Goal: Task Accomplishment & Management: Complete application form

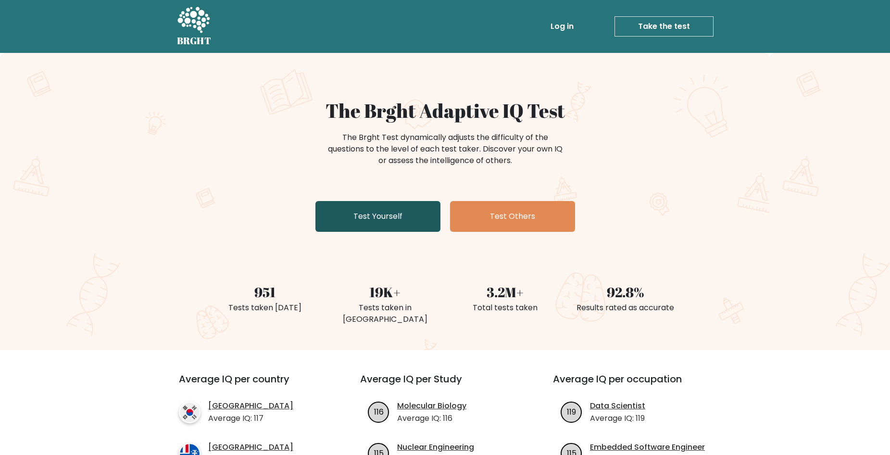
click at [368, 222] on link "Test Yourself" at bounding box center [377, 216] width 125 height 31
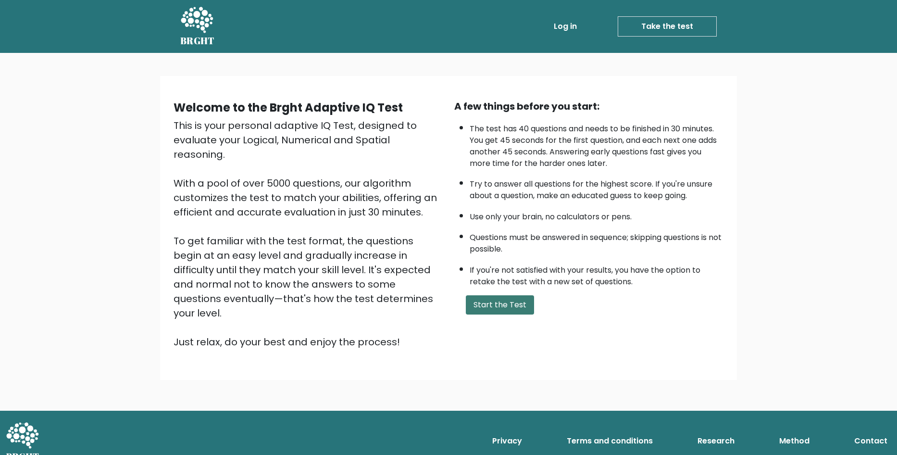
click at [502, 299] on button "Start the Test" at bounding box center [500, 304] width 68 height 19
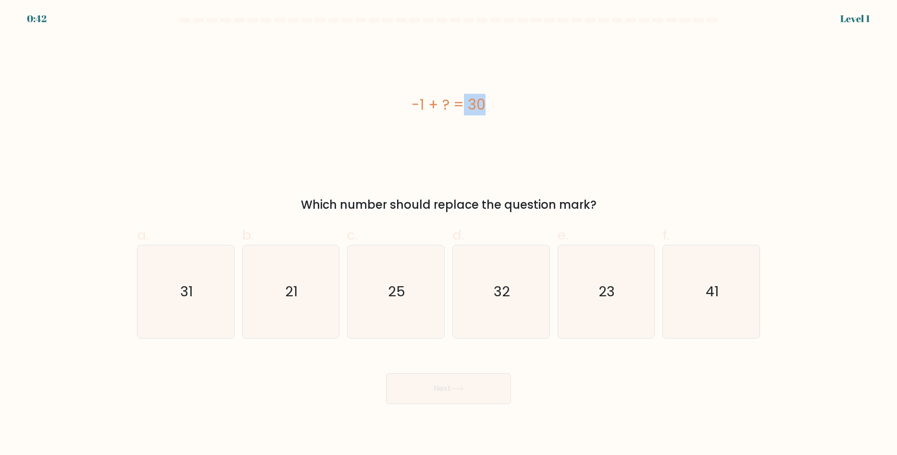
drag, startPoint x: 412, startPoint y: 101, endPoint x: 427, endPoint y: 104, distance: 15.3
click at [427, 104] on div "-1 + ? = 30" at bounding box center [448, 105] width 623 height 22
click at [454, 108] on div "-1 + ? = 30" at bounding box center [448, 105] width 623 height 22
click at [200, 281] on icon "31" at bounding box center [185, 291] width 93 height 93
click at [448, 234] on input "a. 31" at bounding box center [448, 230] width 0 height 6
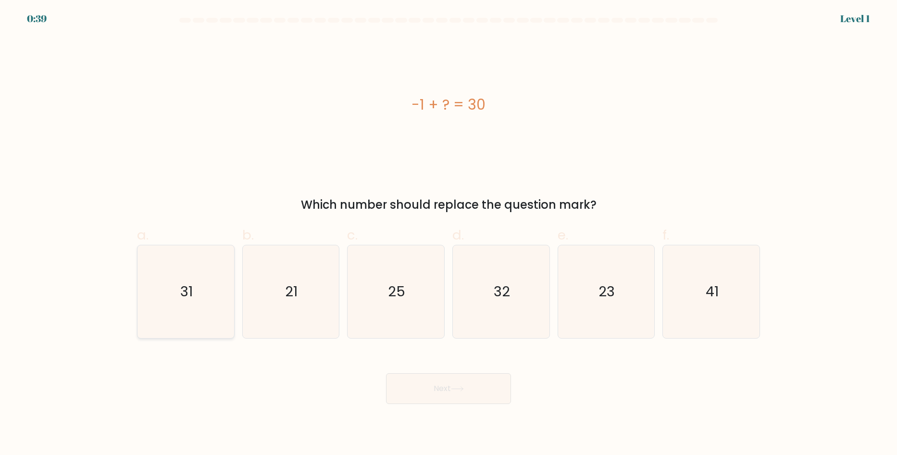
radio input "true"
click at [457, 390] on icon at bounding box center [457, 388] width 13 height 5
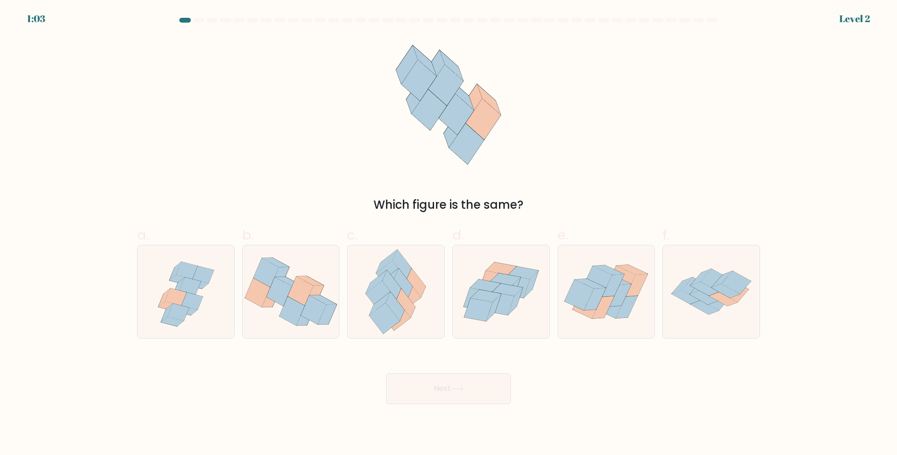
click at [468, 89] on icon at bounding box center [448, 105] width 125 height 136
click at [519, 271] on icon at bounding box center [523, 272] width 30 height 12
click at [449, 234] on input "d." at bounding box center [448, 230] width 0 height 6
radio input "true"
click at [483, 384] on button "Next" at bounding box center [448, 388] width 125 height 31
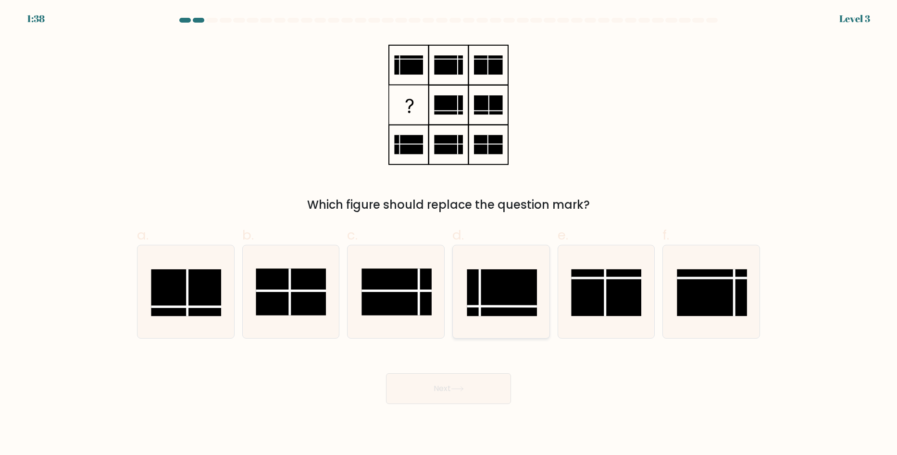
click at [488, 287] on rect at bounding box center [502, 292] width 70 height 47
click at [449, 234] on input "d." at bounding box center [448, 230] width 0 height 6
radio input "true"
drag, startPoint x: 474, startPoint y: 384, endPoint x: 474, endPoint y: 374, distance: 9.6
click at [477, 383] on button "Next" at bounding box center [448, 388] width 125 height 31
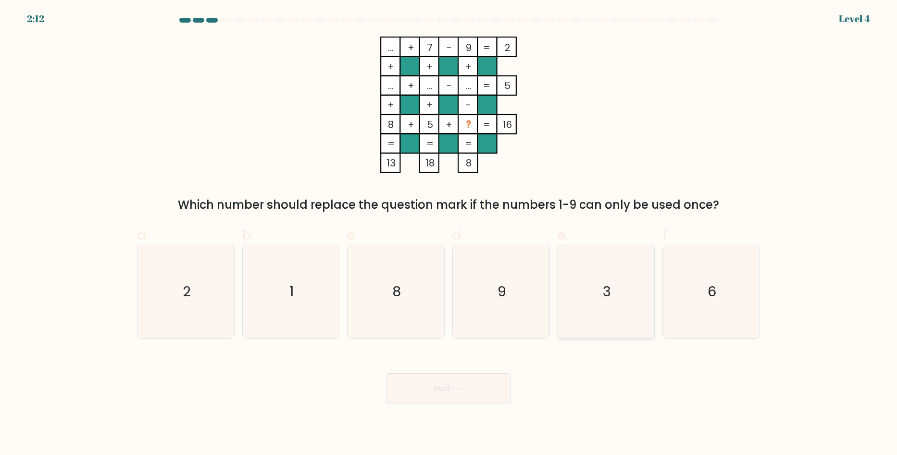
click at [607, 295] on text "3" at bounding box center [607, 291] width 8 height 19
click at [449, 234] on input "e. 3" at bounding box center [448, 230] width 0 height 6
radio input "true"
click at [452, 384] on button "Next" at bounding box center [448, 388] width 125 height 31
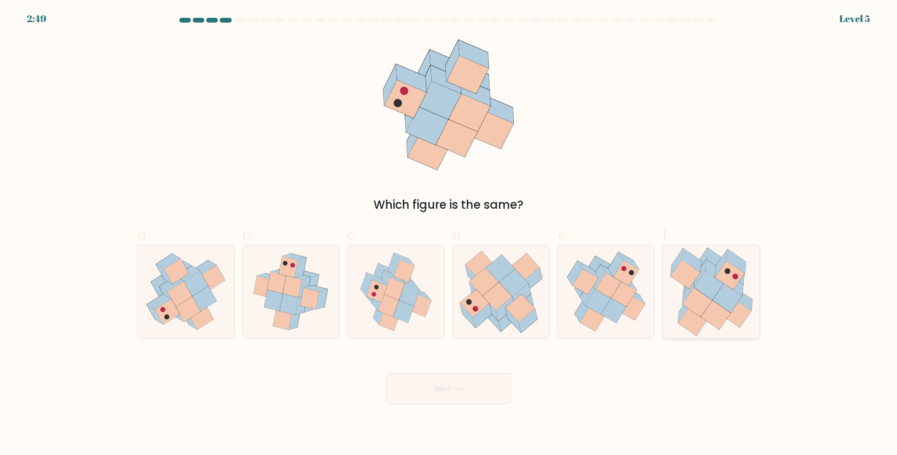
click at [695, 299] on icon at bounding box center [696, 301] width 29 height 29
click at [449, 234] on input "f." at bounding box center [448, 230] width 0 height 6
radio input "true"
click at [497, 383] on button "Next" at bounding box center [448, 388] width 125 height 31
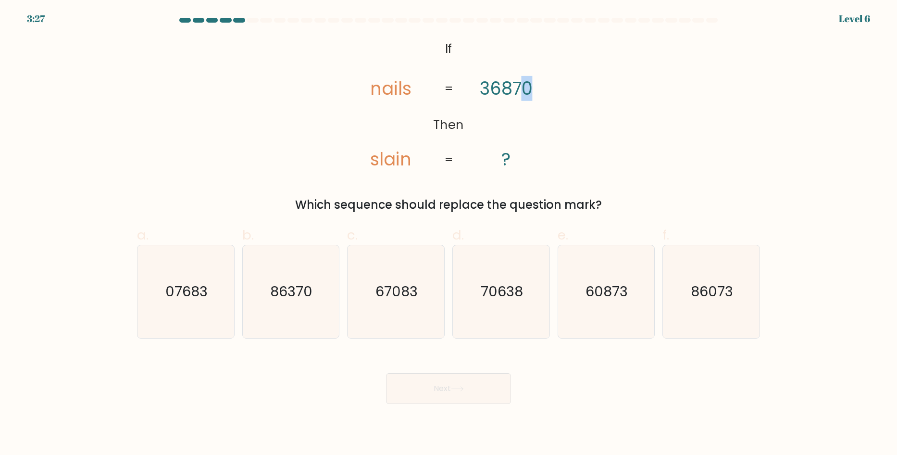
click at [530, 90] on tspan "36870" at bounding box center [506, 88] width 53 height 25
drag, startPoint x: 506, startPoint y: 94, endPoint x: 511, endPoint y: 93, distance: 5.5
click at [508, 94] on tspan "36870" at bounding box center [506, 88] width 53 height 25
click at [518, 91] on tspan "36870" at bounding box center [506, 88] width 53 height 25
drag, startPoint x: 531, startPoint y: 92, endPoint x: 516, endPoint y: 92, distance: 14.4
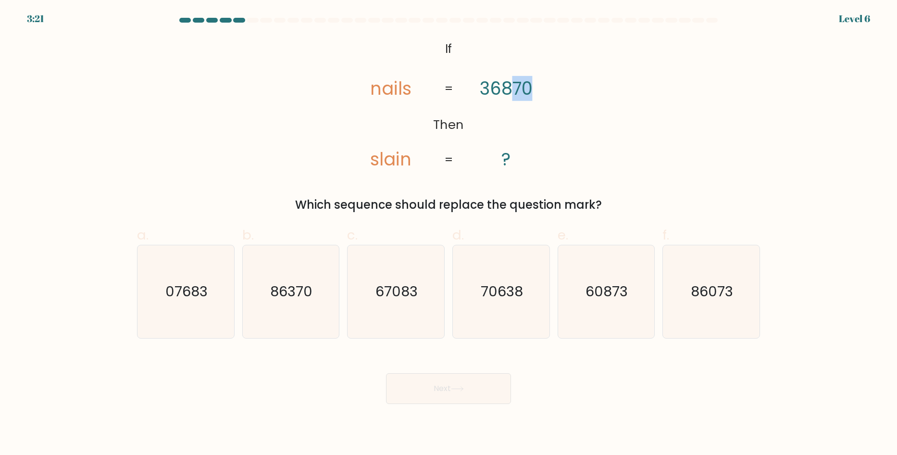
click at [516, 92] on tspan "36870" at bounding box center [506, 88] width 53 height 25
click at [184, 287] on text "07683" at bounding box center [186, 291] width 42 height 19
click at [448, 234] on input "a. 07683" at bounding box center [448, 230] width 0 height 6
radio input "true"
click at [447, 393] on button "Next" at bounding box center [448, 388] width 125 height 31
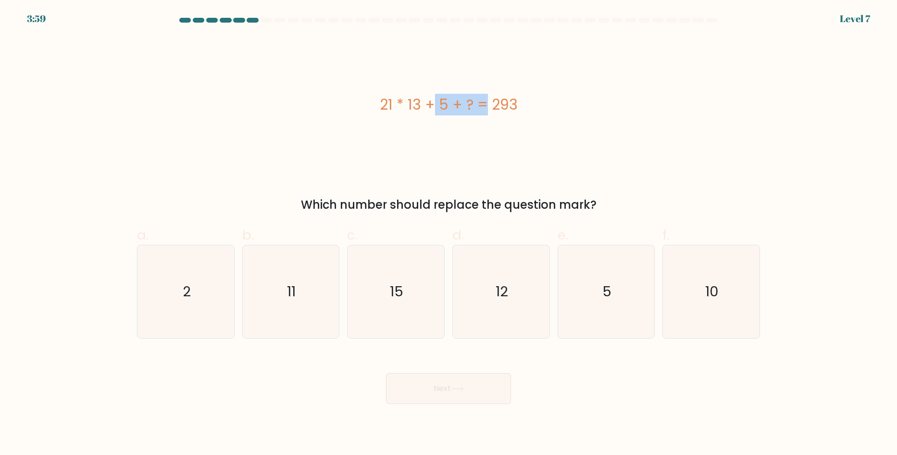
drag, startPoint x: 373, startPoint y: 105, endPoint x: 424, endPoint y: 101, distance: 51.1
click at [423, 101] on div "21 * 13 + 5 + ? = 293" at bounding box center [448, 105] width 623 height 22
click at [443, 105] on div "21 * 13 + 5 + ? = 293" at bounding box center [448, 105] width 623 height 22
click at [423, 291] on icon "15" at bounding box center [395, 291] width 93 height 93
click at [448, 234] on input "c. 15" at bounding box center [448, 230] width 0 height 6
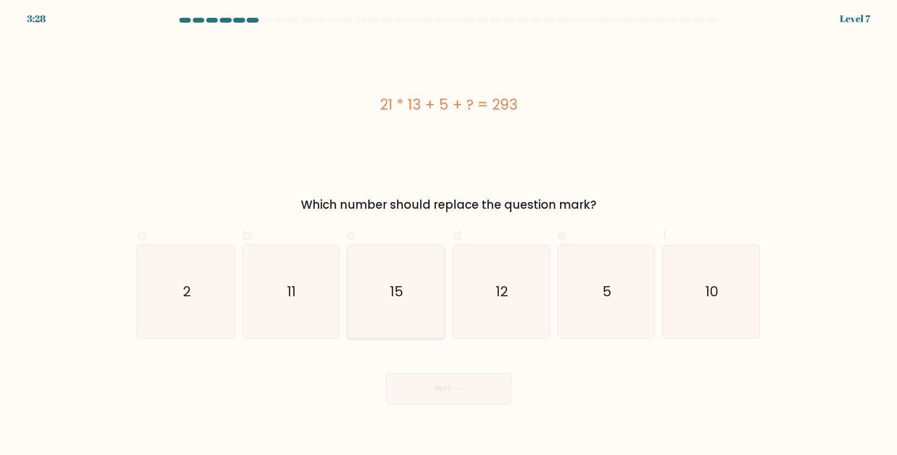
radio input "true"
click at [457, 382] on button "Next" at bounding box center [448, 388] width 125 height 31
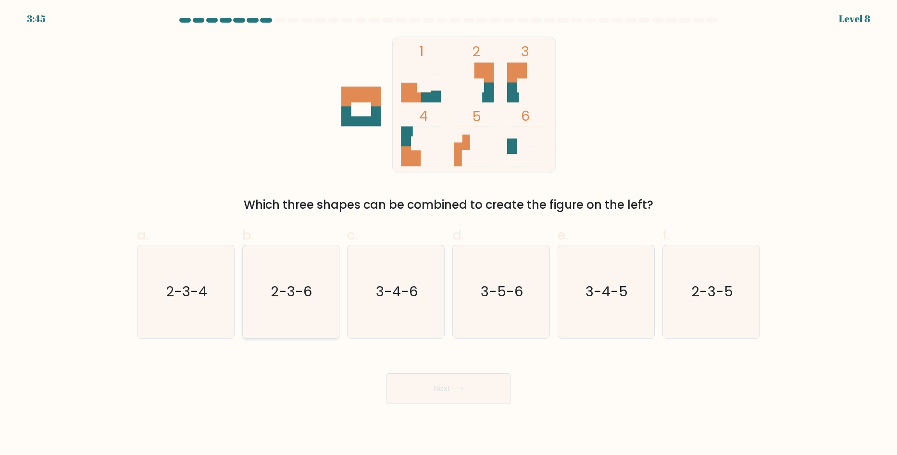
click at [299, 303] on icon "2-3-6" at bounding box center [290, 291] width 93 height 93
click at [448, 234] on input "b. 2-3-6" at bounding box center [448, 230] width 0 height 6
radio input "true"
click at [435, 388] on button "Next" at bounding box center [448, 388] width 125 height 31
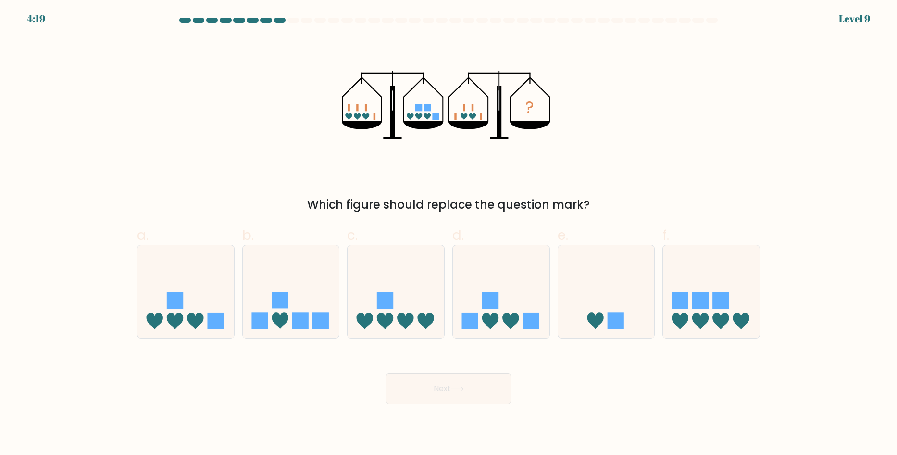
click at [348, 108] on rect at bounding box center [349, 107] width 2 height 7
click at [453, 117] on icon "?" at bounding box center [448, 105] width 213 height 136
click at [347, 107] on icon "?" at bounding box center [448, 105] width 213 height 136
click at [353, 118] on icon "?" at bounding box center [448, 105] width 213 height 136
click at [437, 121] on icon "?" at bounding box center [448, 105] width 213 height 136
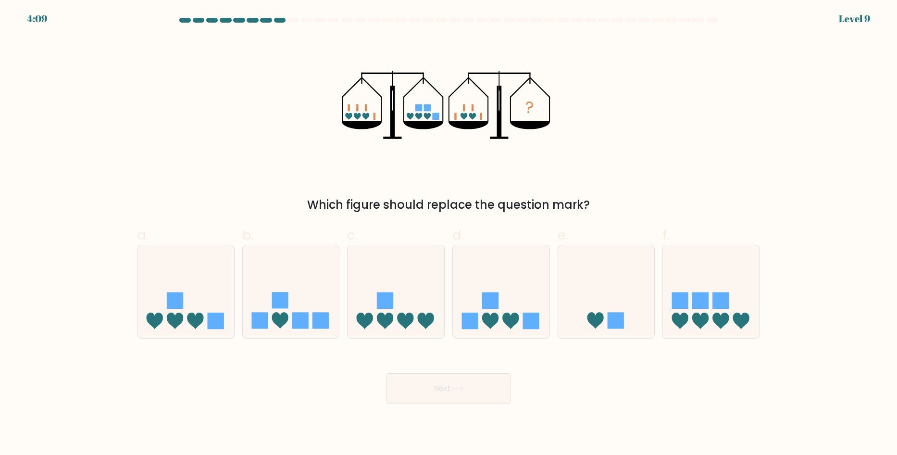
click at [352, 105] on icon "?" at bounding box center [448, 105] width 213 height 136
click at [456, 116] on rect at bounding box center [455, 116] width 2 height 7
click at [355, 107] on icon "?" at bounding box center [448, 105] width 213 height 136
click at [423, 110] on icon "?" at bounding box center [448, 105] width 213 height 136
click at [493, 309] on icon at bounding box center [501, 291] width 97 height 80
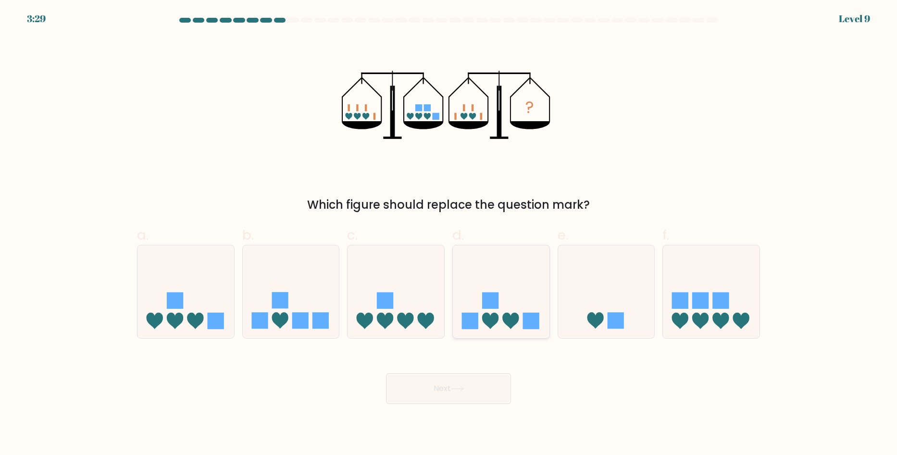
click at [449, 234] on input "d." at bounding box center [448, 230] width 0 height 6
radio input "true"
click at [463, 386] on icon at bounding box center [457, 388] width 12 height 4
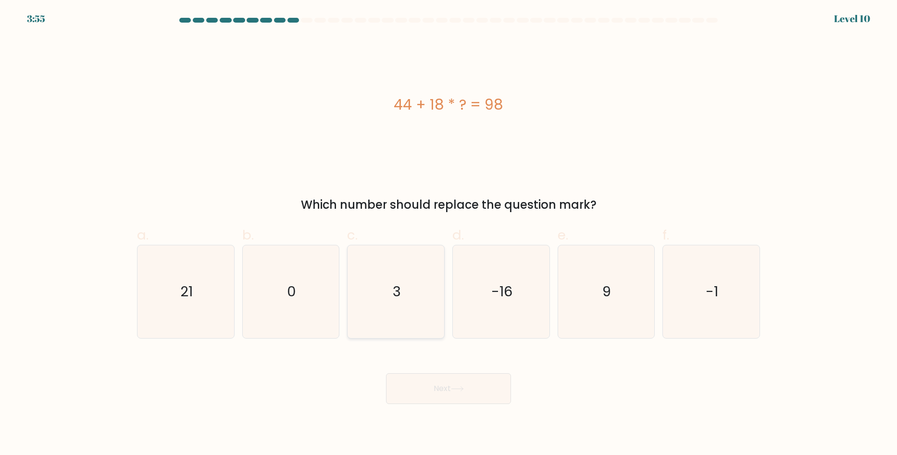
click at [433, 284] on icon "3" at bounding box center [395, 291] width 93 height 93
click at [448, 234] on input "c. 3" at bounding box center [448, 230] width 0 height 6
radio input "true"
click at [454, 392] on button "Next" at bounding box center [448, 388] width 125 height 31
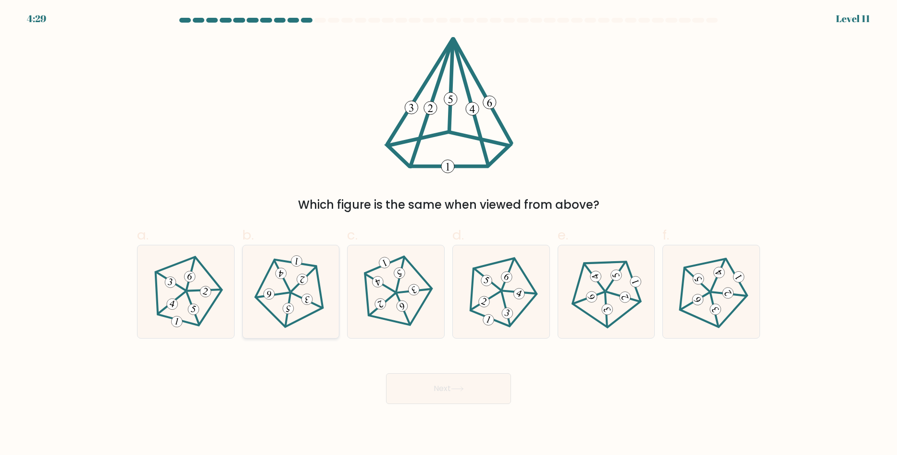
click at [301, 296] on icon at bounding box center [291, 291] width 74 height 74
click at [448, 234] on input "b." at bounding box center [448, 230] width 0 height 6
radio input "true"
click at [438, 387] on button "Next" at bounding box center [448, 388] width 125 height 31
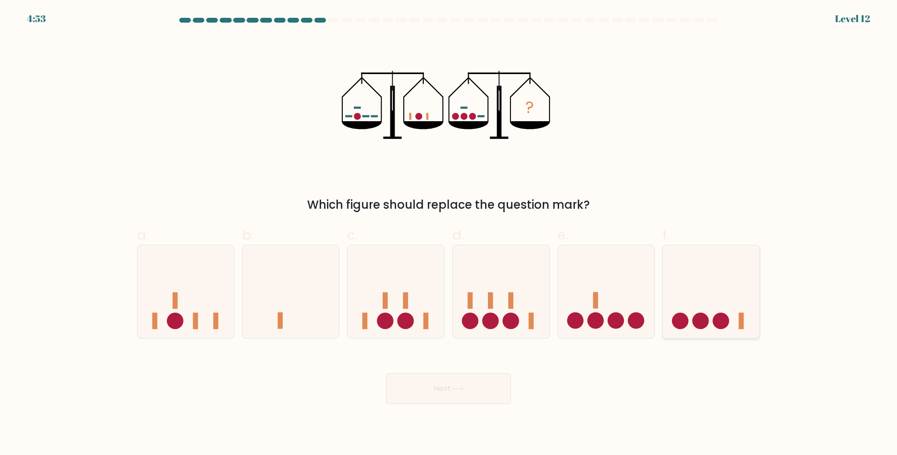
click at [713, 307] on icon at bounding box center [711, 291] width 97 height 80
click at [449, 234] on input "f." at bounding box center [448, 230] width 0 height 6
radio input "true"
click at [474, 392] on button "Next" at bounding box center [448, 388] width 125 height 31
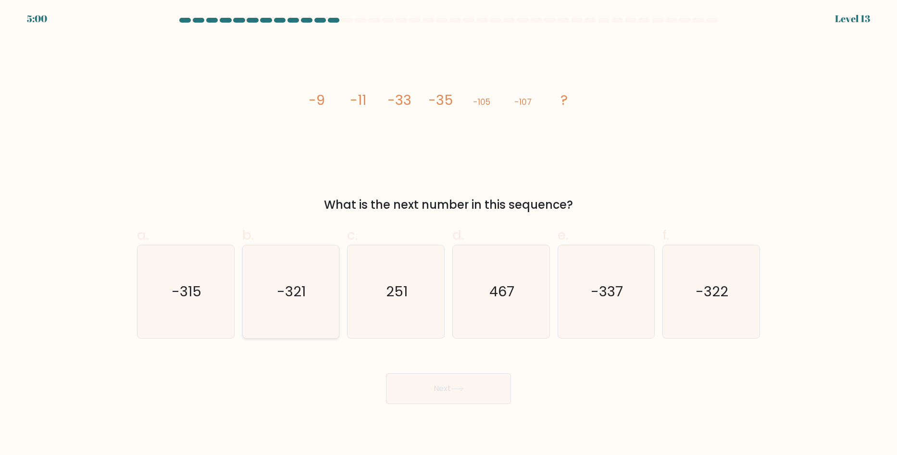
click at [284, 295] on text "-321" at bounding box center [291, 291] width 29 height 19
click at [448, 234] on input "b. -321" at bounding box center [448, 230] width 0 height 6
radio input "true"
click at [426, 379] on button "Next" at bounding box center [448, 388] width 125 height 31
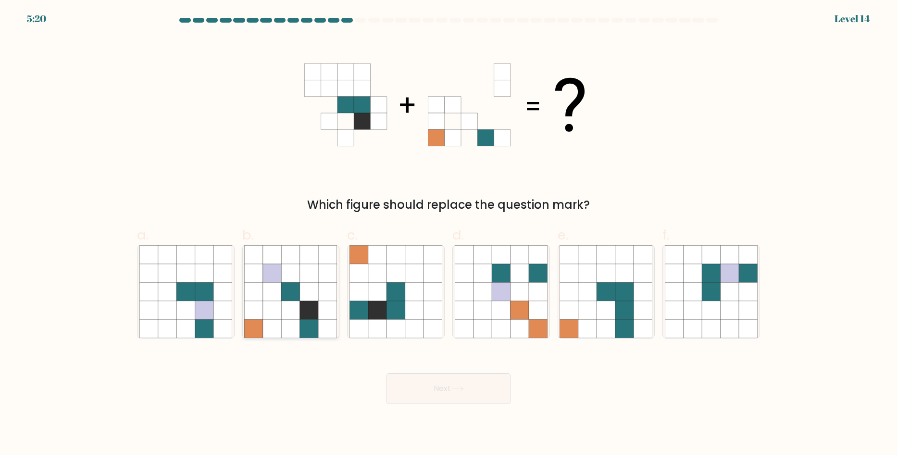
click at [319, 314] on icon at bounding box center [328, 310] width 18 height 18
click at [448, 234] on input "b." at bounding box center [448, 230] width 0 height 6
radio input "true"
click at [267, 285] on icon at bounding box center [272, 292] width 18 height 18
click at [448, 234] on input "b." at bounding box center [448, 230] width 0 height 6
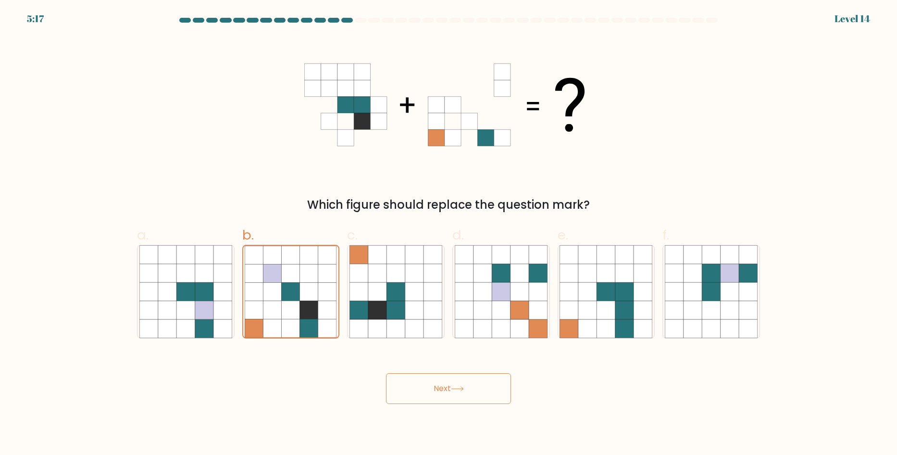
click at [371, 83] on icon at bounding box center [378, 88] width 16 height 16
click at [385, 300] on icon at bounding box center [377, 291] width 18 height 18
click at [448, 234] on input "c." at bounding box center [448, 230] width 0 height 6
radio input "true"
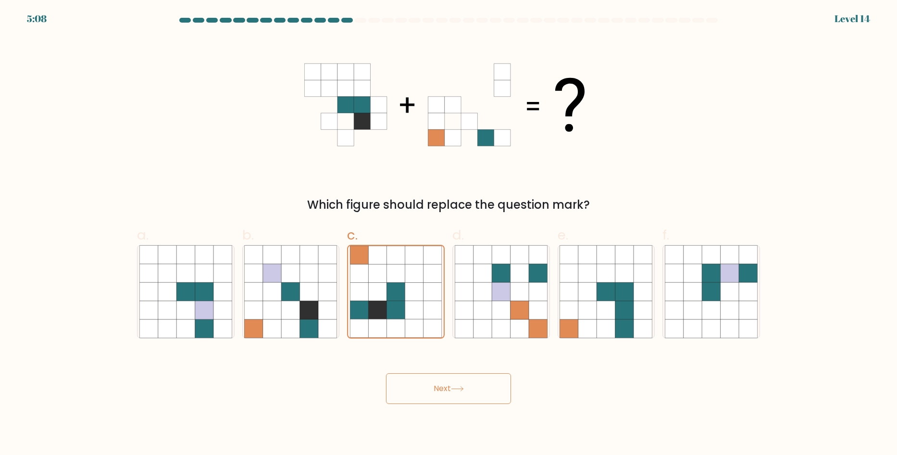
click at [457, 390] on icon at bounding box center [457, 388] width 13 height 5
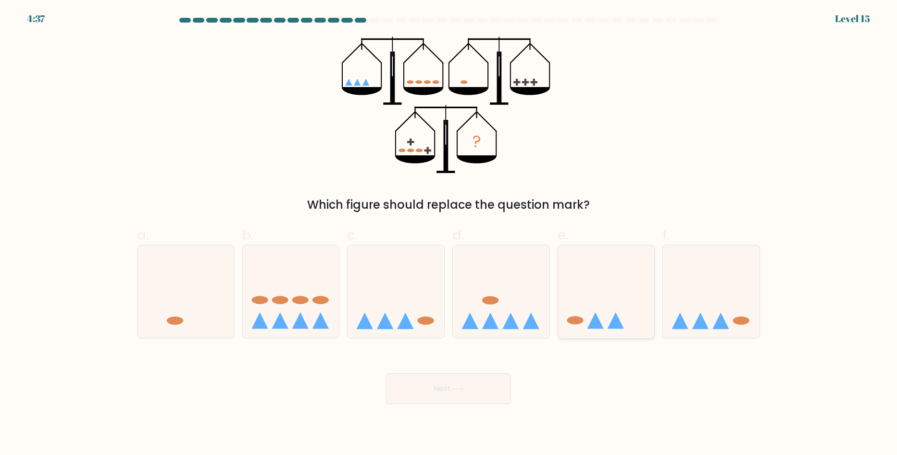
click at [597, 312] on icon at bounding box center [606, 291] width 97 height 80
click at [449, 234] on input "e." at bounding box center [448, 230] width 0 height 6
radio input "true"
drag, startPoint x: 494, startPoint y: 389, endPoint x: 488, endPoint y: 389, distance: 6.3
click at [493, 389] on button "Next" at bounding box center [448, 388] width 125 height 31
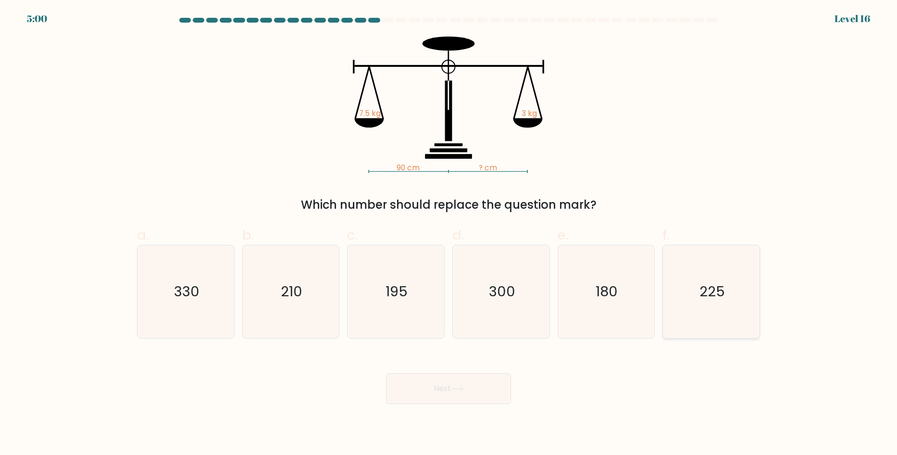
drag, startPoint x: 737, startPoint y: 311, endPoint x: 701, endPoint y: 330, distance: 40.4
click at [737, 312] on icon "225" at bounding box center [711, 291] width 93 height 93
click at [449, 234] on input "f. 225" at bounding box center [448, 230] width 0 height 6
radio input "true"
click at [461, 382] on button "Next" at bounding box center [448, 388] width 125 height 31
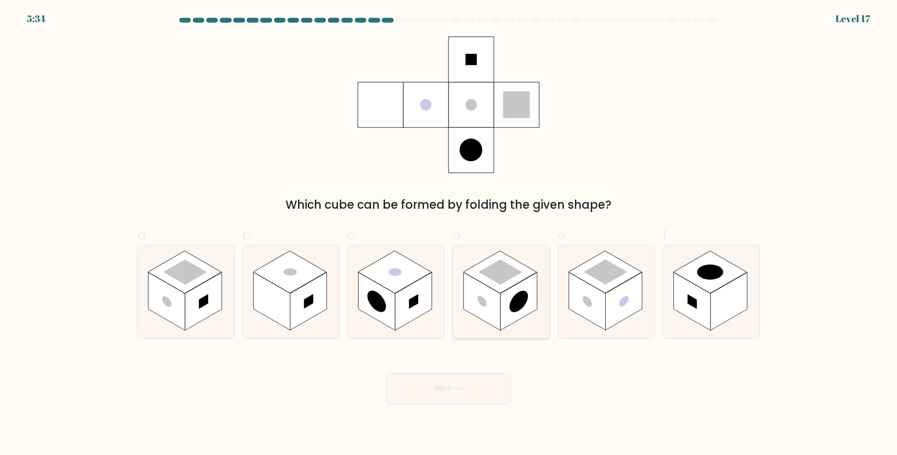
click at [511, 293] on rect at bounding box center [518, 301] width 37 height 58
click at [449, 234] on input "d." at bounding box center [448, 230] width 0 height 6
radio input "true"
click at [406, 293] on rect at bounding box center [413, 301] width 37 height 58
click at [448, 234] on input "c." at bounding box center [448, 230] width 0 height 6
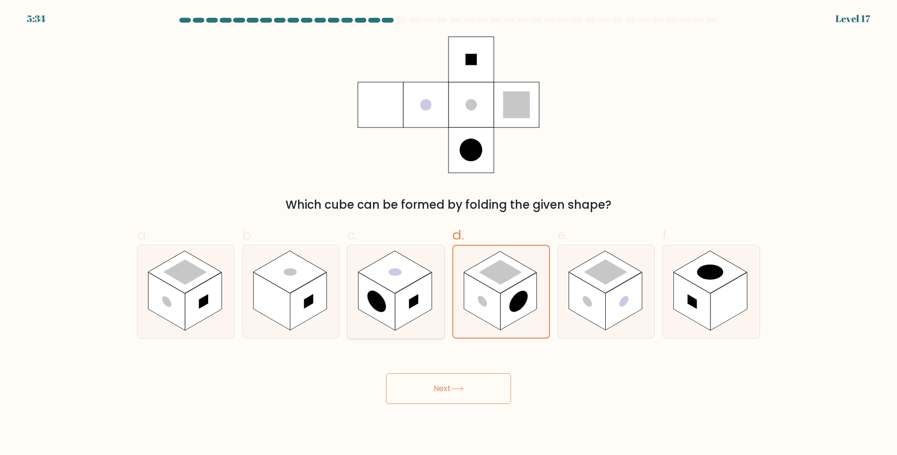
radio input "true"
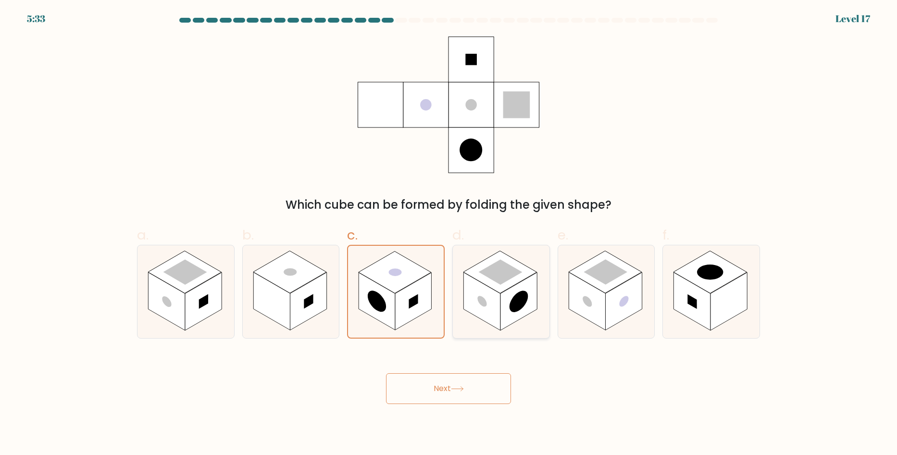
click at [503, 294] on rect at bounding box center [518, 301] width 37 height 58
click at [449, 234] on input "d." at bounding box center [448, 230] width 0 height 6
radio input "true"
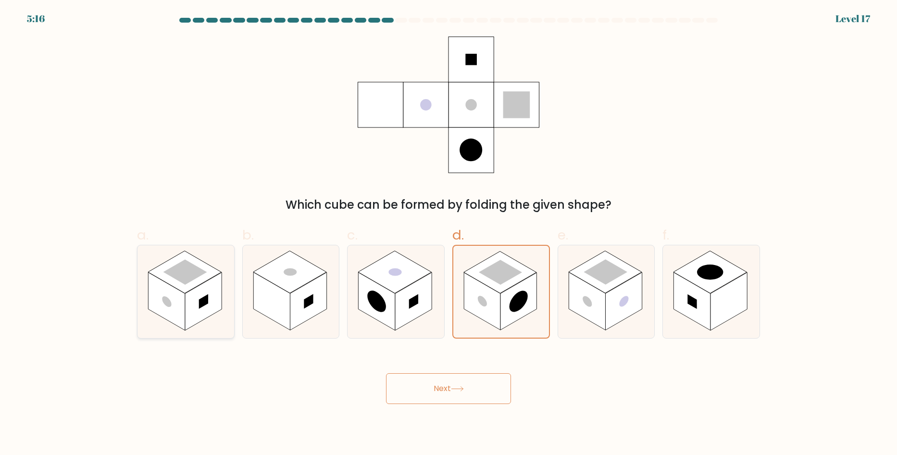
click at [208, 302] on rect at bounding box center [203, 301] width 9 height 14
click at [448, 234] on input "a." at bounding box center [448, 230] width 0 height 6
radio input "true"
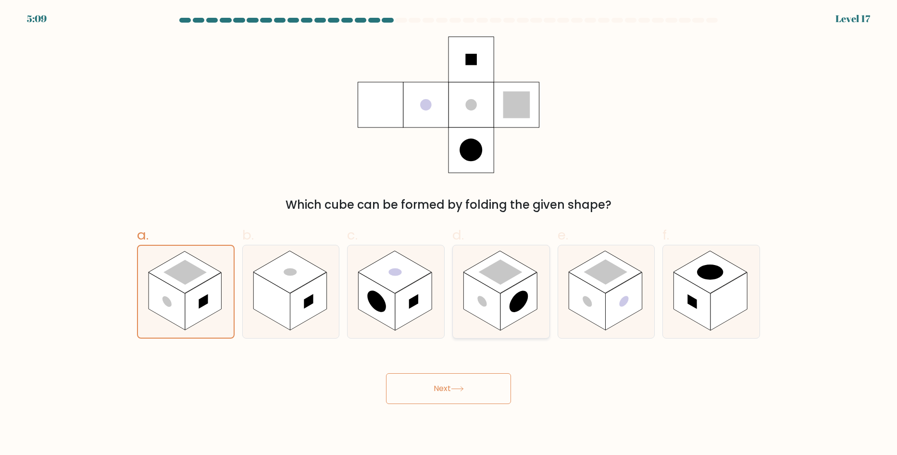
click at [509, 295] on rect at bounding box center [518, 301] width 37 height 58
click at [449, 234] on input "d." at bounding box center [448, 230] width 0 height 6
radio input "true"
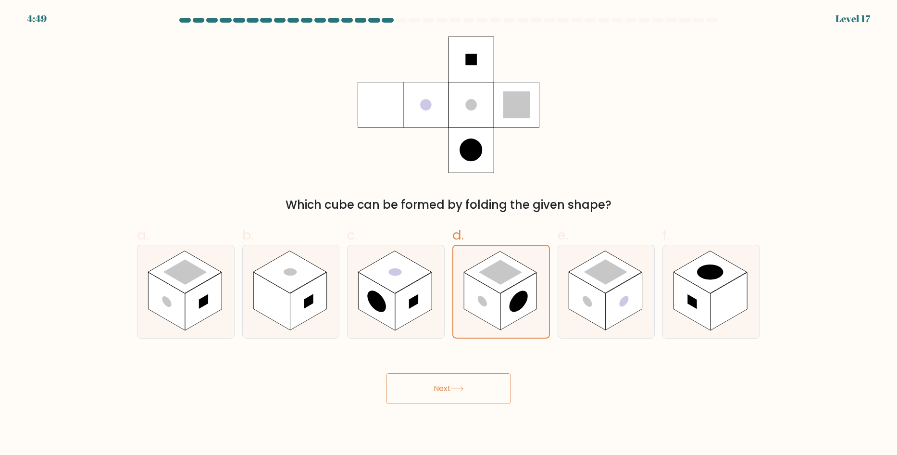
click at [463, 390] on icon at bounding box center [457, 388] width 13 height 5
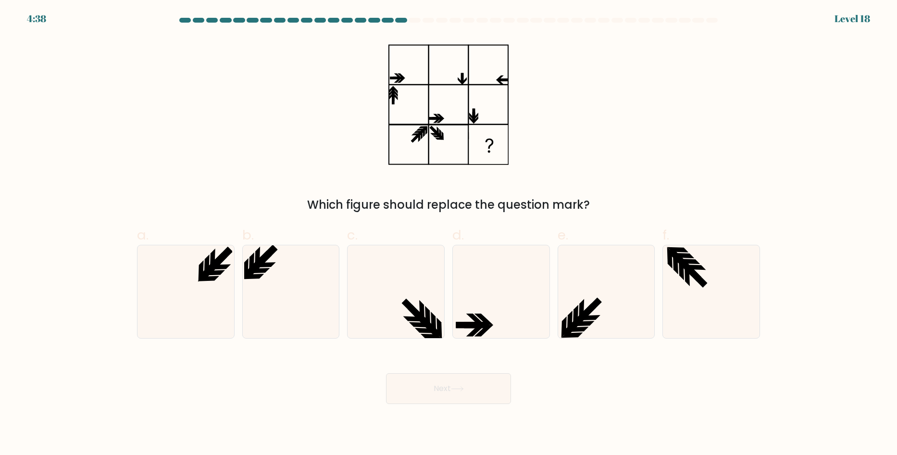
drag, startPoint x: 489, startPoint y: 113, endPoint x: 459, endPoint y: 120, distance: 30.5
click at [488, 113] on icon at bounding box center [448, 105] width 120 height 136
click at [432, 131] on icon at bounding box center [448, 105] width 120 height 136
click at [400, 74] on icon at bounding box center [401, 76] width 8 height 5
click at [499, 65] on icon at bounding box center [448, 105] width 120 height 136
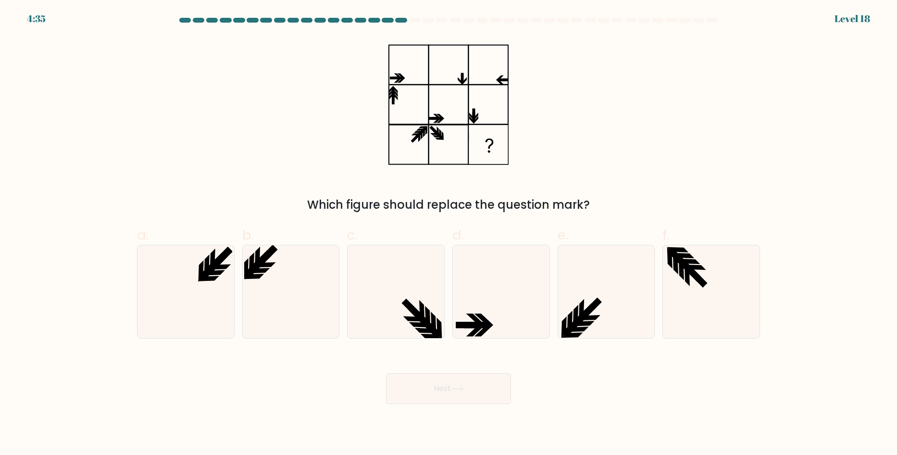
click at [377, 93] on div "Which figure should replace the question mark?" at bounding box center [448, 125] width 634 height 177
click at [482, 123] on icon at bounding box center [448, 105] width 120 height 136
click at [426, 143] on icon at bounding box center [448, 105] width 120 height 136
drag, startPoint x: 586, startPoint y: 319, endPoint x: 579, endPoint y: 356, distance: 37.3
click at [586, 319] on icon at bounding box center [590, 317] width 22 height 5
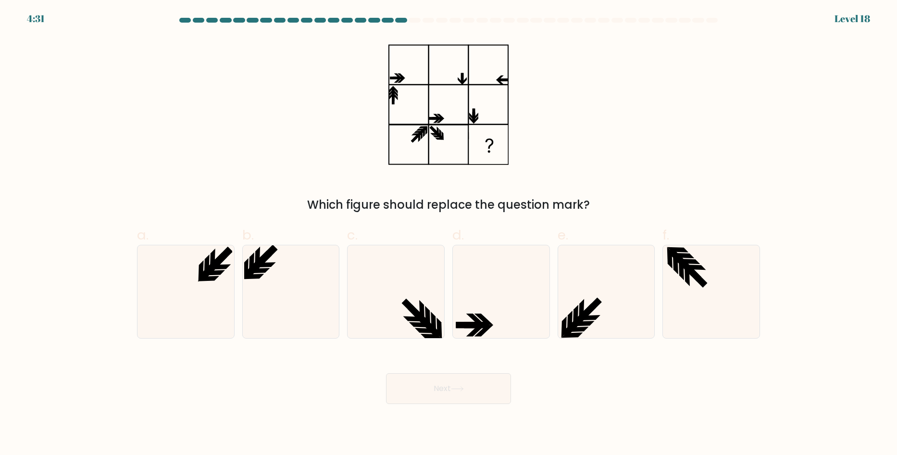
click at [449, 234] on input "e." at bounding box center [448, 230] width 0 height 6
radio input "true"
click at [473, 396] on button "Next" at bounding box center [448, 388] width 125 height 31
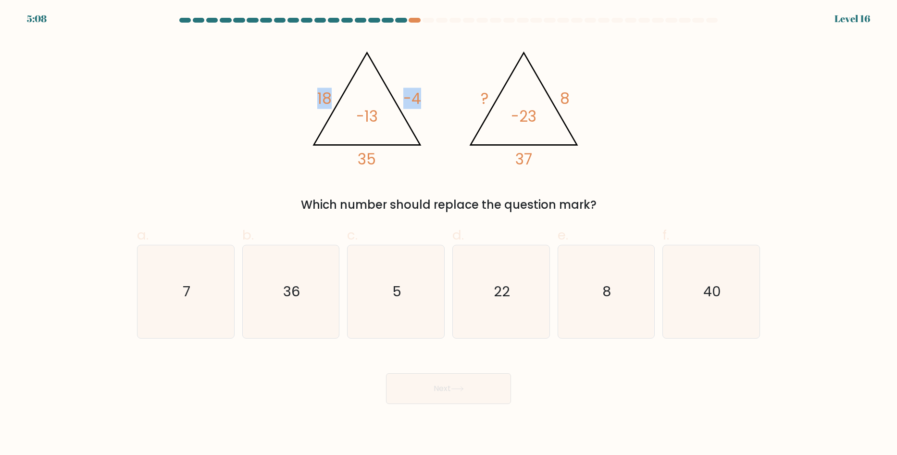
drag, startPoint x: 312, startPoint y: 97, endPoint x: 431, endPoint y: 90, distance: 119.3
click at [431, 90] on icon "@import url('https://fonts.googleapis.com/css?family=Abril+Fatface:400,100,100i…" at bounding box center [448, 105] width 288 height 136
click at [443, 105] on icon "@import url('https://fonts.googleapis.com/css?family=Abril+Fatface:400,100,100i…" at bounding box center [448, 105] width 288 height 136
drag, startPoint x: 551, startPoint y: 93, endPoint x: 564, endPoint y: 99, distance: 14.4
click at [560, 96] on icon "@import url('https://fonts.googleapis.com/css?family=Abril+Fatface:400,100,100i…" at bounding box center [448, 105] width 288 height 136
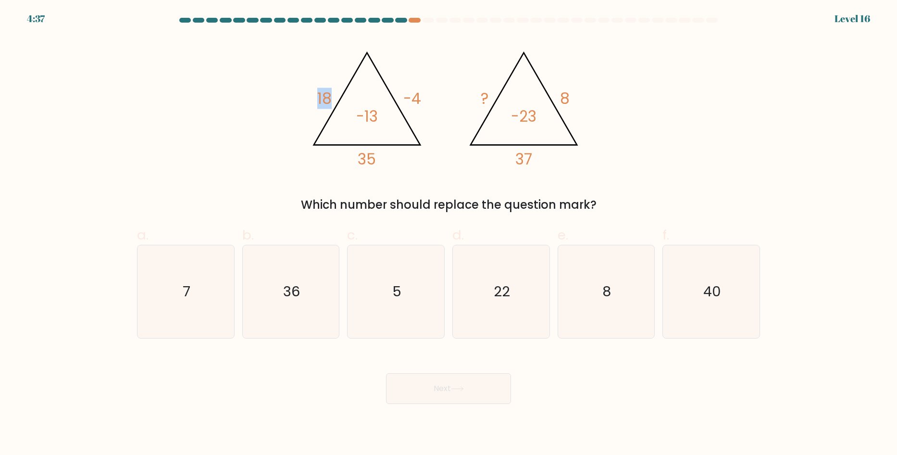
drag, startPoint x: 314, startPoint y: 98, endPoint x: 341, endPoint y: 97, distance: 26.9
click at [341, 97] on icon "@import url('https://fonts.googleapis.com/css?family=Abril+Fatface:400,100,100i…" at bounding box center [448, 105] width 288 height 136
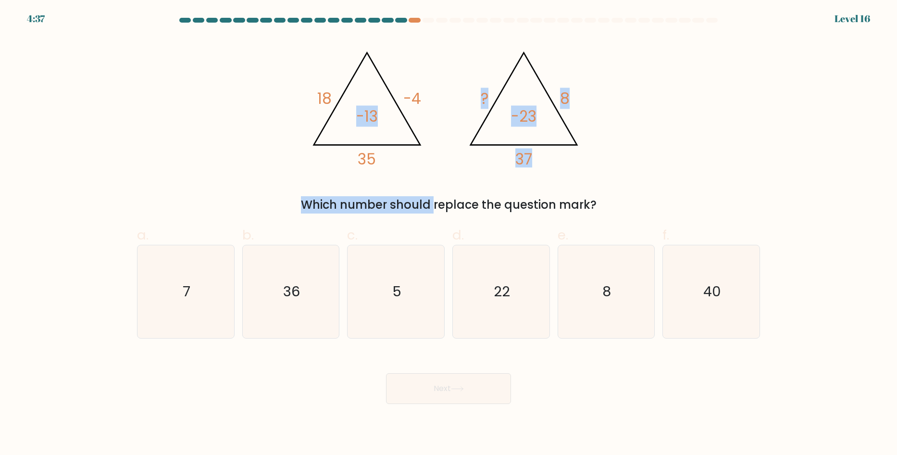
drag, startPoint x: 348, startPoint y: 176, endPoint x: 389, endPoint y: 165, distance: 42.8
click at [389, 165] on div "@import url('https://fonts.googleapis.com/css?family=Abril+Fatface:400,100,100i…" at bounding box center [448, 125] width 634 height 177
click at [399, 166] on icon "@import url('https://fonts.googleapis.com/css?family=Abril+Fatface:400,100,100i…" at bounding box center [448, 105] width 288 height 136
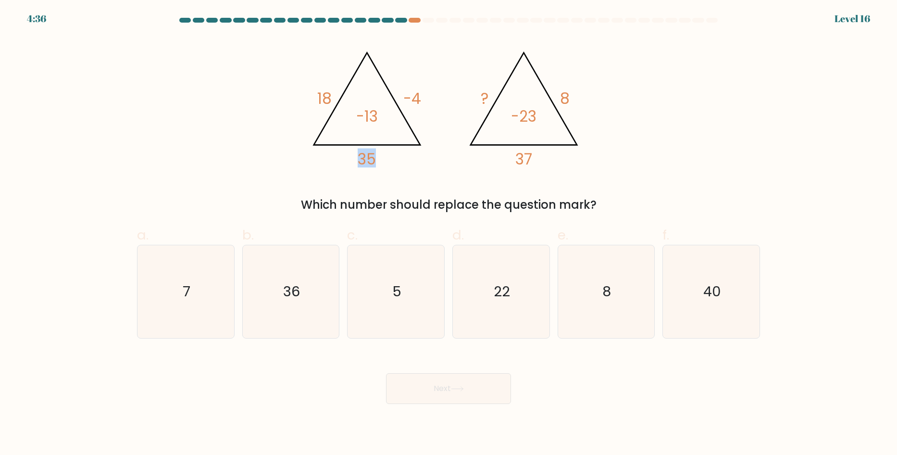
drag, startPoint x: 374, startPoint y: 161, endPoint x: 353, endPoint y: 159, distance: 21.2
click at [353, 159] on icon "@import url('https://fonts.googleapis.com/css?family=Abril+Fatface:400,100,100i…" at bounding box center [448, 105] width 288 height 136
click at [369, 174] on div "@import url('https://fonts.googleapis.com/css?family=Abril+Fatface:400,100,100i…" at bounding box center [448, 125] width 634 height 177
drag, startPoint x: 311, startPoint y: 93, endPoint x: 351, endPoint y: 121, distance: 49.1
click at [346, 98] on icon "@import url('https://fonts.googleapis.com/css?family=Abril+Fatface:400,100,100i…" at bounding box center [448, 105] width 288 height 136
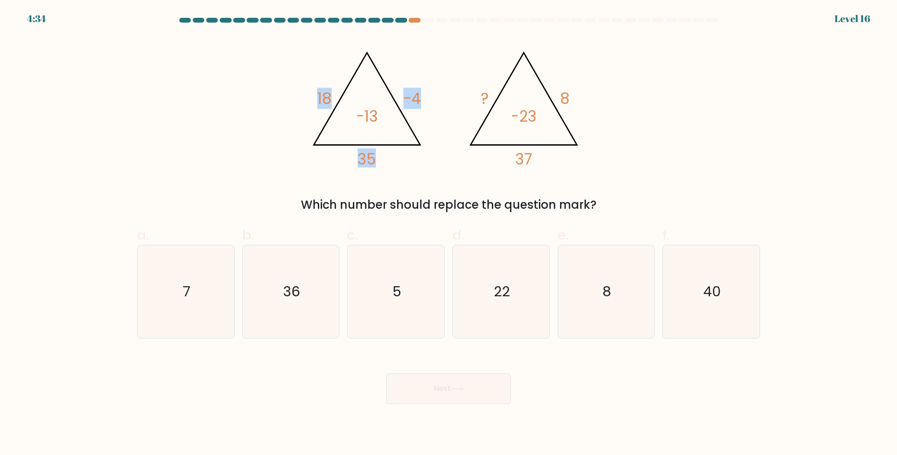
click at [373, 158] on tspan "35" at bounding box center [367, 158] width 18 height 21
click at [362, 152] on tspan "35" at bounding box center [367, 158] width 18 height 21
click at [292, 282] on icon "36" at bounding box center [290, 291] width 93 height 93
click at [448, 234] on input "b. 36" at bounding box center [448, 230] width 0 height 6
radio input "true"
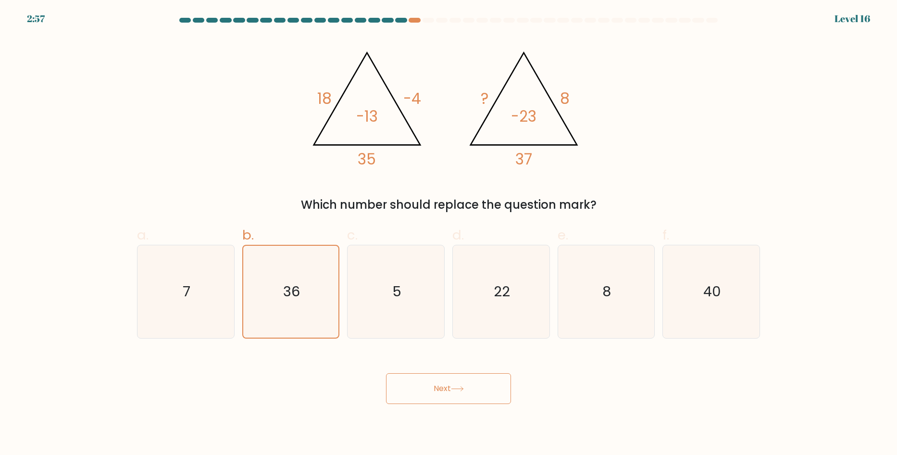
click at [435, 384] on button "Next" at bounding box center [448, 388] width 125 height 31
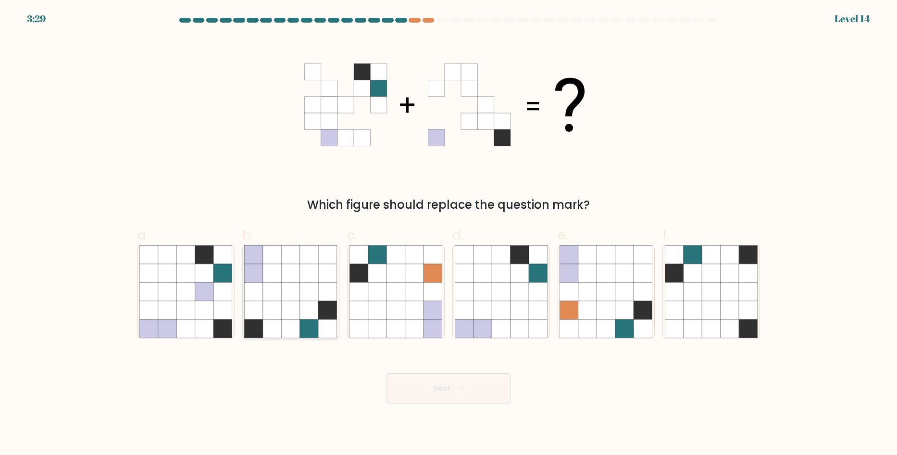
click at [275, 278] on icon at bounding box center [272, 273] width 18 height 18
click at [448, 234] on input "b." at bounding box center [448, 230] width 0 height 6
radio input "true"
click at [427, 391] on button "Next" at bounding box center [448, 388] width 125 height 31
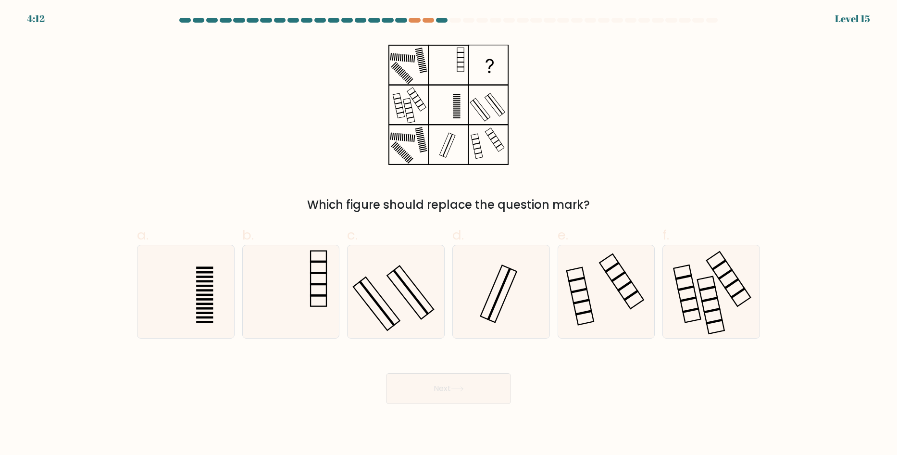
click at [422, 64] on rect at bounding box center [421, 64] width 7 height 2
click at [467, 59] on icon at bounding box center [448, 105] width 120 height 136
click at [411, 118] on rect at bounding box center [410, 117] width 7 height 2
click at [487, 111] on icon at bounding box center [448, 105] width 120 height 136
click at [414, 62] on rect at bounding box center [413, 58] width 1 height 7
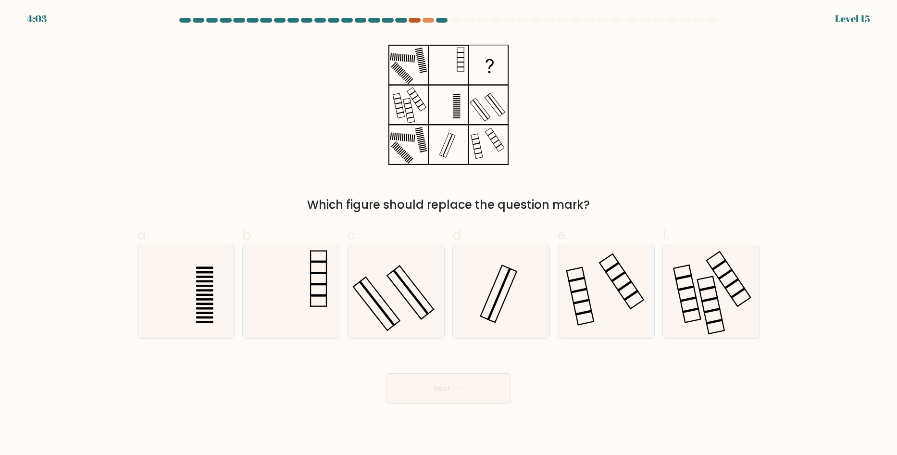
click at [415, 18] on div at bounding box center [414, 20] width 12 height 5
click at [427, 18] on div at bounding box center [428, 20] width 12 height 5
click at [414, 23] on div at bounding box center [448, 22] width 634 height 9
click at [419, 19] on div at bounding box center [414, 20] width 12 height 5
click at [424, 18] on div at bounding box center [428, 20] width 12 height 5
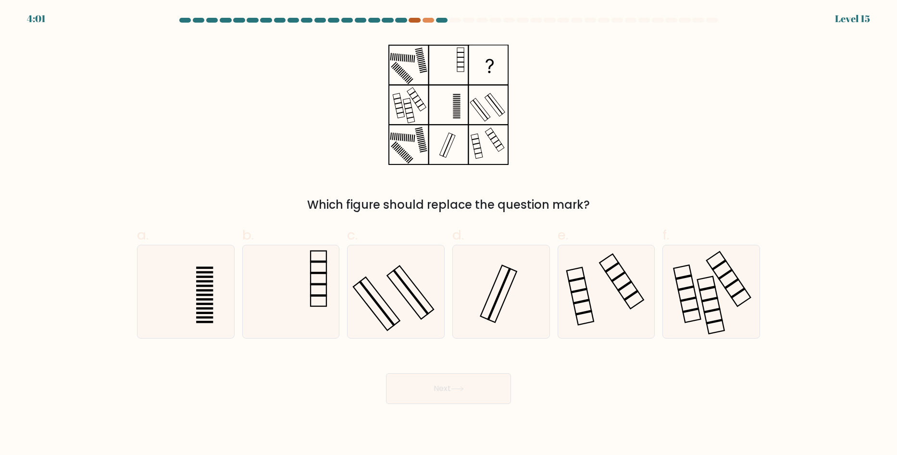
click at [413, 21] on div at bounding box center [414, 20] width 12 height 5
click at [428, 17] on body "4:01 Level 15" at bounding box center [448, 227] width 897 height 455
click at [427, 28] on form at bounding box center [448, 211] width 897 height 386
click at [397, 59] on icon at bounding box center [448, 105] width 120 height 136
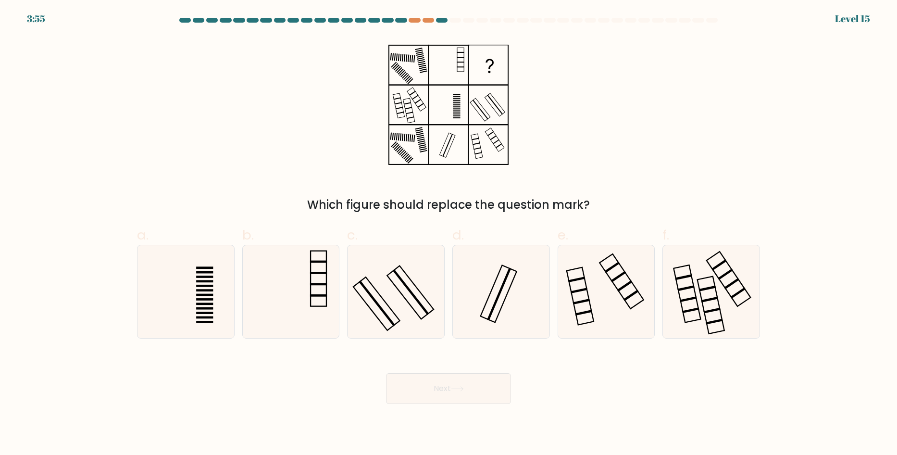
click at [442, 51] on icon at bounding box center [448, 105] width 120 height 136
click at [404, 113] on rect at bounding box center [399, 105] width 12 height 25
click at [458, 119] on icon at bounding box center [448, 105] width 120 height 136
click at [490, 110] on icon at bounding box center [448, 105] width 120 height 136
click at [410, 137] on rect at bounding box center [409, 137] width 1 height 7
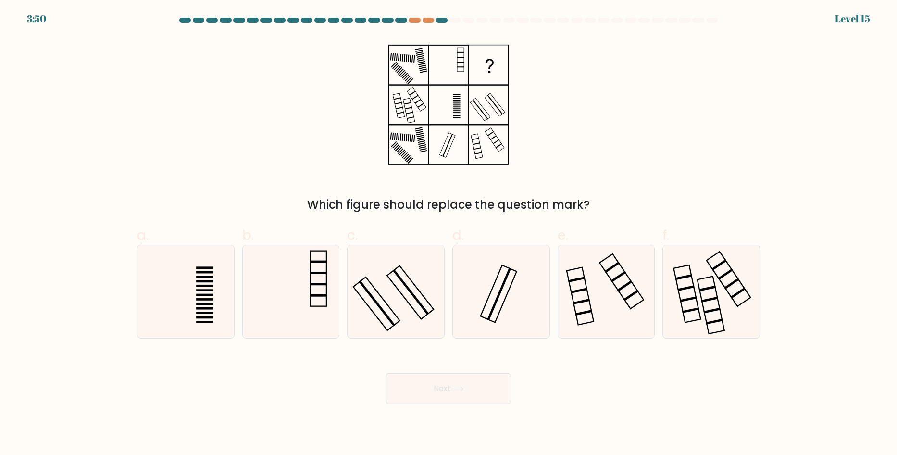
click at [442, 143] on icon at bounding box center [448, 105] width 120 height 136
click at [500, 139] on icon at bounding box center [448, 105] width 120 height 136
click at [449, 149] on rect at bounding box center [446, 145] width 15 height 25
drag, startPoint x: 414, startPoint y: 269, endPoint x: 446, endPoint y: 340, distance: 78.1
click at [415, 268] on icon at bounding box center [395, 291] width 93 height 93
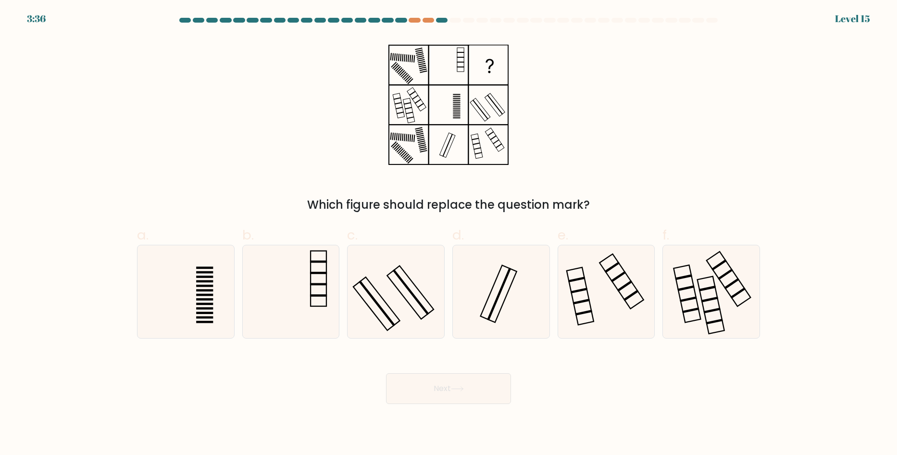
click at [448, 234] on input "c." at bounding box center [448, 230] width 0 height 6
radio input "true"
click at [470, 389] on button "Next" at bounding box center [448, 388] width 125 height 31
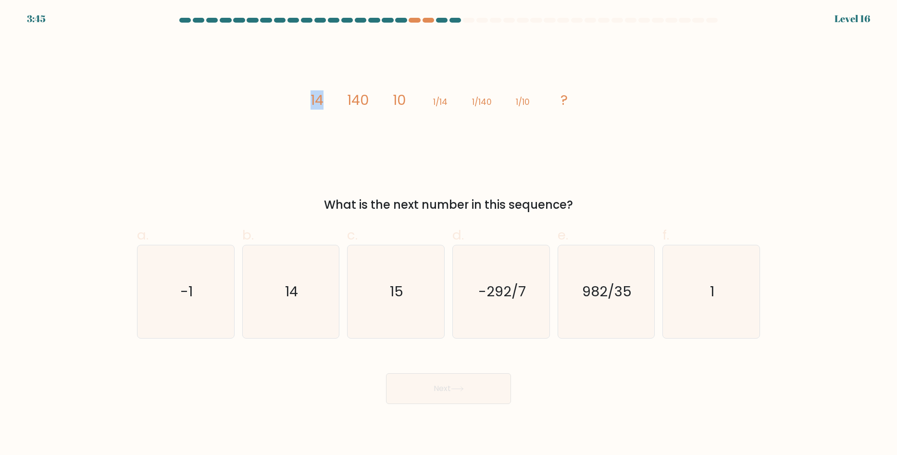
drag, startPoint x: 310, startPoint y: 100, endPoint x: 323, endPoint y: 99, distance: 13.5
click at [323, 99] on icon "image/svg+xml 14 140 10 1/14 1/140 1/10 ?" at bounding box center [448, 105] width 288 height 136
click at [336, 103] on icon "image/svg+xml 14 140 10 1/14 1/140 1/10 ?" at bounding box center [448, 105] width 288 height 136
click at [353, 105] on tspan "140" at bounding box center [358, 99] width 22 height 19
click at [400, 103] on tspan "10" at bounding box center [399, 99] width 13 height 19
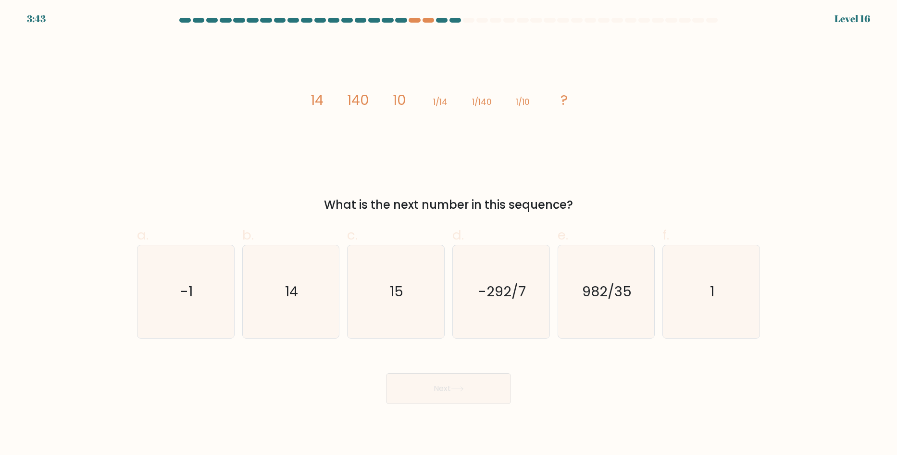
click at [436, 102] on tspan "1/14" at bounding box center [440, 102] width 14 height 12
drag, startPoint x: 477, startPoint y: 106, endPoint x: 482, endPoint y: 104, distance: 6.2
click at [482, 104] on tspan "1/140" at bounding box center [482, 102] width 20 height 12
drag, startPoint x: 334, startPoint y: 104, endPoint x: 309, endPoint y: 103, distance: 25.0
click at [331, 105] on icon "image/svg+xml 14 140 10 1/14 1/140 1/10 ?" at bounding box center [448, 105] width 288 height 136
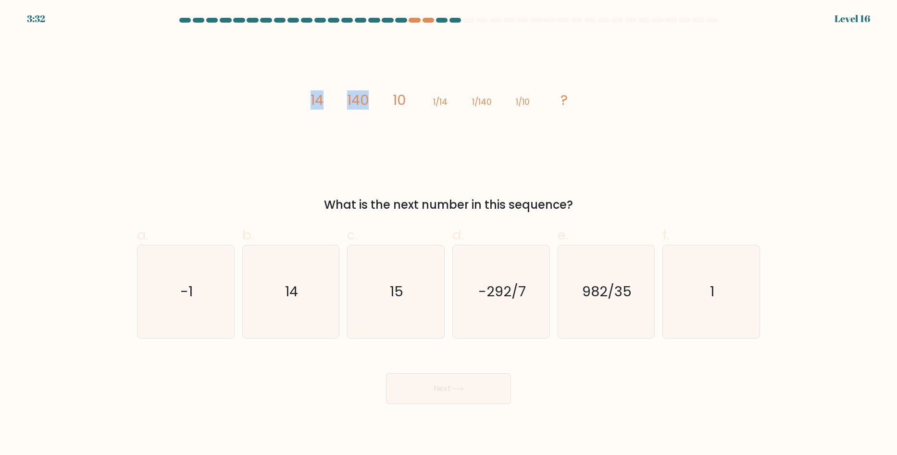
drag, startPoint x: 308, startPoint y: 103, endPoint x: 369, endPoint y: 99, distance: 61.6
click at [369, 99] on icon "image/svg+xml 14 140 10 1/14 1/140 1/10 ?" at bounding box center [448, 105] width 288 height 136
click at [372, 101] on icon "image/svg+xml 14 140 10 1/14 1/140 1/10 ?" at bounding box center [448, 105] width 288 height 136
drag, startPoint x: 372, startPoint y: 101, endPoint x: 422, endPoint y: 100, distance: 50.5
click at [422, 100] on icon "image/svg+xml 14 140 10 1/14 1/140 1/10 ?" at bounding box center [448, 105] width 288 height 136
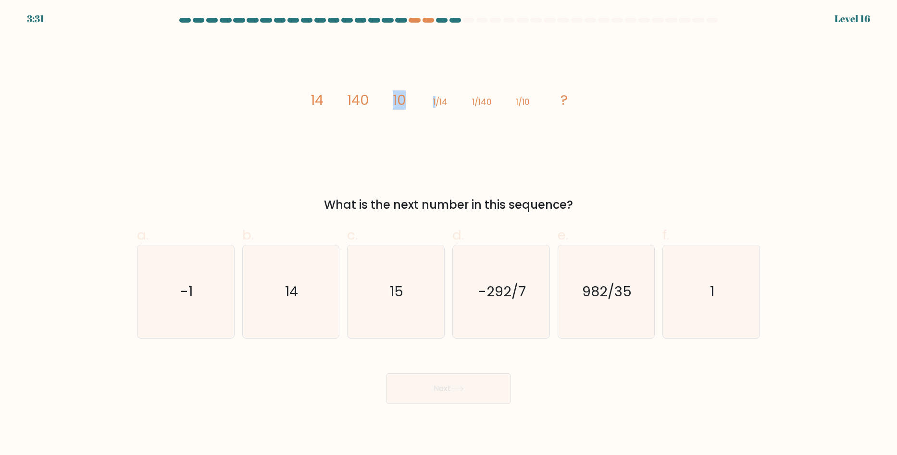
click at [408, 117] on icon "image/svg+xml 14 140 10 1/14 1/140 1/10 ?" at bounding box center [448, 105] width 288 height 136
drag, startPoint x: 433, startPoint y: 98, endPoint x: 451, endPoint y: 110, distance: 22.1
click at [459, 106] on icon "image/svg+xml 14 140 10 1/14 1/140 1/10 ?" at bounding box center [448, 105] width 288 height 136
click at [437, 111] on icon "image/svg+xml 14 140 10 1/14 1/140 1/10 ?" at bounding box center [448, 105] width 288 height 136
drag, startPoint x: 452, startPoint y: 107, endPoint x: 497, endPoint y: 101, distance: 45.5
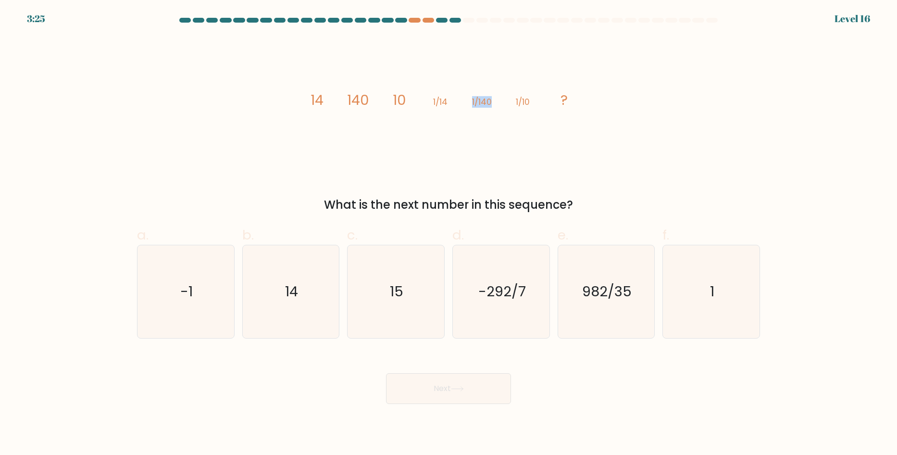
click at [497, 101] on icon "image/svg+xml 14 140 10 1/14 1/140 1/10 ?" at bounding box center [448, 105] width 288 height 136
drag, startPoint x: 505, startPoint y: 103, endPoint x: 532, endPoint y: 105, distance: 27.5
click at [532, 105] on icon "image/svg+xml 14 140 10 1/14 1/140 1/10 ?" at bounding box center [448, 105] width 288 height 136
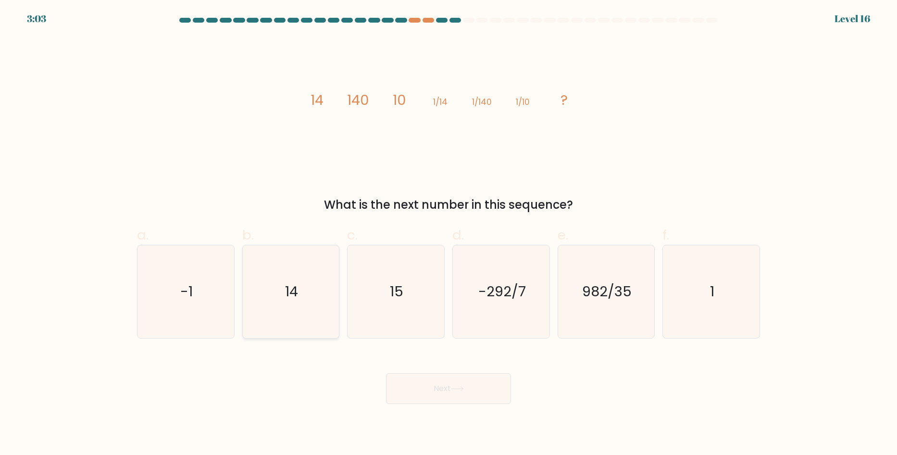
click at [275, 288] on icon "14" at bounding box center [290, 291] width 93 height 93
click at [448, 234] on input "b. 14" at bounding box center [448, 230] width 0 height 6
radio input "true"
click at [449, 413] on body "3:03 Level 16" at bounding box center [448, 227] width 897 height 455
click at [455, 393] on button "Next" at bounding box center [448, 388] width 125 height 31
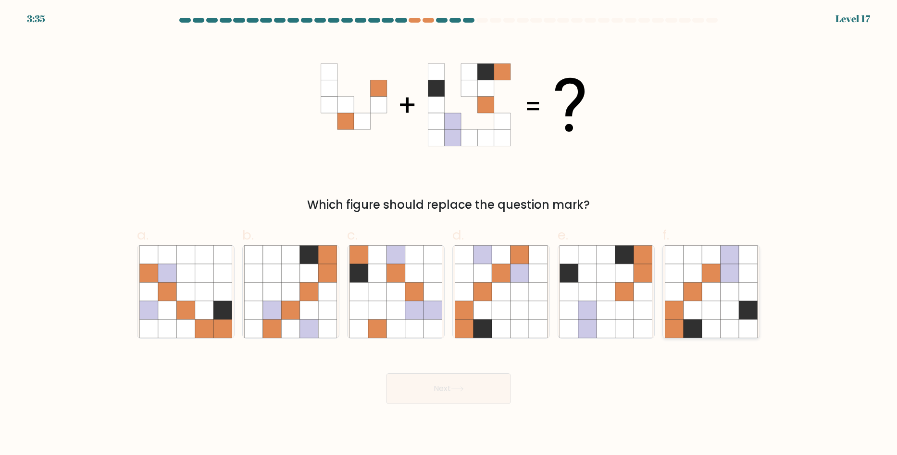
click at [698, 276] on icon at bounding box center [692, 273] width 18 height 18
click at [449, 234] on input "f." at bounding box center [448, 230] width 0 height 6
radio input "true"
click at [435, 386] on button "Next" at bounding box center [448, 388] width 125 height 31
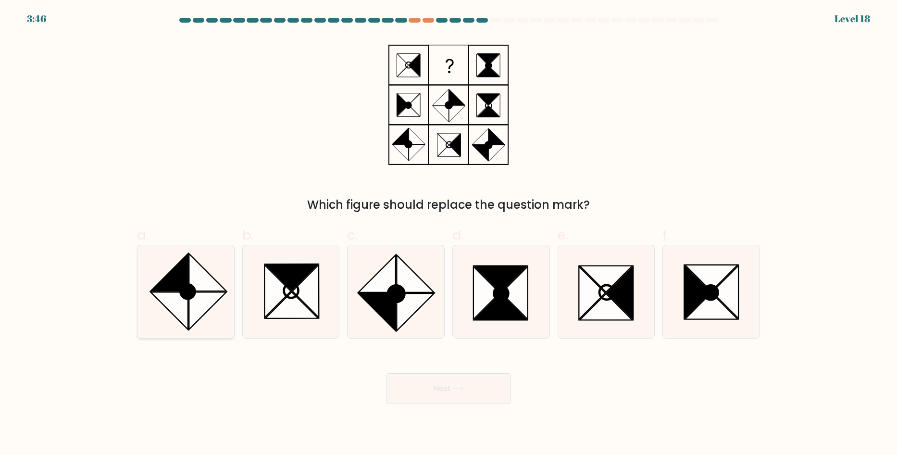
click at [205, 287] on icon at bounding box center [207, 272] width 37 height 37
click at [448, 234] on input "a." at bounding box center [448, 230] width 0 height 6
radio input "true"
drag, startPoint x: 374, startPoint y: 299, endPoint x: 458, endPoint y: 287, distance: 84.5
click at [375, 299] on icon at bounding box center [376, 311] width 37 height 37
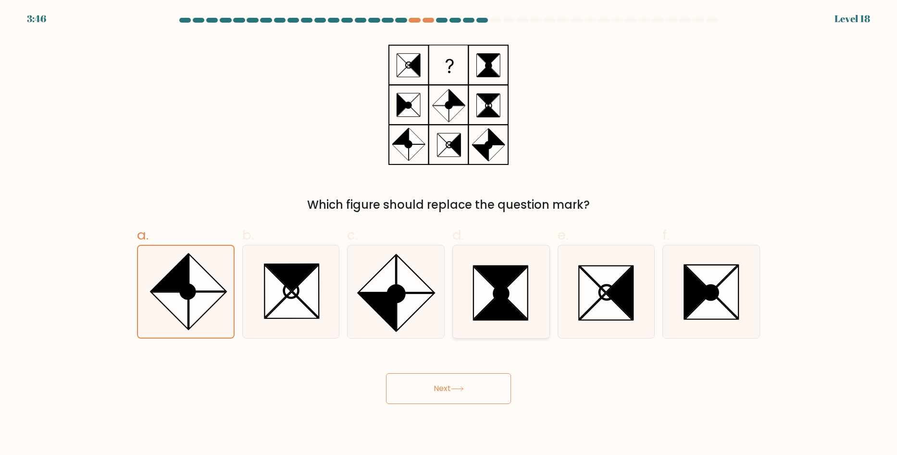
click at [448, 234] on input "c." at bounding box center [448, 230] width 0 height 6
radio input "true"
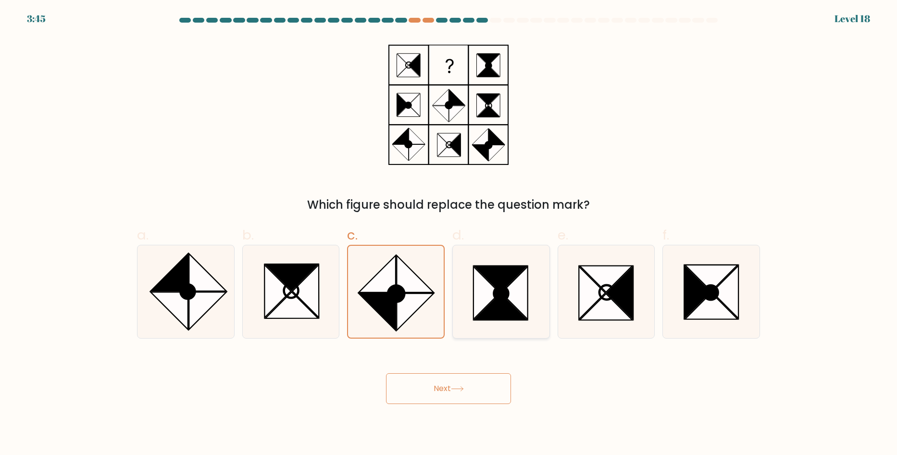
click at [492, 296] on icon at bounding box center [486, 292] width 26 height 53
click at [449, 234] on input "d." at bounding box center [448, 230] width 0 height 6
radio input "true"
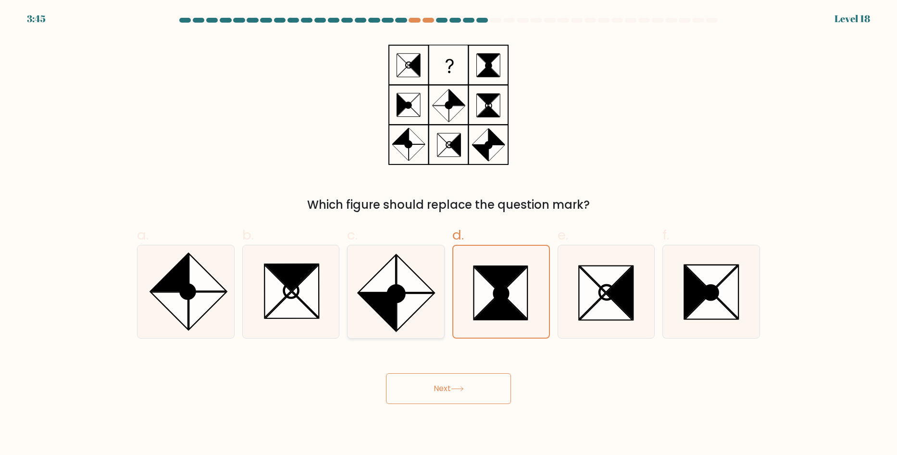
click at [429, 300] on icon at bounding box center [395, 291] width 93 height 93
click at [448, 234] on input "c." at bounding box center [448, 230] width 0 height 6
radio input "true"
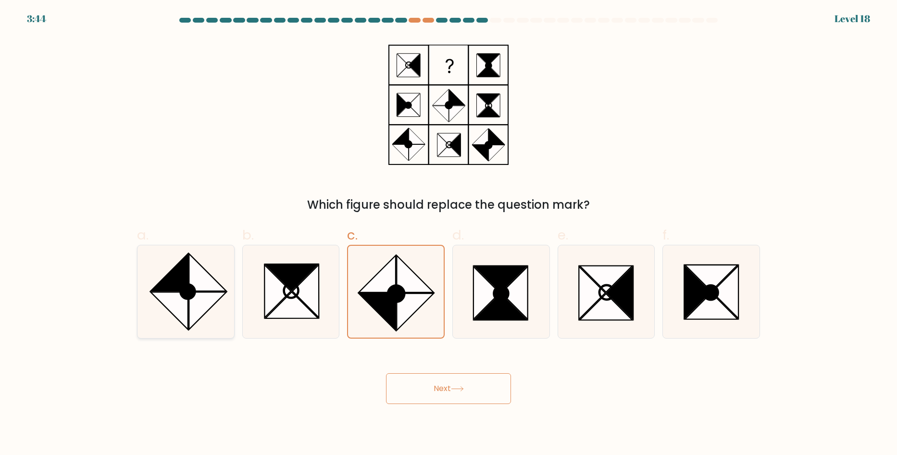
click at [226, 290] on icon at bounding box center [185, 291] width 93 height 93
click at [448, 234] on input "a." at bounding box center [448, 230] width 0 height 6
radio input "true"
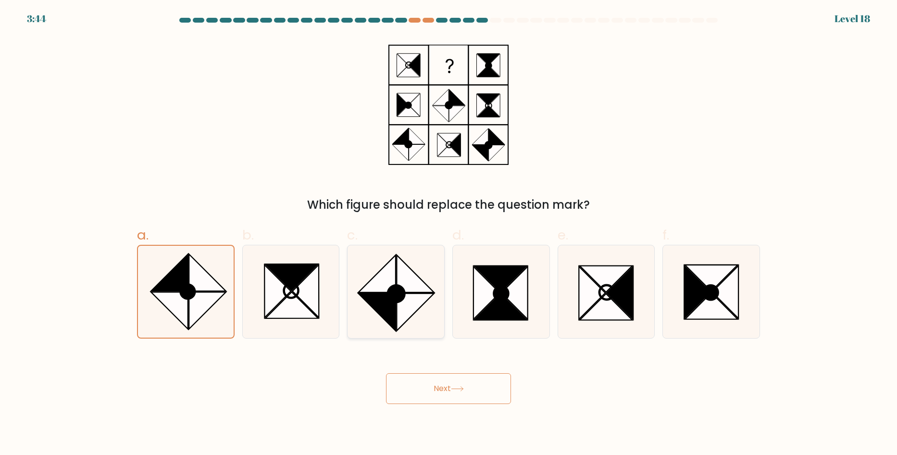
click at [378, 294] on icon at bounding box center [376, 311] width 37 height 37
click at [448, 234] on input "c." at bounding box center [448, 230] width 0 height 6
radio input "true"
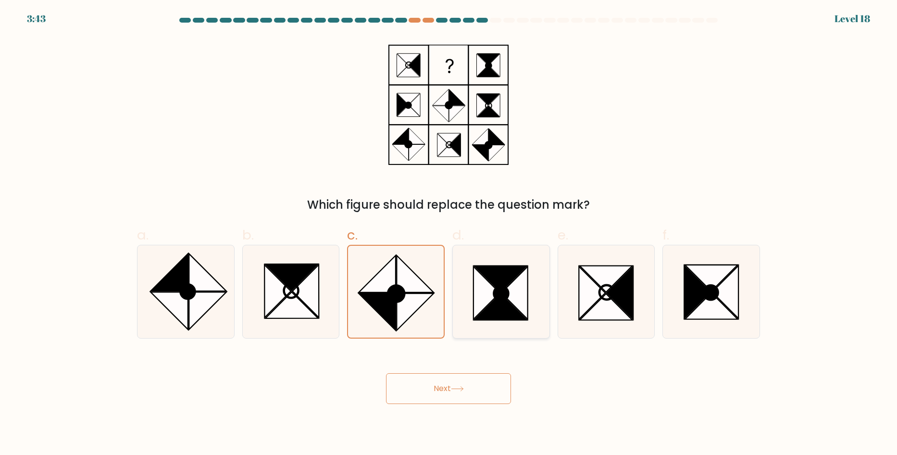
click at [473, 282] on icon at bounding box center [486, 292] width 26 height 53
click at [449, 234] on input "d." at bounding box center [448, 230] width 0 height 6
radio input "true"
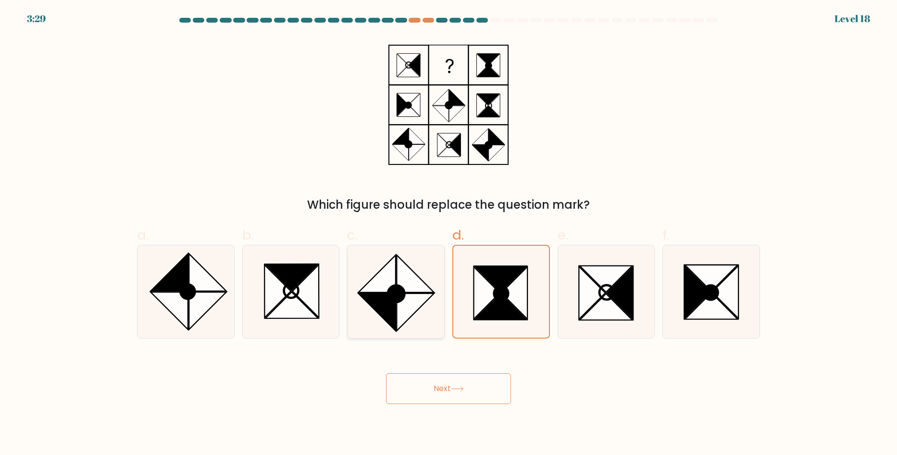
click at [377, 279] on icon at bounding box center [376, 273] width 37 height 37
click at [448, 234] on input "c." at bounding box center [448, 230] width 0 height 6
radio input "true"
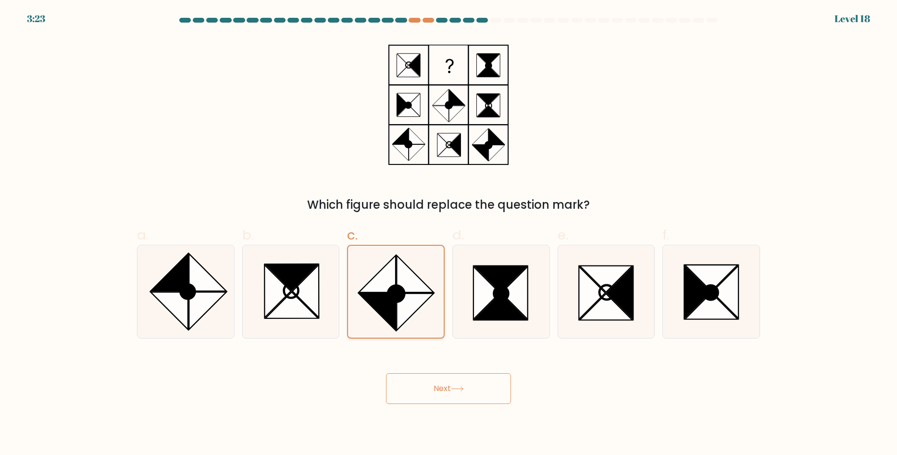
click at [391, 300] on ellipse at bounding box center [395, 293] width 23 height 23
click at [448, 234] on input "c." at bounding box center [448, 230] width 0 height 6
click at [391, 300] on ellipse at bounding box center [395, 293] width 23 height 23
click at [448, 234] on input "c." at bounding box center [448, 230] width 0 height 6
click at [391, 300] on ellipse at bounding box center [395, 293] width 23 height 23
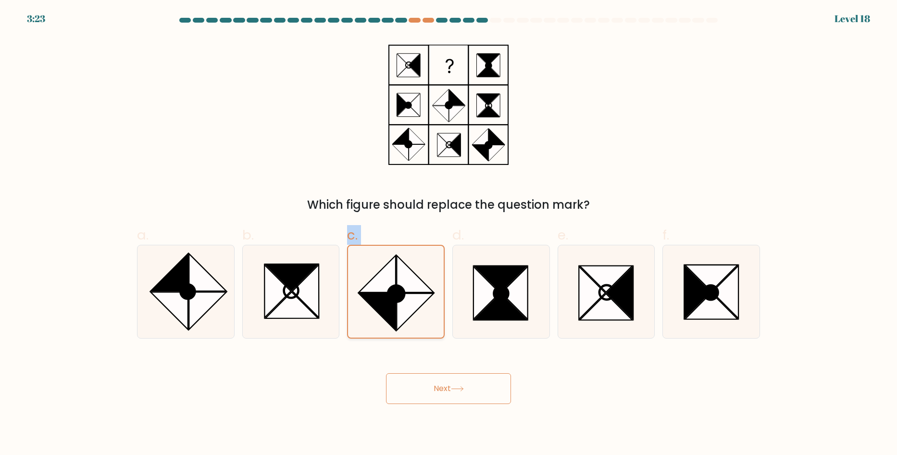
click at [448, 234] on input "c." at bounding box center [448, 230] width 0 height 6
click at [391, 300] on ellipse at bounding box center [395, 293] width 23 height 23
click at [448, 234] on input "c." at bounding box center [448, 230] width 0 height 6
click at [230, 309] on icon at bounding box center [185, 291] width 93 height 93
click at [448, 234] on input "a." at bounding box center [448, 230] width 0 height 6
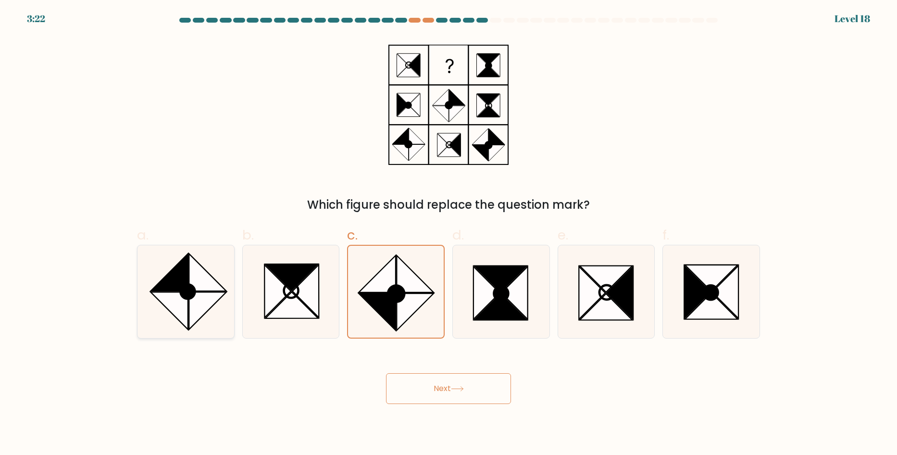
radio input "true"
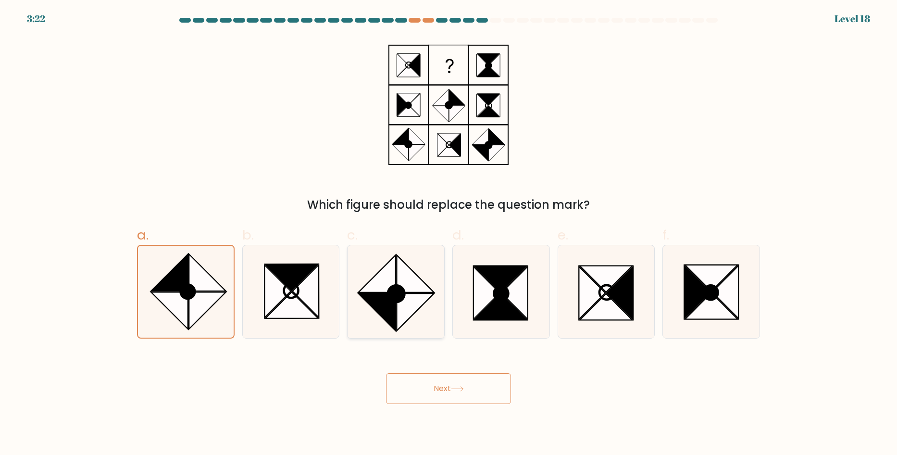
click at [414, 317] on icon at bounding box center [395, 291] width 93 height 93
click at [448, 234] on input "c." at bounding box center [448, 230] width 0 height 6
radio input "true"
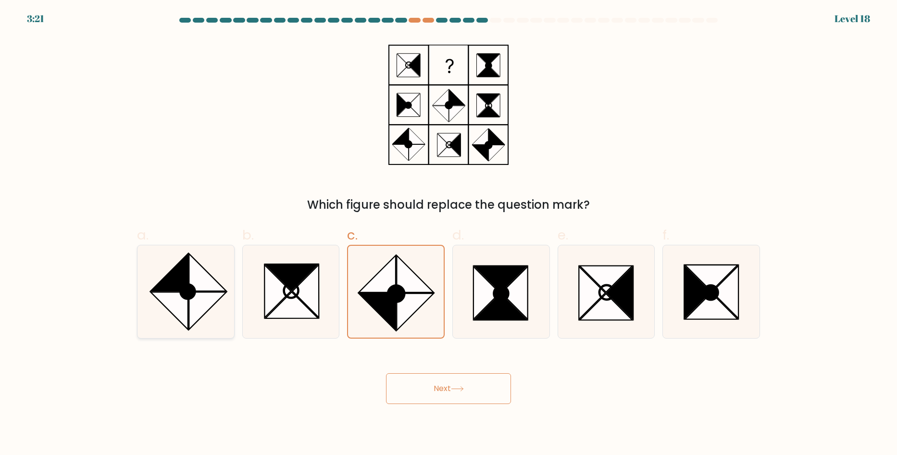
click at [182, 300] on icon at bounding box center [168, 310] width 37 height 37
click at [448, 234] on input "a." at bounding box center [448, 230] width 0 height 6
radio input "true"
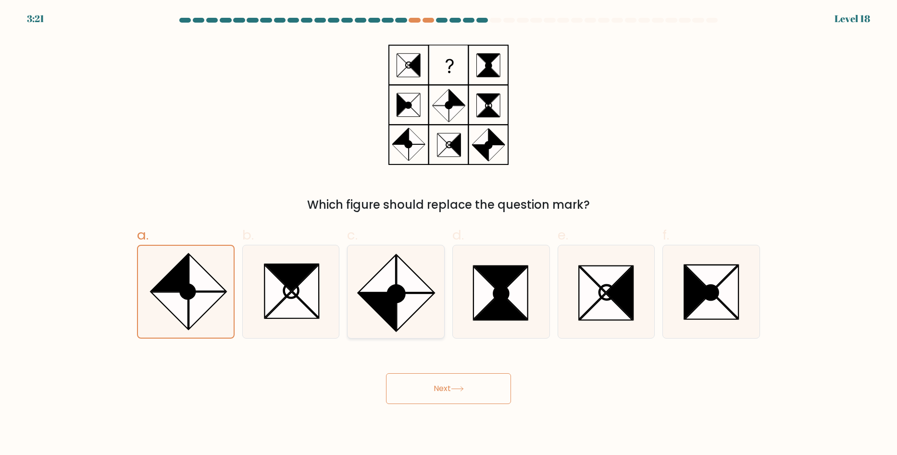
click at [367, 283] on icon at bounding box center [395, 291] width 93 height 93
click at [448, 234] on input "c." at bounding box center [448, 230] width 0 height 6
radio input "true"
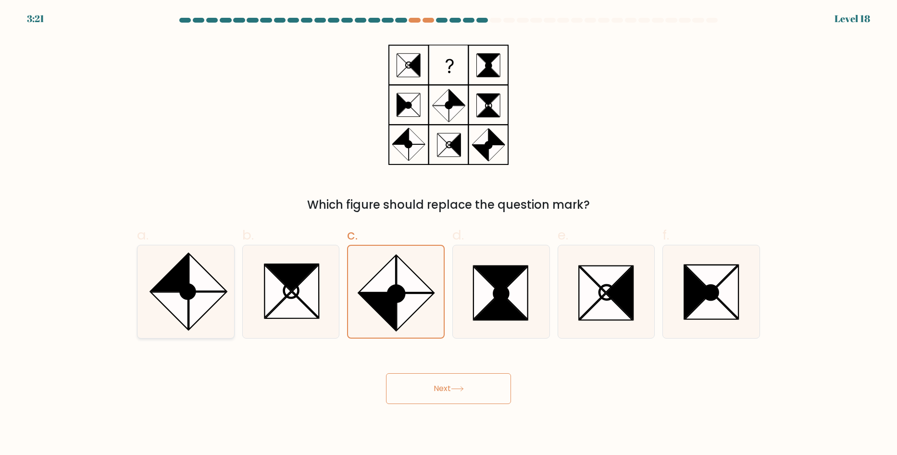
click at [202, 289] on icon at bounding box center [207, 272] width 37 height 37
click at [448, 234] on input "a." at bounding box center [448, 230] width 0 height 6
radio input "true"
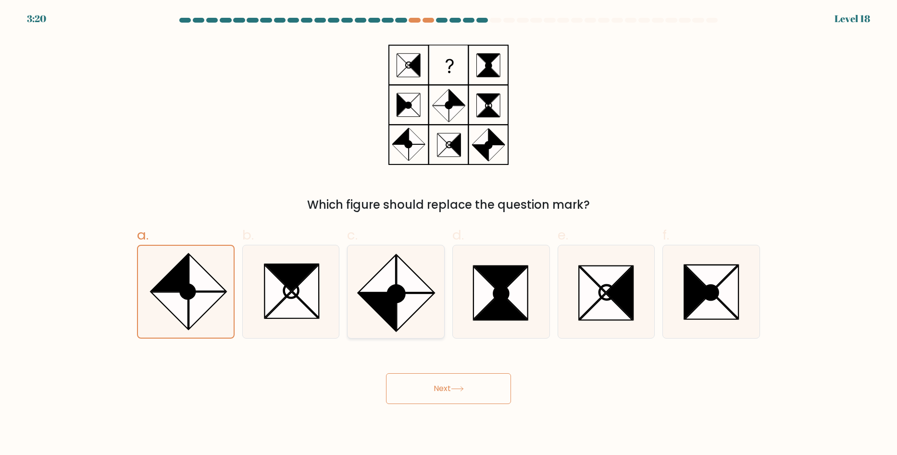
click at [390, 281] on icon at bounding box center [376, 273] width 37 height 37
click at [448, 234] on input "c." at bounding box center [448, 230] width 0 height 6
radio input "true"
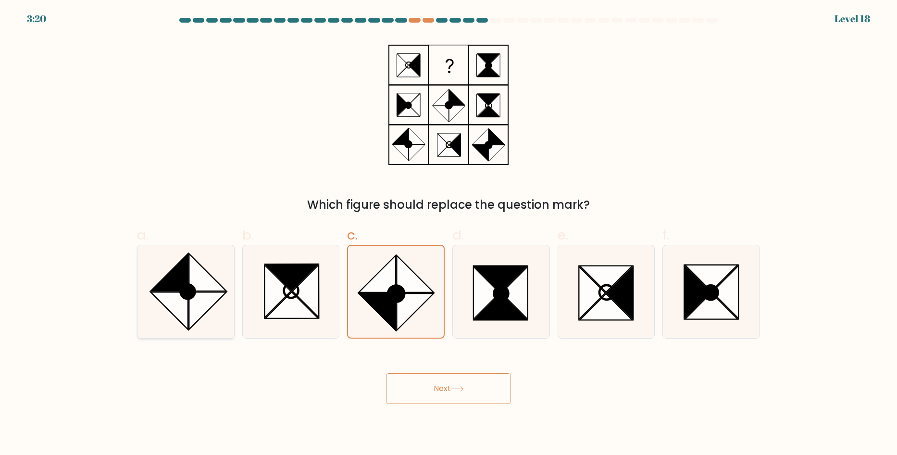
click at [191, 270] on icon at bounding box center [207, 272] width 37 height 37
click at [448, 234] on input "a." at bounding box center [448, 230] width 0 height 6
radio input "true"
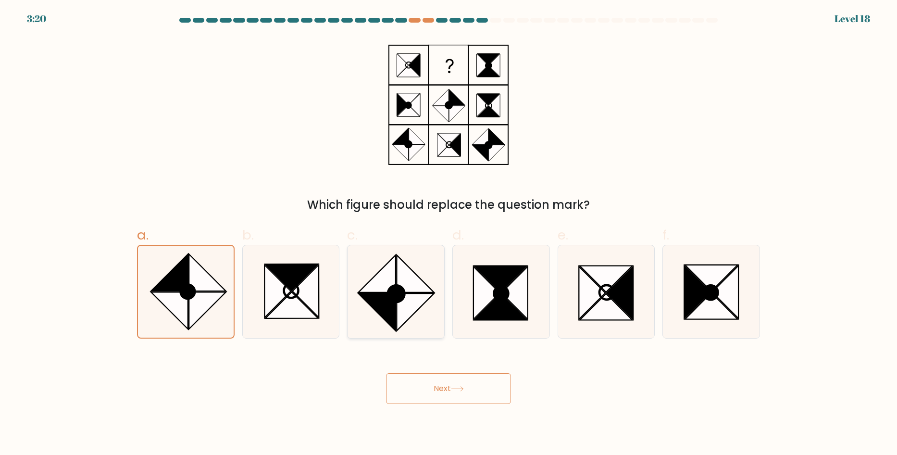
click at [367, 283] on icon at bounding box center [376, 273] width 37 height 37
click at [448, 234] on input "c." at bounding box center [448, 230] width 0 height 6
radio input "true"
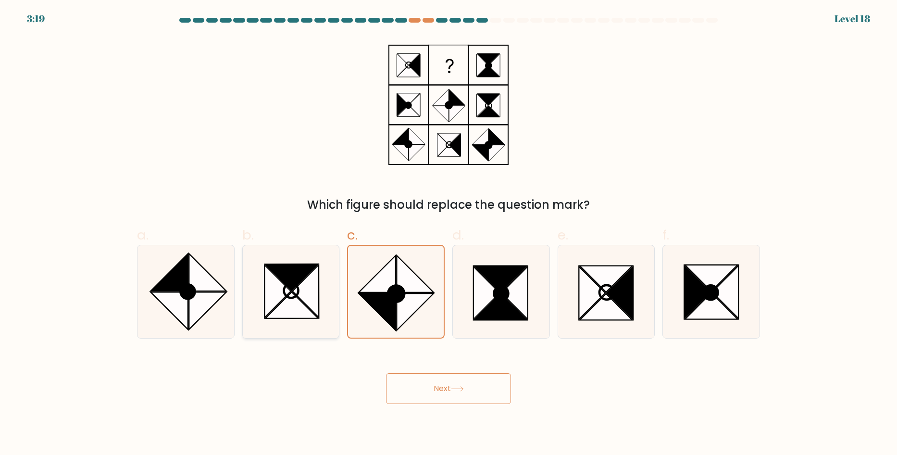
drag, startPoint x: 173, startPoint y: 288, endPoint x: 330, endPoint y: 296, distance: 157.3
click at [183, 287] on icon at bounding box center [185, 291] width 93 height 93
click at [448, 234] on input "a." at bounding box center [448, 230] width 0 height 6
radio input "true"
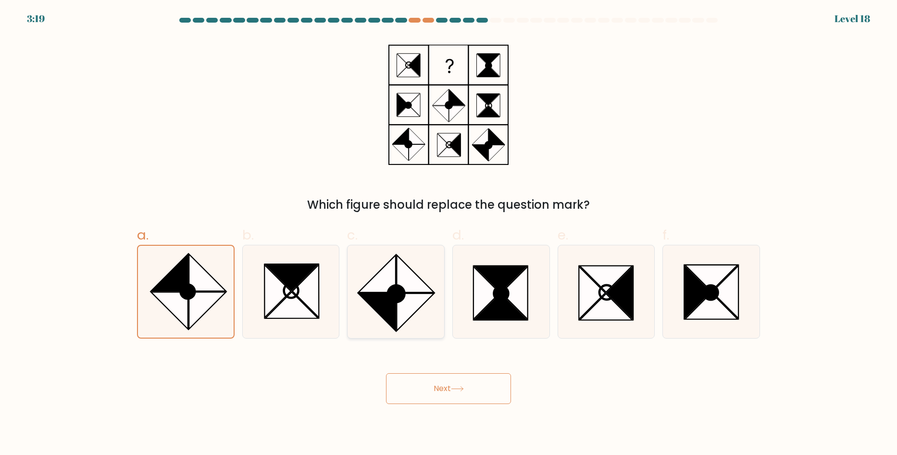
click at [383, 305] on icon at bounding box center [376, 311] width 37 height 37
click at [448, 234] on input "c." at bounding box center [448, 230] width 0 height 6
radio input "true"
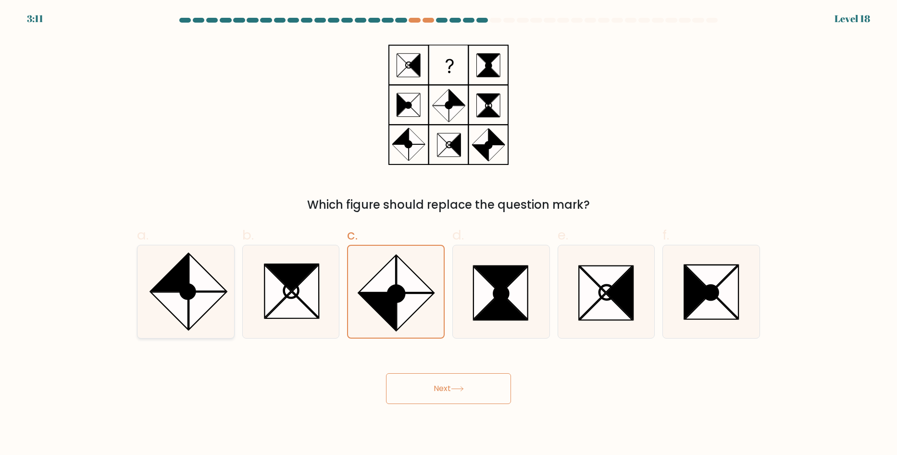
drag, startPoint x: 165, startPoint y: 270, endPoint x: 169, endPoint y: 265, distance: 5.8
click at [168, 267] on icon at bounding box center [185, 291] width 93 height 93
click at [448, 234] on input "a." at bounding box center [448, 230] width 0 height 6
radio input "true"
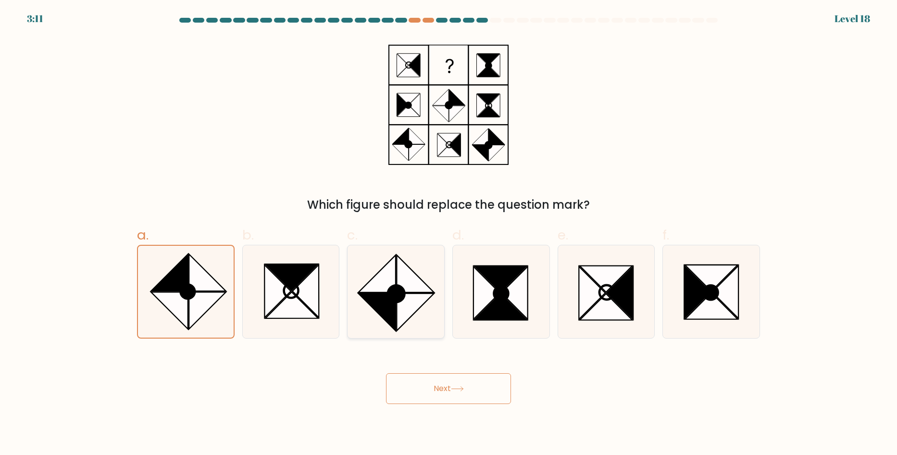
click at [374, 270] on icon at bounding box center [395, 291] width 93 height 93
click at [448, 234] on input "c." at bounding box center [448, 230] width 0 height 6
radio input "true"
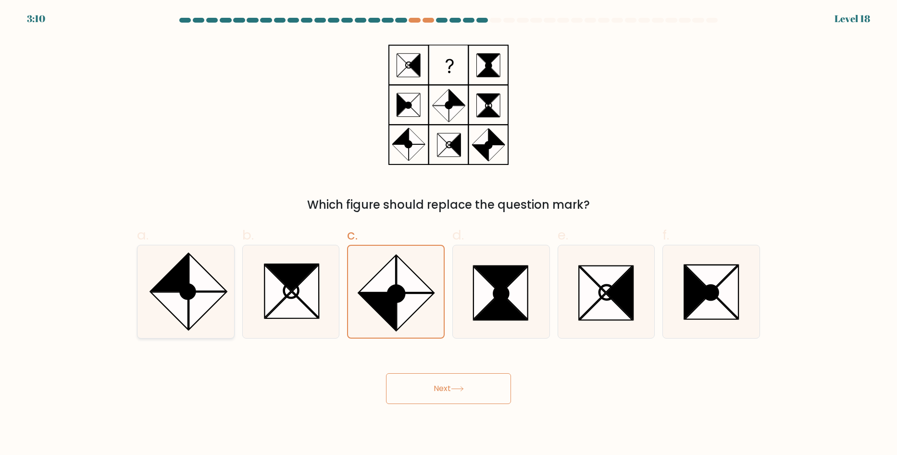
click at [157, 290] on icon at bounding box center [168, 272] width 37 height 37
click at [448, 234] on input "a." at bounding box center [448, 230] width 0 height 6
radio input "true"
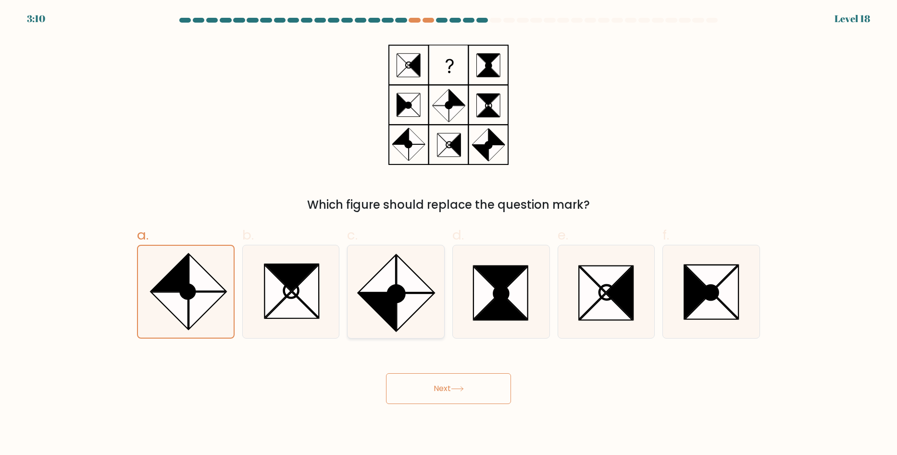
click at [377, 264] on icon at bounding box center [395, 291] width 93 height 93
click at [448, 234] on input "c." at bounding box center [448, 230] width 0 height 6
radio input "true"
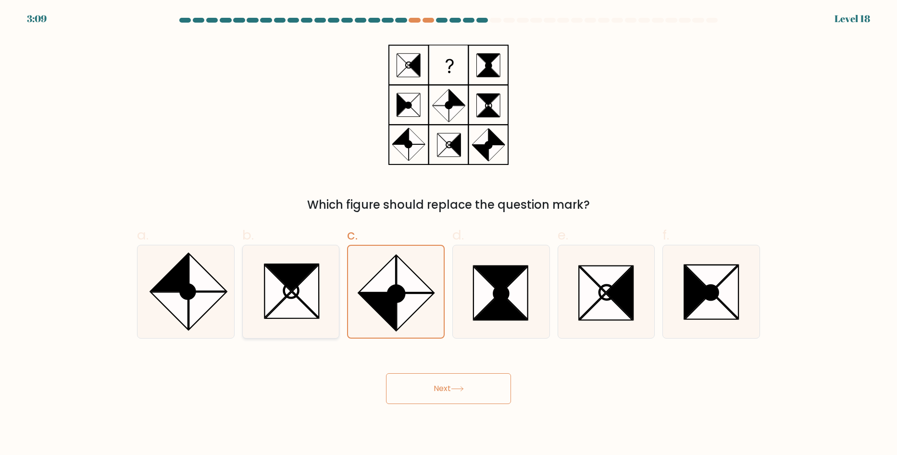
drag, startPoint x: 202, startPoint y: 289, endPoint x: 296, endPoint y: 291, distance: 93.2
click at [212, 286] on icon at bounding box center [207, 272] width 37 height 37
click at [448, 234] on input "a." at bounding box center [448, 230] width 0 height 6
radio input "true"
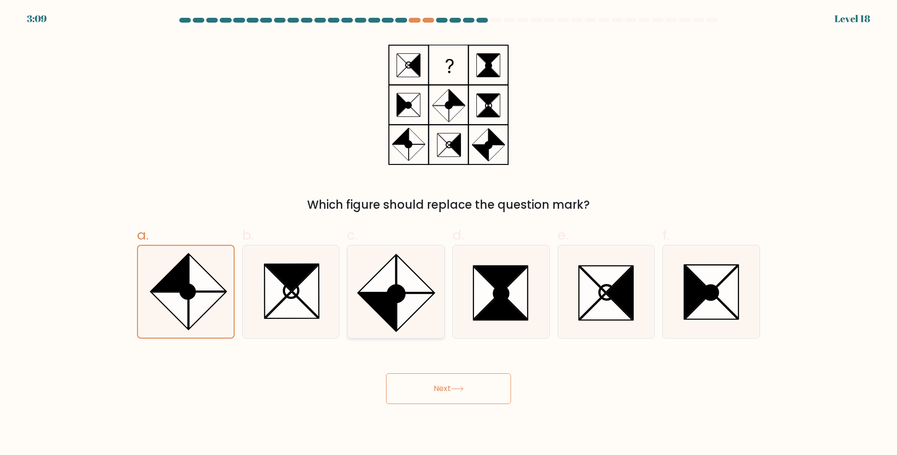
click at [376, 290] on icon at bounding box center [376, 273] width 37 height 37
click at [448, 234] on input "c." at bounding box center [448, 230] width 0 height 6
radio input "true"
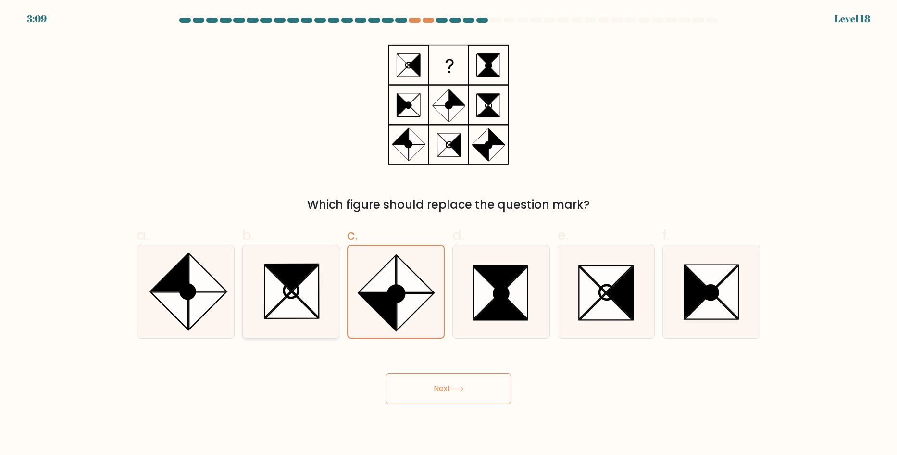
drag, startPoint x: 155, startPoint y: 289, endPoint x: 254, endPoint y: 281, distance: 99.3
click at [158, 288] on icon at bounding box center [168, 272] width 37 height 37
click at [448, 234] on input "a." at bounding box center [448, 230] width 0 height 6
radio input "true"
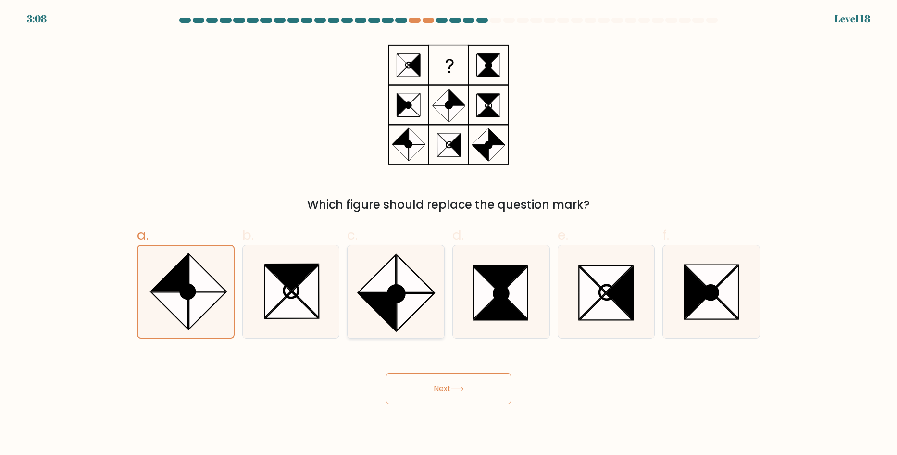
click at [408, 287] on icon at bounding box center [414, 273] width 37 height 37
click at [448, 234] on input "c." at bounding box center [448, 230] width 0 height 6
radio input "true"
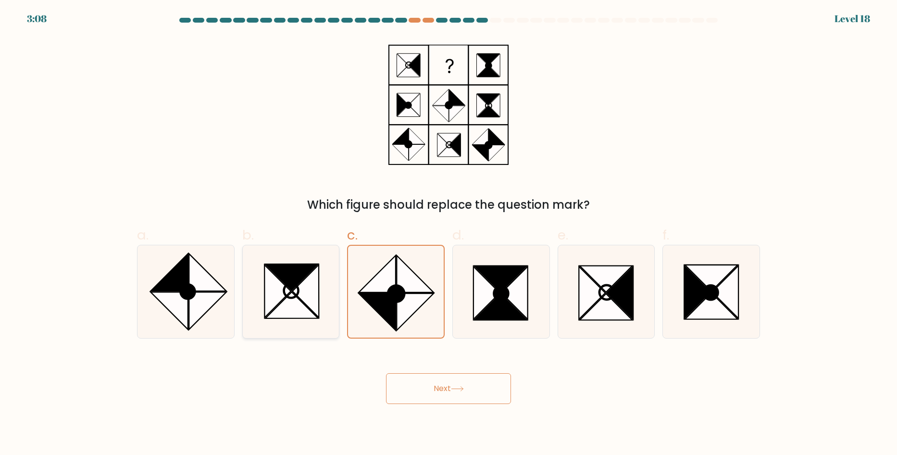
drag, startPoint x: 184, startPoint y: 294, endPoint x: 299, endPoint y: 287, distance: 115.5
click at [185, 294] on circle at bounding box center [187, 291] width 14 height 14
click at [448, 234] on input "a." at bounding box center [448, 230] width 0 height 6
radio input "true"
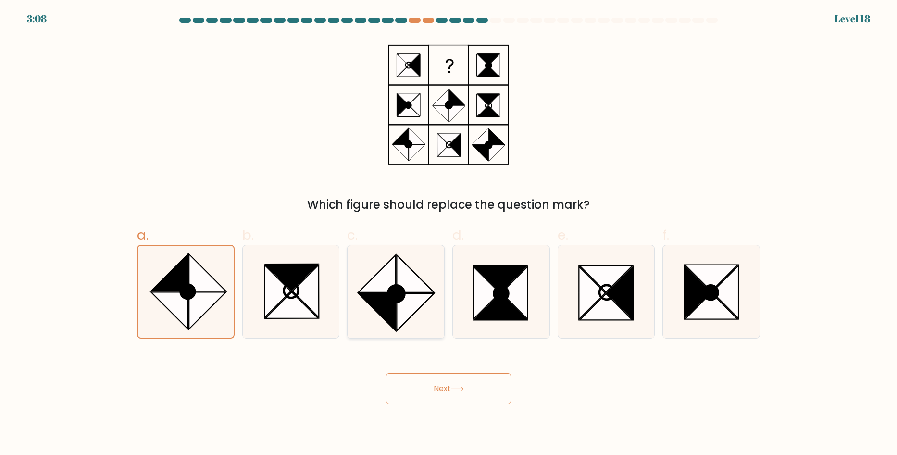
click at [390, 289] on ellipse at bounding box center [396, 294] width 24 height 24
click at [448, 234] on input "c." at bounding box center [448, 230] width 0 height 6
radio input "true"
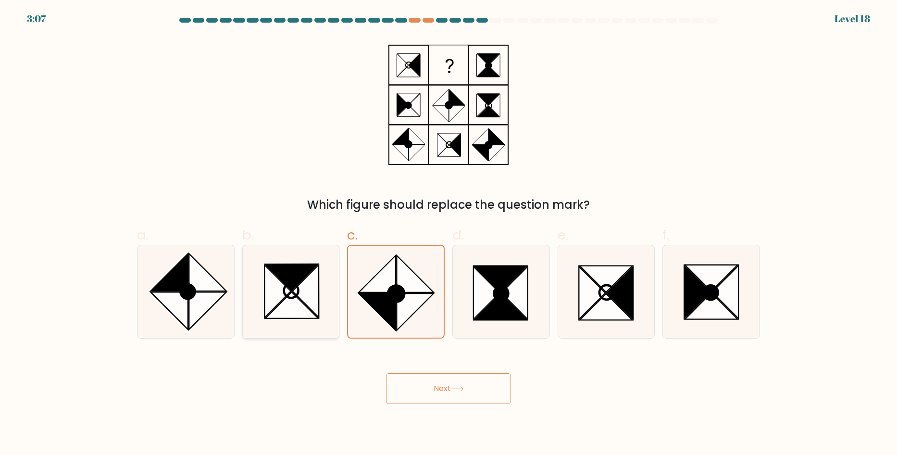
drag, startPoint x: 162, startPoint y: 280, endPoint x: 258, endPoint y: 278, distance: 95.2
click at [170, 279] on icon at bounding box center [168, 272] width 37 height 37
click at [448, 234] on input "a." at bounding box center [448, 230] width 0 height 6
radio input "true"
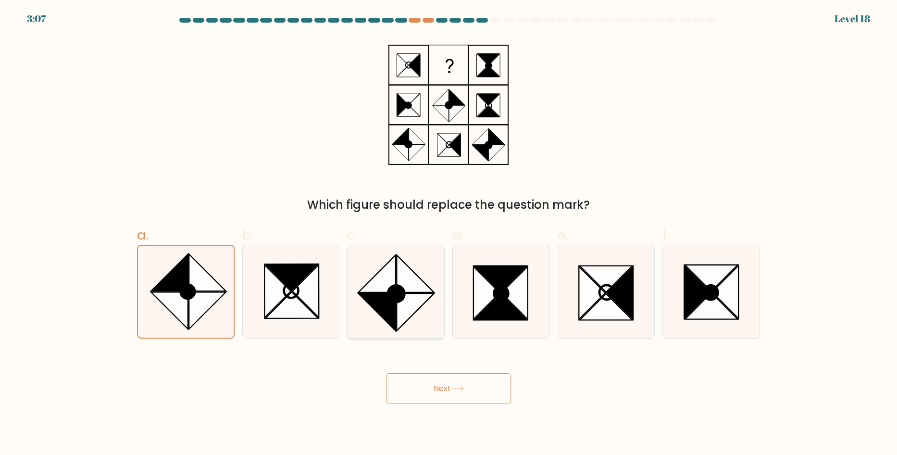
click at [358, 285] on icon at bounding box center [395, 291] width 93 height 93
click at [448, 234] on input "c." at bounding box center [448, 230] width 0 height 6
radio input "true"
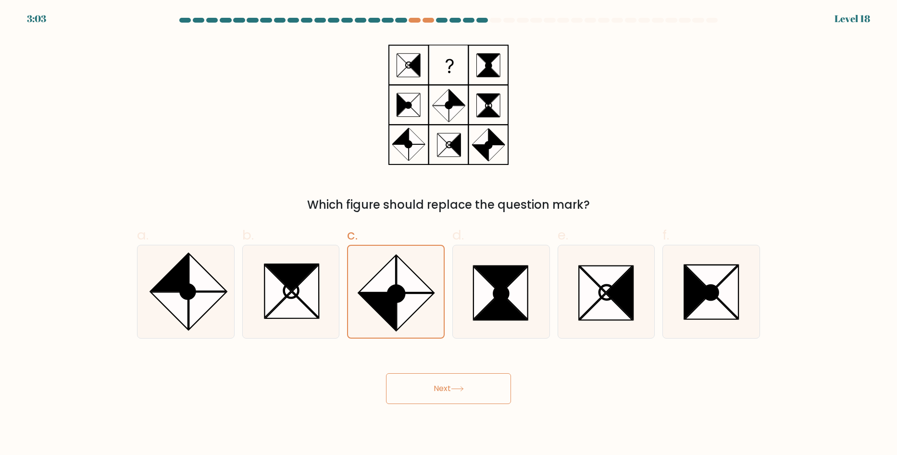
click at [435, 384] on button "Next" at bounding box center [448, 388] width 125 height 31
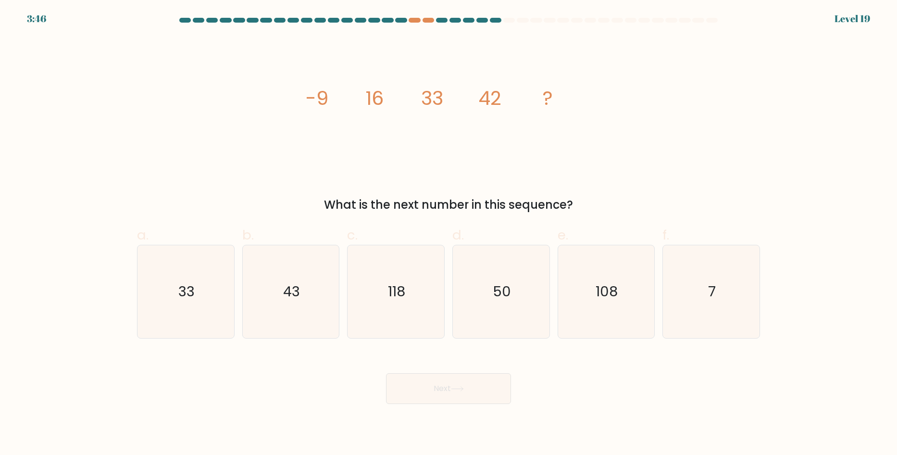
drag, startPoint x: 310, startPoint y: 102, endPoint x: 334, endPoint y: 99, distance: 23.8
click at [334, 99] on icon "image/svg+xml -9 16 33 42 ?" at bounding box center [448, 105] width 288 height 136
click at [635, 110] on div "image/svg+xml -9 16 33 42 ? What is the next number in this sequence?" at bounding box center [448, 125] width 634 height 177
click at [356, 93] on icon "image/svg+xml -9 16 33 42 ?" at bounding box center [448, 105] width 288 height 136
drag, startPoint x: 308, startPoint y: 99, endPoint x: 360, endPoint y: 91, distance: 53.0
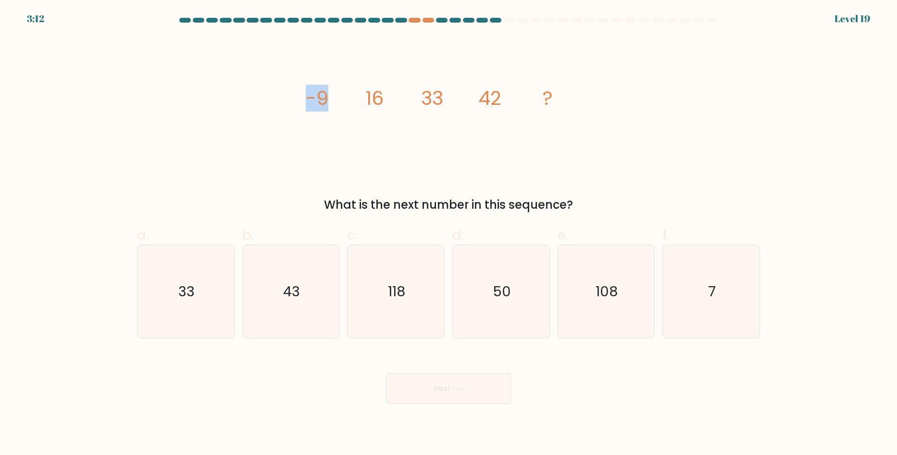
click at [359, 91] on icon "image/svg+xml -9 16 33 42 ?" at bounding box center [448, 105] width 288 height 136
click at [371, 96] on tspan "16" at bounding box center [374, 98] width 18 height 27
click at [334, 114] on icon "image/svg+xml -9 16 33 42 ?" at bounding box center [448, 105] width 288 height 136
click at [416, 17] on div "2:57 Level 19" at bounding box center [448, 13] width 897 height 26
click at [411, 24] on div at bounding box center [448, 22] width 634 height 9
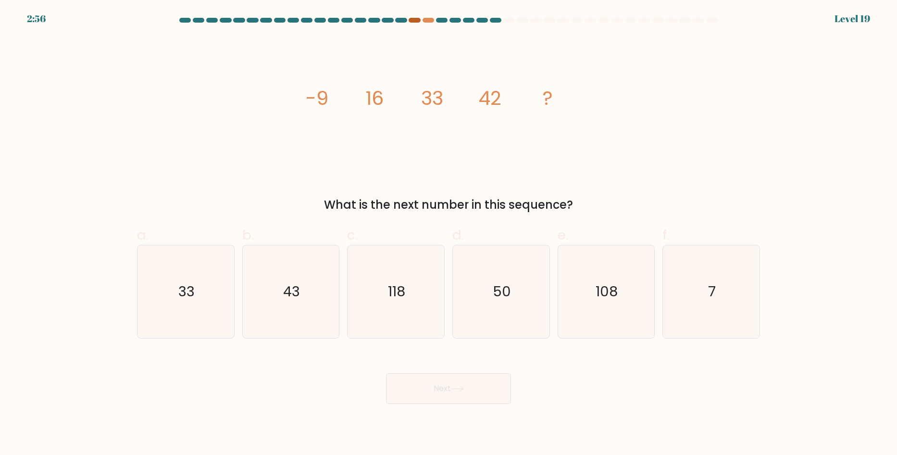
click at [418, 20] on div at bounding box center [414, 20] width 12 height 5
click at [427, 22] on div at bounding box center [428, 20] width 12 height 5
click at [413, 20] on div at bounding box center [414, 20] width 12 height 5
click at [433, 21] on div at bounding box center [428, 20] width 12 height 5
click at [412, 21] on div at bounding box center [414, 20] width 12 height 5
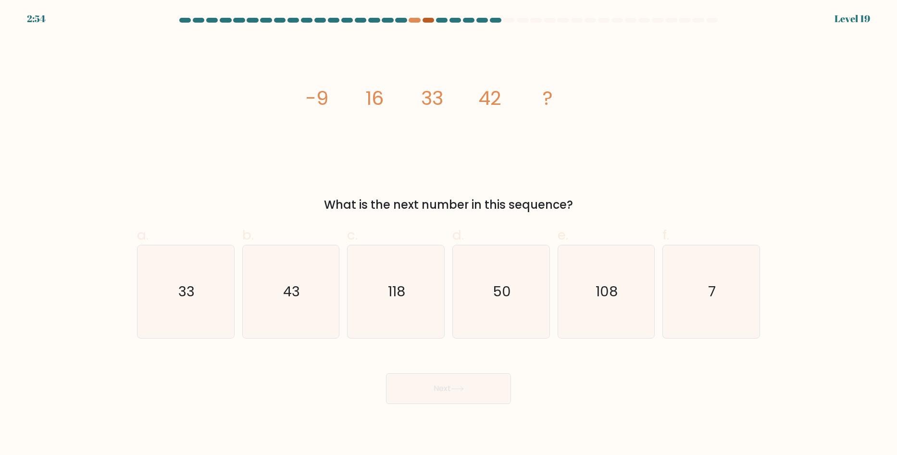
click at [428, 20] on div at bounding box center [428, 20] width 12 height 5
drag, startPoint x: 410, startPoint y: 20, endPoint x: 426, endPoint y: 19, distance: 15.9
click at [414, 19] on div at bounding box center [414, 20] width 12 height 5
click at [427, 19] on div at bounding box center [428, 20] width 12 height 5
drag, startPoint x: 173, startPoint y: 20, endPoint x: 466, endPoint y: 41, distance: 292.9
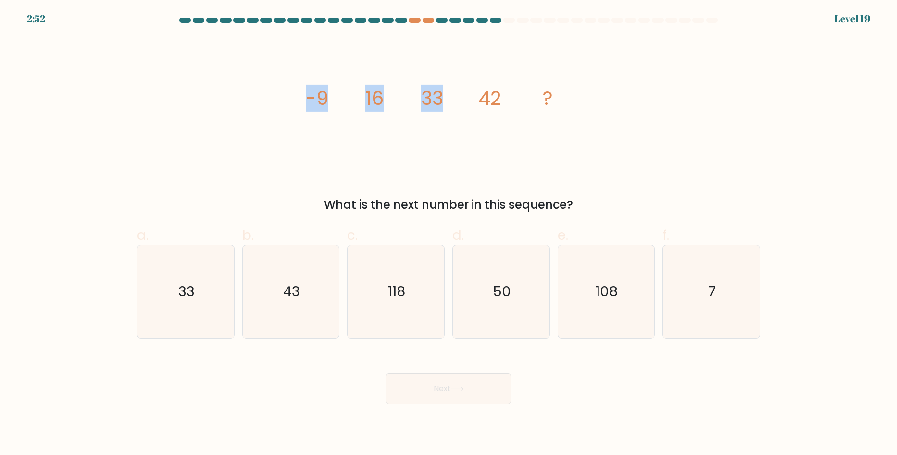
click at [466, 41] on form at bounding box center [448, 211] width 897 height 386
click at [566, 37] on icon "image/svg+xml -9 16 33 42 ?" at bounding box center [448, 105] width 288 height 136
click at [498, 20] on div at bounding box center [496, 20] width 12 height 5
click at [495, 20] on div at bounding box center [496, 20] width 12 height 5
drag, startPoint x: 303, startPoint y: 97, endPoint x: 344, endPoint y: 94, distance: 41.4
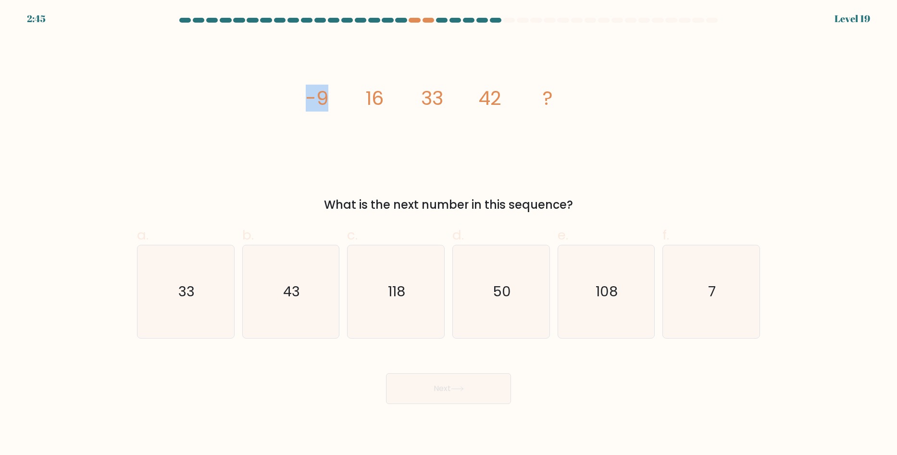
click at [344, 94] on div "image/svg+xml -9 16 33 42 ? What is the next number in this sequence?" at bounding box center [448, 125] width 634 height 177
click at [344, 94] on icon "image/svg+xml -9 16 33 42 ?" at bounding box center [448, 105] width 288 height 136
drag, startPoint x: 355, startPoint y: 99, endPoint x: 504, endPoint y: 123, distance: 150.9
click at [458, 111] on icon "image/svg+xml -9 16 33 42 ?" at bounding box center [448, 105] width 288 height 136
click at [507, 141] on icon "image/svg+xml -9 16 33 42 ?" at bounding box center [448, 105] width 288 height 136
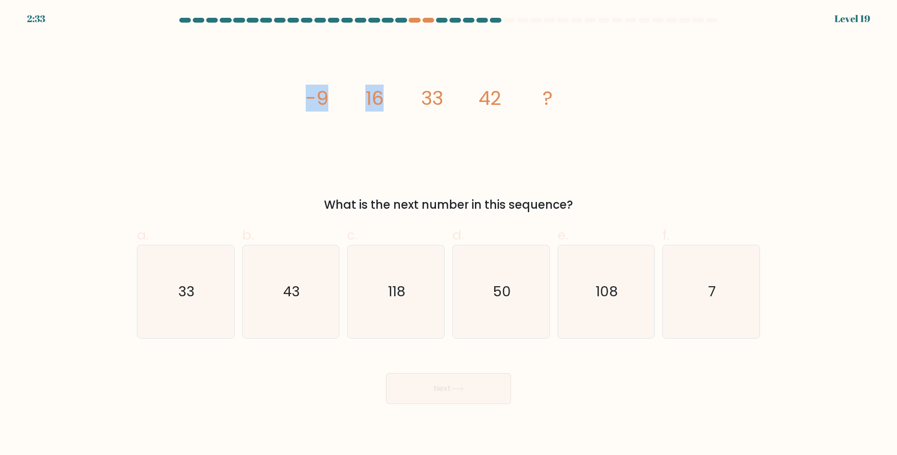
drag, startPoint x: 297, startPoint y: 108, endPoint x: 388, endPoint y: 99, distance: 91.8
click at [388, 99] on div "image/svg+xml -9 16 33 42 ? What is the next number in this sequence?" at bounding box center [448, 125] width 634 height 177
click at [399, 125] on icon "image/svg+xml -9 16 33 42 ?" at bounding box center [448, 105] width 288 height 136
drag, startPoint x: 410, startPoint y: 106, endPoint x: 460, endPoint y: 99, distance: 50.6
click at [460, 99] on icon "image/svg+xml -9 16 33 42 ?" at bounding box center [448, 105] width 288 height 136
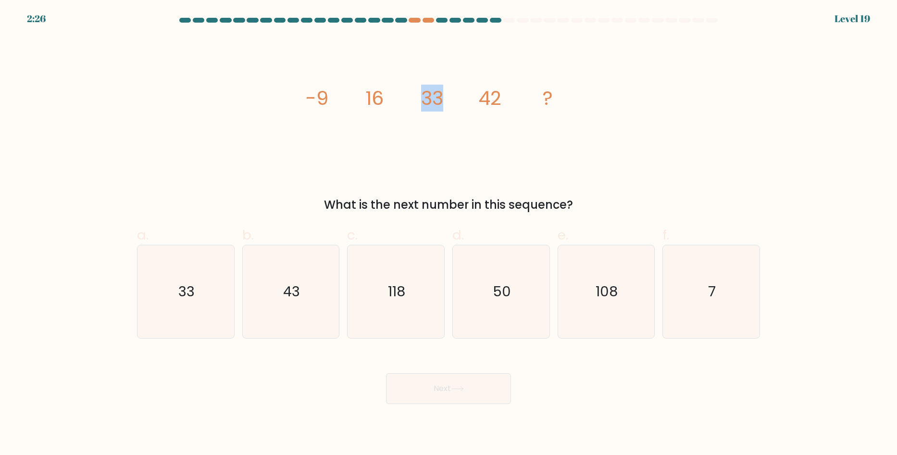
click at [456, 107] on icon "image/svg+xml -9 16 33 42 ?" at bounding box center [448, 105] width 288 height 136
drag, startPoint x: 321, startPoint y: 97, endPoint x: 332, endPoint y: 96, distance: 10.7
click at [332, 96] on icon "image/svg+xml -9 16 33 42 ?" at bounding box center [448, 105] width 288 height 136
click at [332, 97] on icon "image/svg+xml -9 16 33 42 ?" at bounding box center [448, 105] width 288 height 136
click at [365, 101] on icon "image/svg+xml -9 16 33 42 ?" at bounding box center [448, 105] width 288 height 136
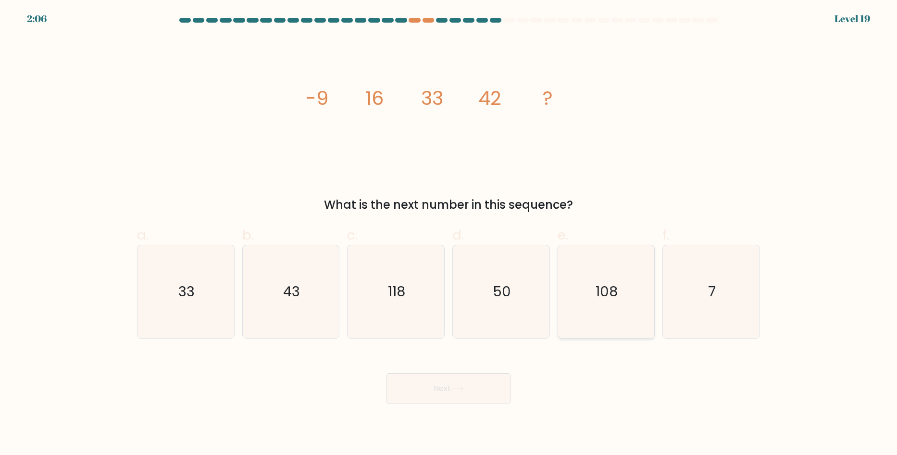
click at [601, 285] on text "108" at bounding box center [607, 291] width 22 height 19
click at [449, 234] on input "e. 108" at bounding box center [448, 230] width 0 height 6
radio input "true"
drag, startPoint x: 360, startPoint y: 96, endPoint x: 397, endPoint y: 95, distance: 37.0
click at [397, 95] on icon "image/svg+xml -9 16 33 42 ?" at bounding box center [448, 105] width 288 height 136
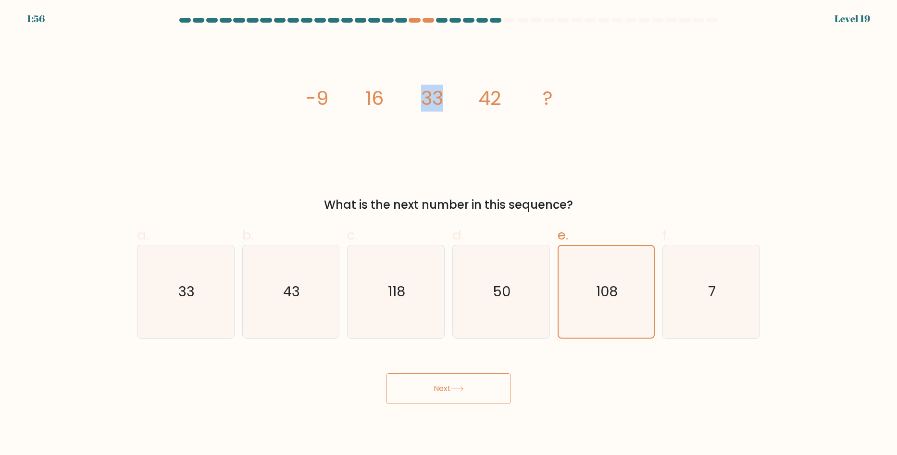
drag, startPoint x: 411, startPoint y: 103, endPoint x: 460, endPoint y: 96, distance: 49.0
click at [460, 96] on icon "image/svg+xml -9 16 33 42 ?" at bounding box center [448, 105] width 288 height 136
click at [457, 150] on icon "image/svg+xml -9 16 33 42 ?" at bounding box center [448, 105] width 288 height 136
drag, startPoint x: 380, startPoint y: 108, endPoint x: 447, endPoint y: 105, distance: 67.3
click at [427, 104] on g "-9 16 33 42 ?" at bounding box center [429, 98] width 247 height 27
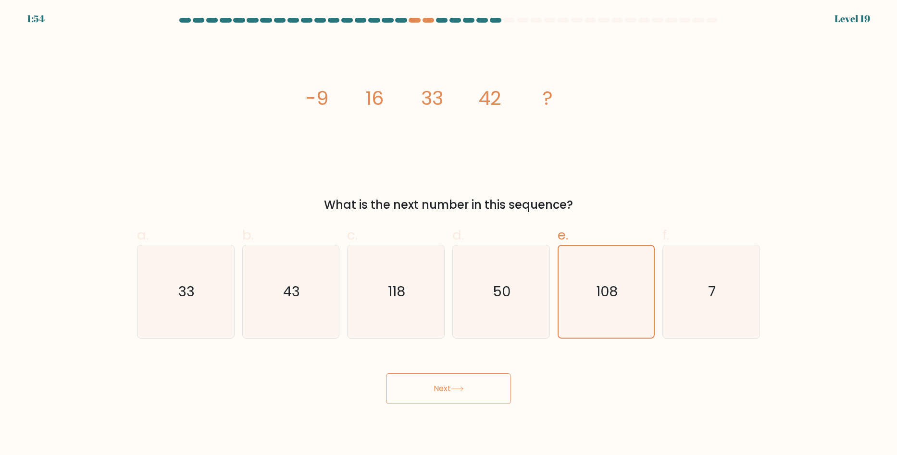
click at [454, 113] on icon "image/svg+xml -9 16 33 42 ?" at bounding box center [448, 105] width 288 height 136
drag, startPoint x: 409, startPoint y: 108, endPoint x: 494, endPoint y: 114, distance: 85.7
click at [490, 107] on icon "image/svg+xml -9 16 33 42 ?" at bounding box center [448, 105] width 288 height 136
click at [481, 139] on icon "image/svg+xml -9 16 33 42 ?" at bounding box center [448, 105] width 288 height 136
drag, startPoint x: 465, startPoint y: 102, endPoint x: 511, endPoint y: 107, distance: 46.4
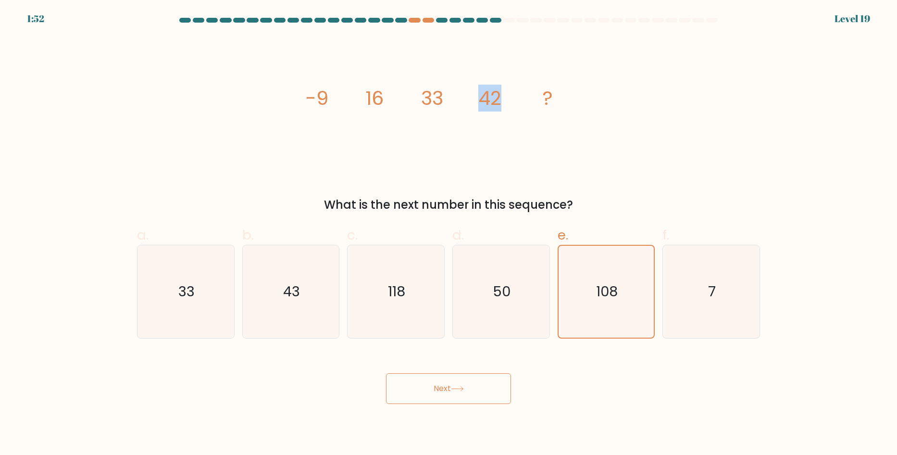
click at [511, 107] on icon "image/svg+xml -9 16 33 42 ?" at bounding box center [448, 105] width 288 height 136
click at [510, 108] on icon "image/svg+xml -9 16 33 42 ?" at bounding box center [448, 105] width 288 height 136
click at [525, 305] on icon "50" at bounding box center [501, 291] width 93 height 93
click at [449, 234] on input "d. 50" at bounding box center [448, 230] width 0 height 6
radio input "true"
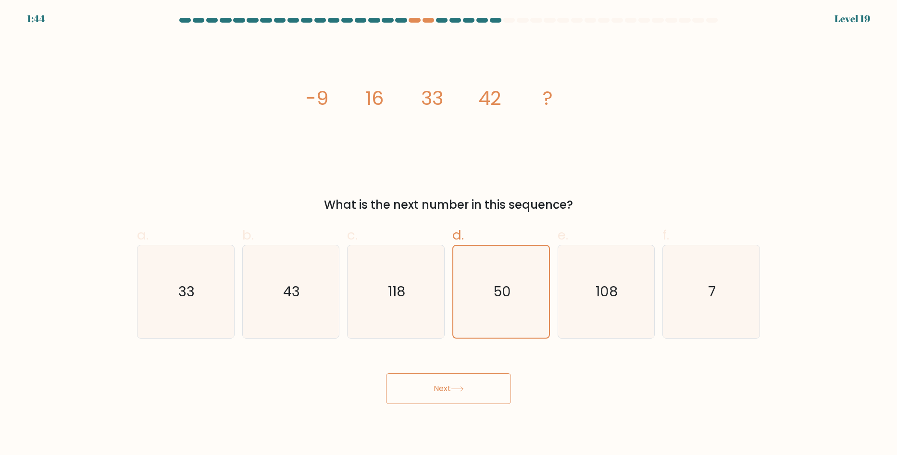
click at [572, 366] on div "Next" at bounding box center [448, 377] width 634 height 54
click at [484, 392] on button "Next" at bounding box center [448, 388] width 125 height 31
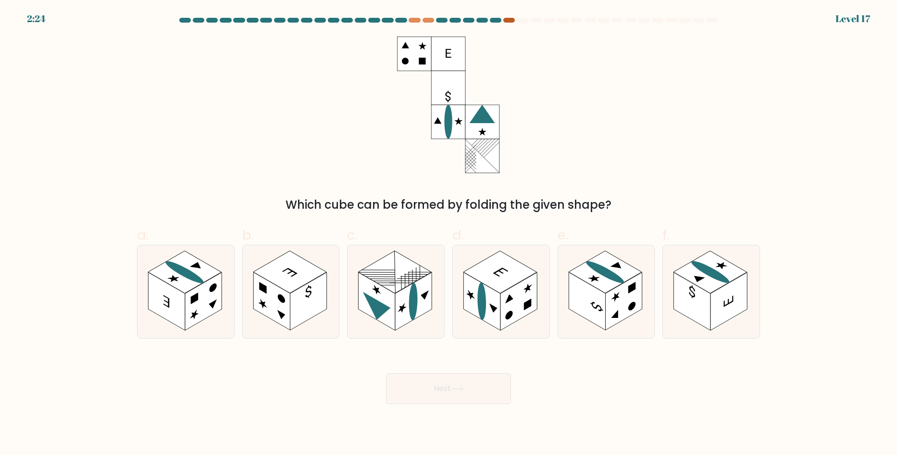
click at [510, 21] on div at bounding box center [509, 20] width 12 height 5
click at [405, 49] on rect at bounding box center [414, 54] width 34 height 34
click at [406, 105] on icon at bounding box center [448, 105] width 102 height 136
click at [386, 287] on rect at bounding box center [395, 272] width 74 height 42
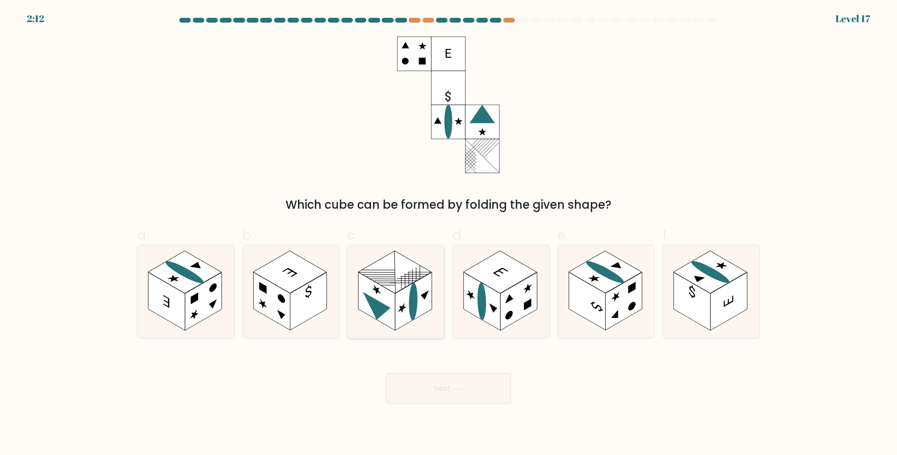
click at [448, 234] on input "c." at bounding box center [448, 230] width 0 height 6
radio input "true"
click at [439, 395] on button "Next" at bounding box center [448, 388] width 125 height 31
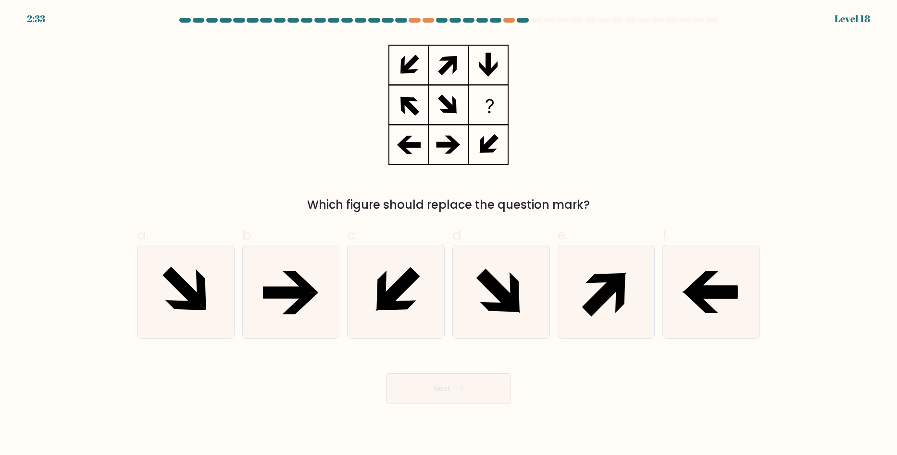
click at [389, 86] on rect at bounding box center [409, 105] width 40 height 40
click at [493, 151] on icon at bounding box center [488, 150] width 18 height 4
click at [628, 306] on icon at bounding box center [605, 291] width 93 height 93
click at [449, 234] on input "e." at bounding box center [448, 230] width 0 height 6
radio input "true"
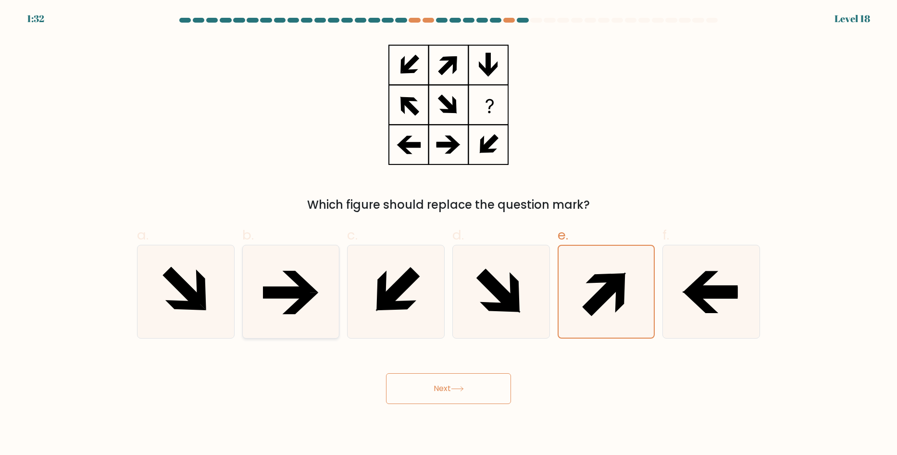
drag, startPoint x: 284, startPoint y: 278, endPoint x: 318, endPoint y: 278, distance: 33.6
click at [286, 278] on icon at bounding box center [290, 291] width 93 height 93
click at [448, 234] on input "b." at bounding box center [448, 230] width 0 height 6
radio input "true"
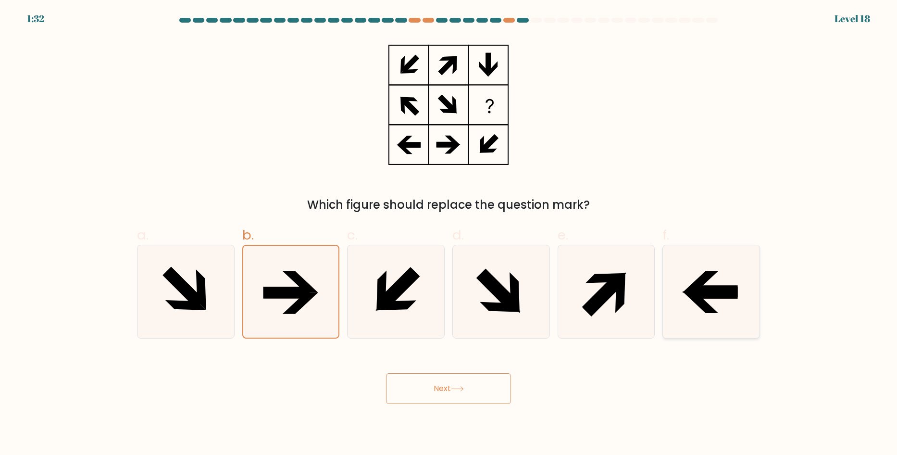
click at [676, 299] on icon at bounding box center [711, 291] width 93 height 93
click at [449, 234] on input "f." at bounding box center [448, 230] width 0 height 6
radio input "true"
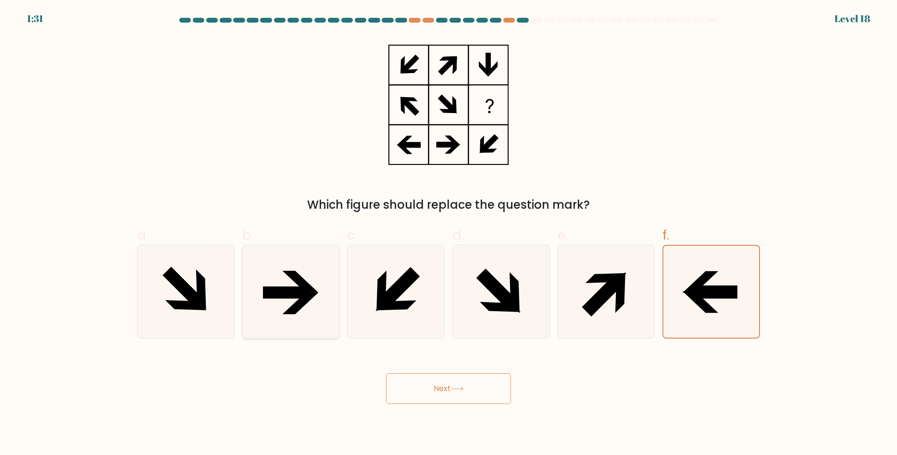
click at [334, 292] on icon at bounding box center [290, 291] width 93 height 93
click at [448, 234] on input "b." at bounding box center [448, 230] width 0 height 6
radio input "true"
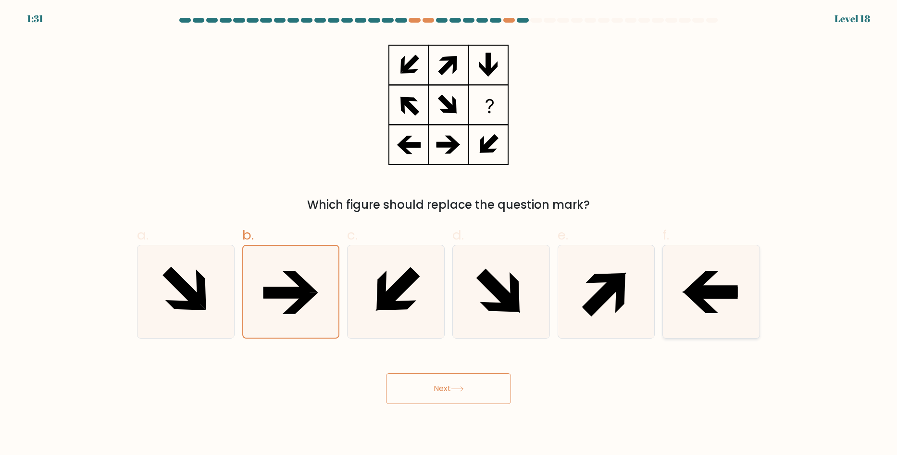
drag, startPoint x: 742, startPoint y: 291, endPoint x: 673, endPoint y: 284, distance: 69.6
click at [740, 291] on icon at bounding box center [711, 291] width 93 height 93
click at [449, 234] on input "f." at bounding box center [448, 230] width 0 height 6
radio input "true"
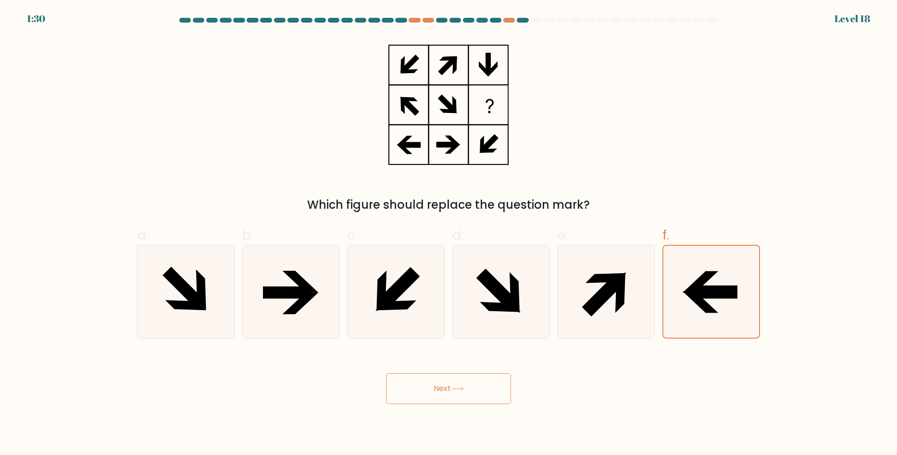
drag, startPoint x: 285, startPoint y: 283, endPoint x: 550, endPoint y: 272, distance: 265.0
click at [286, 283] on icon at bounding box center [290, 291] width 93 height 93
click at [448, 234] on input "b." at bounding box center [448, 230] width 0 height 6
radio input "true"
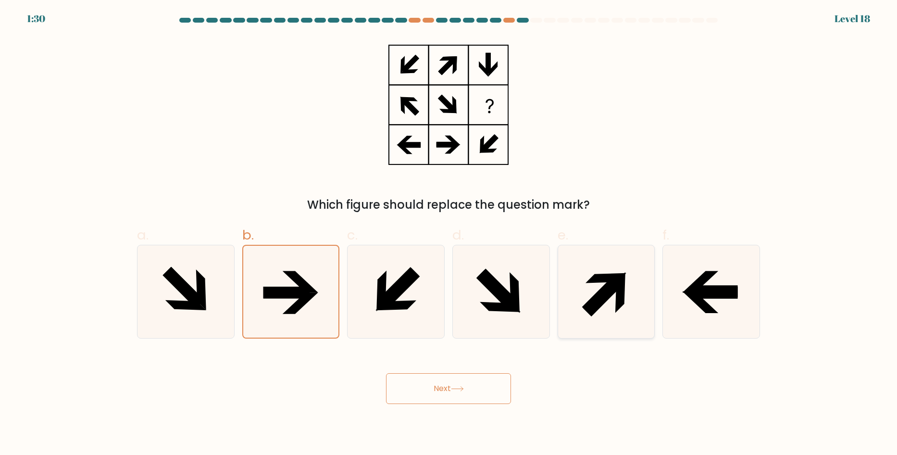
click at [645, 276] on icon at bounding box center [605, 291] width 93 height 93
click at [449, 234] on input "e." at bounding box center [448, 230] width 0 height 6
radio input "true"
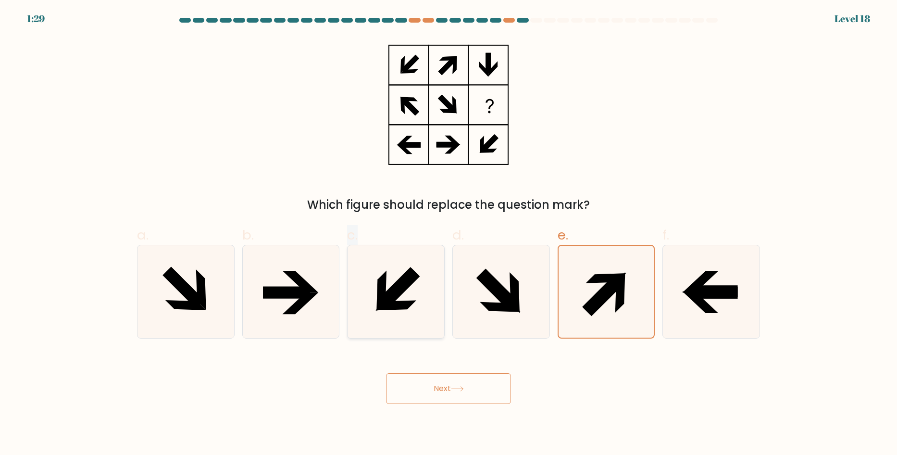
drag, startPoint x: 358, startPoint y: 286, endPoint x: 432, endPoint y: 284, distance: 73.1
click at [372, 285] on div "a. b. c." at bounding box center [448, 277] width 630 height 121
click at [739, 294] on icon at bounding box center [711, 291] width 93 height 93
click at [449, 234] on input "f." at bounding box center [448, 230] width 0 height 6
radio input "true"
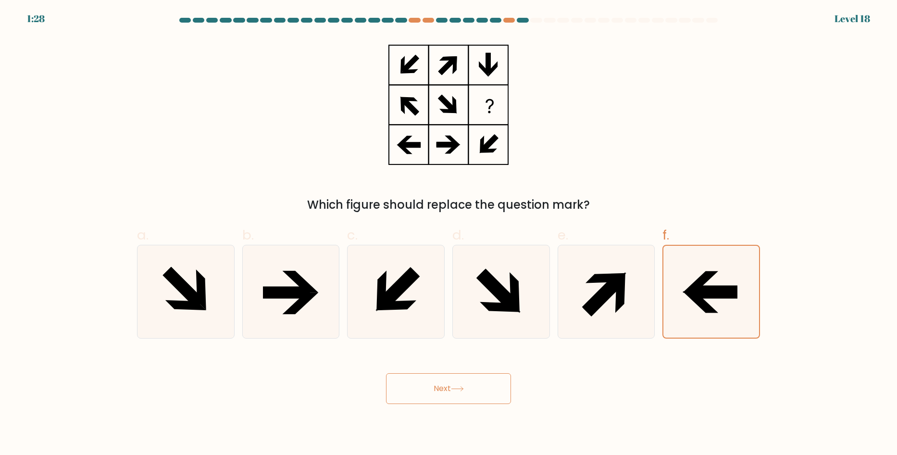
click at [484, 82] on icon at bounding box center [448, 105] width 120 height 136
click at [413, 68] on icon at bounding box center [448, 105] width 120 height 136
click at [442, 62] on icon at bounding box center [448, 105] width 120 height 136
click at [418, 65] on icon at bounding box center [448, 105] width 120 height 136
click at [447, 68] on icon at bounding box center [447, 66] width 18 height 18
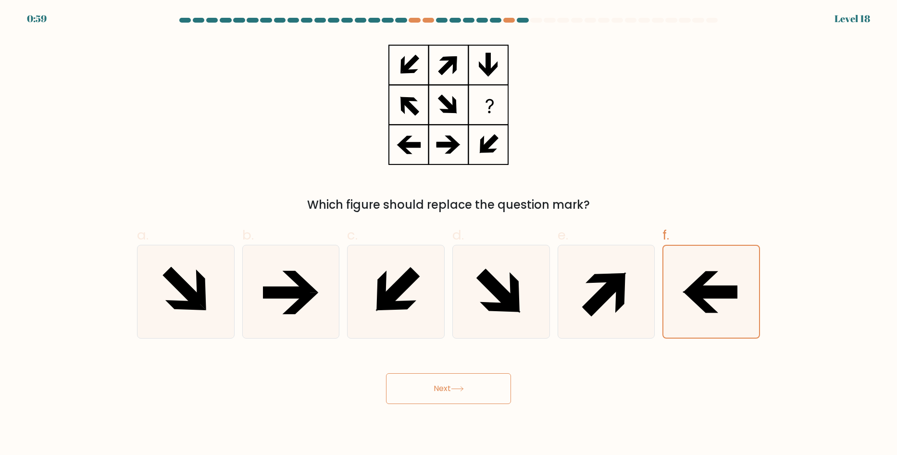
click at [392, 49] on icon at bounding box center [448, 105] width 120 height 136
click at [401, 48] on icon at bounding box center [448, 105] width 120 height 136
click at [458, 366] on div "Next" at bounding box center [448, 377] width 634 height 54
click at [455, 383] on button "Next" at bounding box center [448, 388] width 125 height 31
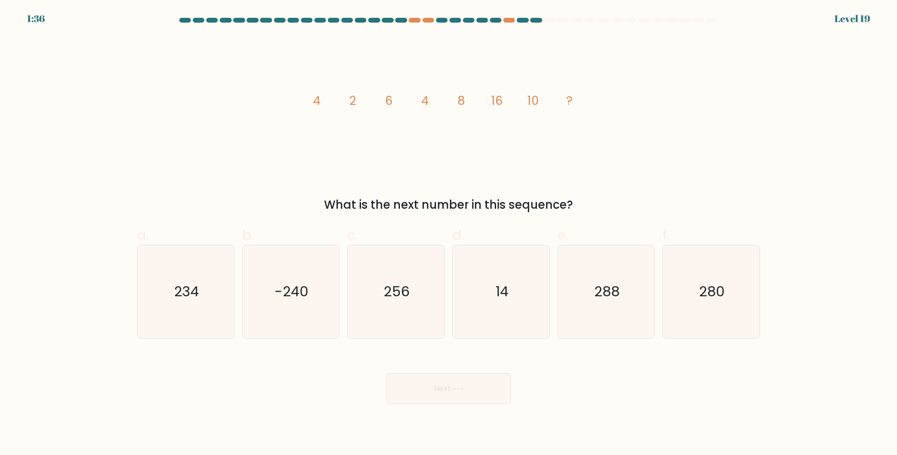
click at [539, 22] on div at bounding box center [536, 20] width 12 height 5
drag, startPoint x: 307, startPoint y: 104, endPoint x: 390, endPoint y: 128, distance: 87.1
click at [398, 118] on icon "image/svg+xml 4 2 6 4 8 16 10 ?" at bounding box center [448, 105] width 288 height 136
click at [377, 124] on icon "image/svg+xml 4 2 6 4 8 16 10 ?" at bounding box center [448, 105] width 288 height 136
click at [395, 101] on icon "image/svg+xml 4 2 6 4 8 16 10 ?" at bounding box center [448, 105] width 288 height 136
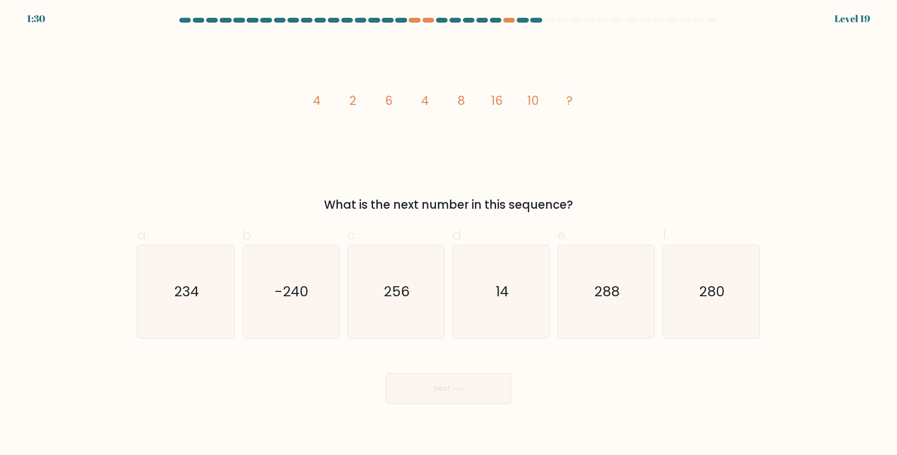
click at [409, 101] on icon "image/svg+xml 4 2 6 4 8 16 10 ?" at bounding box center [448, 105] width 288 height 136
drag, startPoint x: 414, startPoint y: 101, endPoint x: 420, endPoint y: 102, distance: 6.3
click at [420, 102] on icon "image/svg+xml 4 2 6 4 8 16 10 ?" at bounding box center [448, 105] width 288 height 136
drag, startPoint x: 318, startPoint y: 97, endPoint x: 401, endPoint y: 97, distance: 83.1
click at [374, 100] on icon "image/svg+xml 4 2 6 4 8 16 10 ?" at bounding box center [448, 105] width 288 height 136
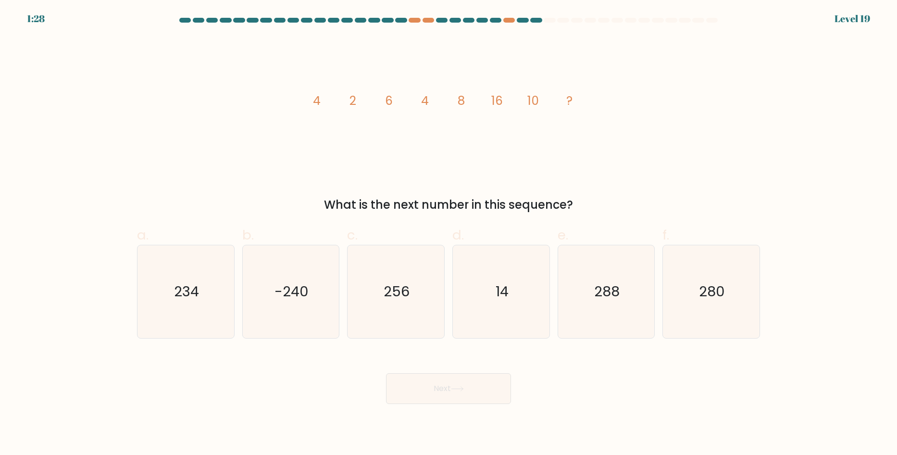
click at [402, 102] on icon "image/svg+xml 4 2 6 4 8 16 10 ?" at bounding box center [448, 105] width 288 height 136
drag, startPoint x: 420, startPoint y: 102, endPoint x: 516, endPoint y: 111, distance: 96.5
click at [471, 108] on icon "image/svg+xml 4 2 6 4 8 16 10 ?" at bounding box center [448, 105] width 288 height 136
click at [457, 110] on icon "image/svg+xml 4 2 6 4 8 16 10 ?" at bounding box center [448, 105] width 288 height 136
click at [430, 113] on icon "image/svg+xml 4 2 6 4 8 16 10 ?" at bounding box center [448, 105] width 288 height 136
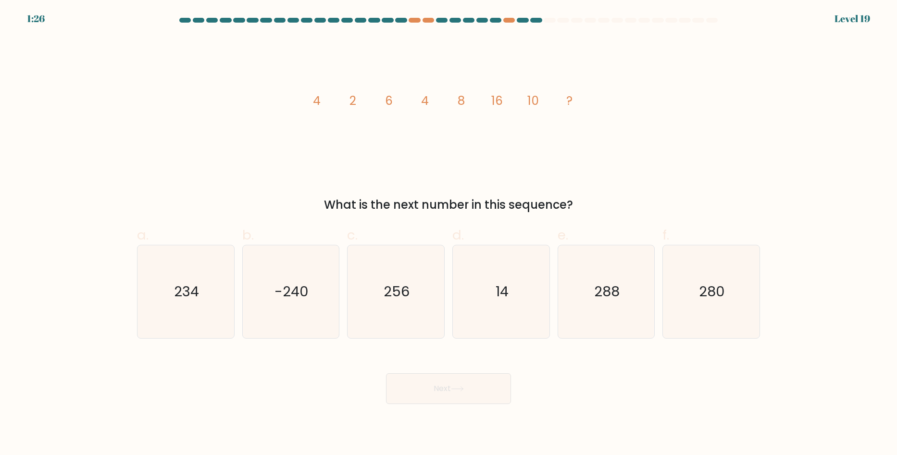
click at [394, 115] on icon "image/svg+xml 4 2 6 4 8 16 10 ?" at bounding box center [448, 105] width 288 height 136
drag, startPoint x: 310, startPoint y: 107, endPoint x: 362, endPoint y: 109, distance: 51.9
click at [362, 108] on icon "image/svg+xml 4 2 6 4 8 16 10 ?" at bounding box center [448, 105] width 288 height 136
click at [359, 111] on icon "image/svg+xml 4 2 6 4 8 16 10 ?" at bounding box center [448, 105] width 288 height 136
drag, startPoint x: 383, startPoint y: 100, endPoint x: 423, endPoint y: 107, distance: 40.0
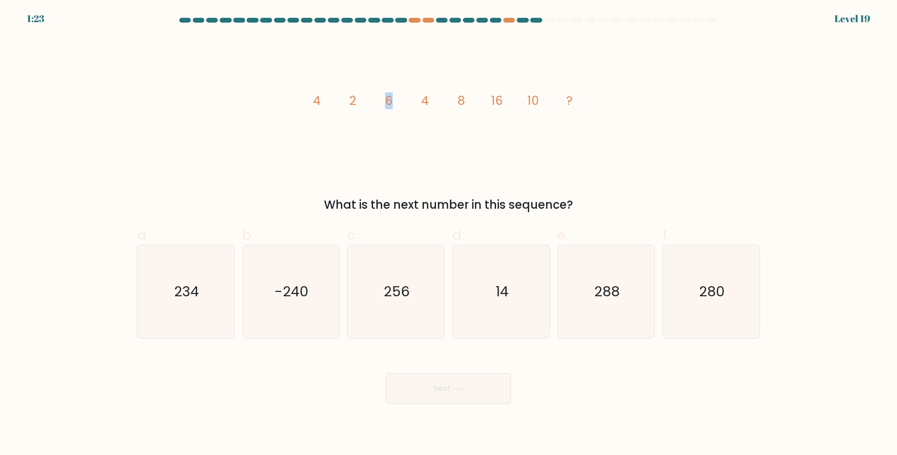
click at [414, 105] on icon "image/svg+xml 4 2 6 4 8 16 10 ?" at bounding box center [448, 105] width 288 height 136
drag, startPoint x: 429, startPoint y: 115, endPoint x: 423, endPoint y: 108, distance: 9.2
click at [429, 114] on icon "image/svg+xml 4 2 6 4 8 16 10 ?" at bounding box center [448, 105] width 288 height 136
drag, startPoint x: 416, startPoint y: 101, endPoint x: 456, endPoint y: 99, distance: 39.5
click at [456, 99] on icon "image/svg+xml 4 2 6 4 8 16 10 ?" at bounding box center [448, 105] width 288 height 136
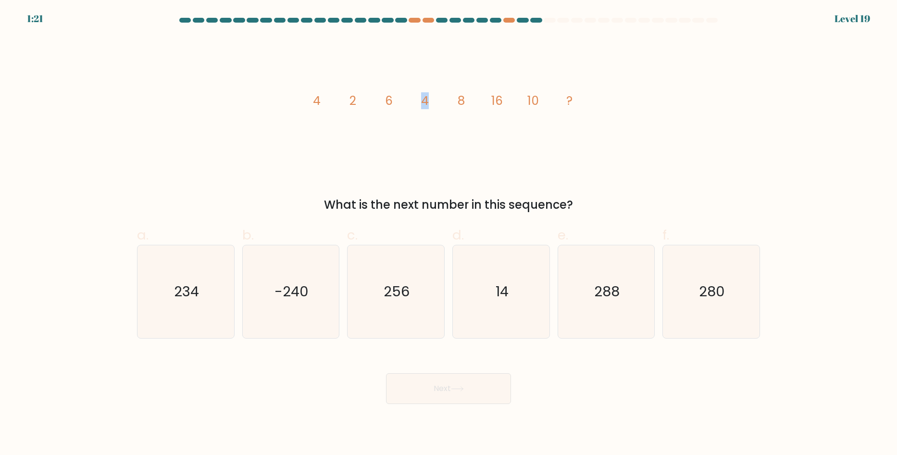
drag, startPoint x: 449, startPoint y: 113, endPoint x: 456, endPoint y: 112, distance: 6.4
click at [449, 113] on icon "image/svg+xml 4 2 6 4 8 16 10 ?" at bounding box center [448, 105] width 288 height 136
click at [499, 106] on icon "image/svg+xml 4 2 6 4 8 16 10 ?" at bounding box center [448, 105] width 288 height 136
click at [483, 127] on icon "image/svg+xml 4 2 6 4 8 16 10 ?" at bounding box center [448, 105] width 288 height 136
drag, startPoint x: 493, startPoint y: 102, endPoint x: 523, endPoint y: 124, distance: 36.8
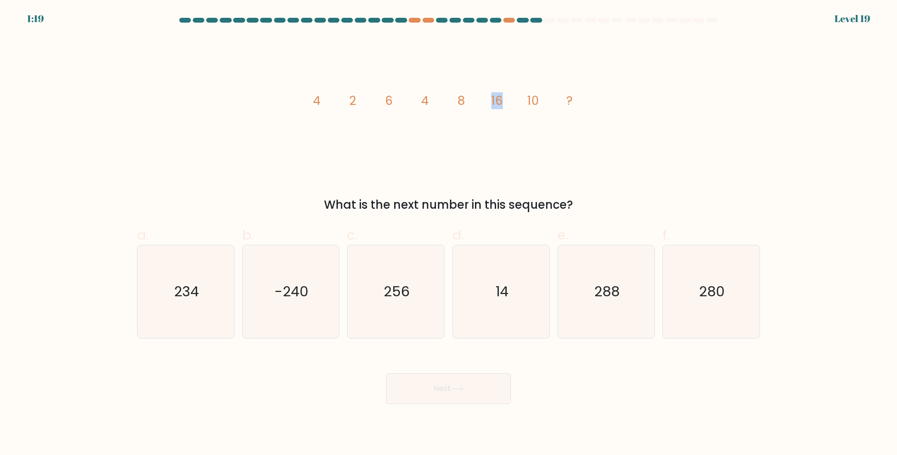
click at [505, 104] on icon "image/svg+xml 4 2 6 4 8 16 10 ?" at bounding box center [448, 105] width 288 height 136
click at [533, 103] on icon "image/svg+xml 4 2 6 4 8 16 10 ?" at bounding box center [448, 105] width 288 height 136
click at [544, 137] on icon "image/svg+xml 4 2 6 4 8 16 10 ?" at bounding box center [448, 105] width 288 height 136
drag, startPoint x: 484, startPoint y: 105, endPoint x: 516, endPoint y: 109, distance: 31.9
click at [515, 108] on icon "image/svg+xml 4 2 6 4 8 16 10 ?" at bounding box center [448, 105] width 288 height 136
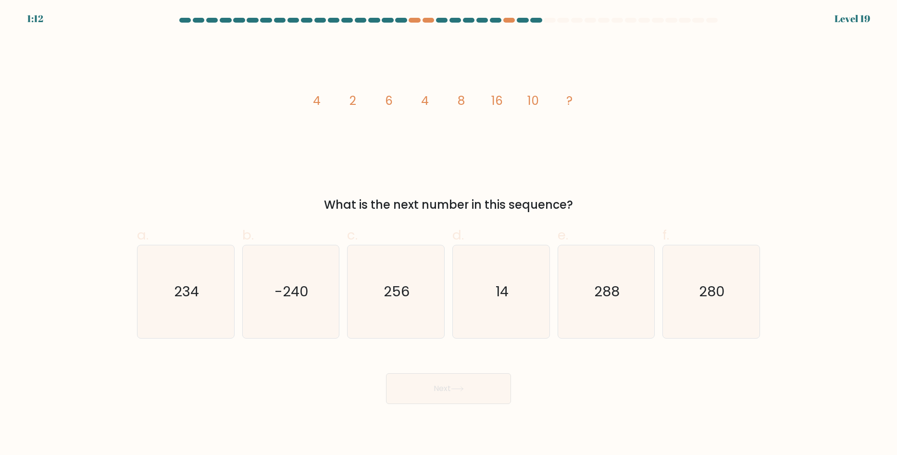
click at [531, 111] on icon "image/svg+xml 4 2 6 4 8 16 10 ?" at bounding box center [448, 105] width 288 height 136
drag, startPoint x: 588, startPoint y: 99, endPoint x: 625, endPoint y: 107, distance: 38.5
click at [625, 107] on div "image/svg+xml 4 2 6 4 8 16 10 ? What is the next number in this sequence?" at bounding box center [448, 125] width 634 height 177
click at [555, 147] on icon "image/svg+xml 4 2 6 4 8 16 10 ?" at bounding box center [448, 105] width 288 height 136
click at [408, 127] on icon "image/svg+xml 4 2 6 4 8 16 10 ?" at bounding box center [448, 105] width 288 height 136
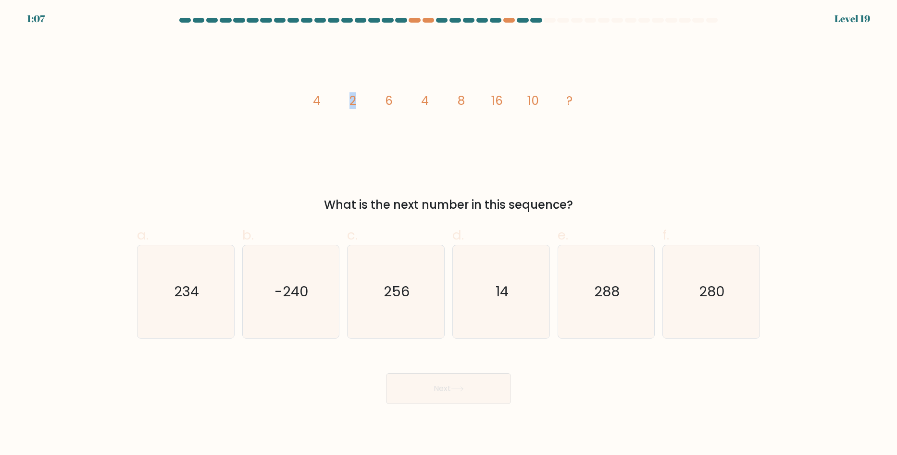
drag, startPoint x: 358, startPoint y: 94, endPoint x: 347, endPoint y: 98, distance: 11.9
click at [347, 98] on icon "image/svg+xml 4 2 6 4 8 16 10 ?" at bounding box center [448, 105] width 288 height 136
click at [330, 118] on icon "image/svg+xml 4 2 6 4 8 16 10 ?" at bounding box center [448, 105] width 288 height 136
drag, startPoint x: 314, startPoint y: 101, endPoint x: 325, endPoint y: 99, distance: 10.7
click at [325, 99] on icon "image/svg+xml 4 2 6 4 8 16 10 ?" at bounding box center [448, 105] width 288 height 136
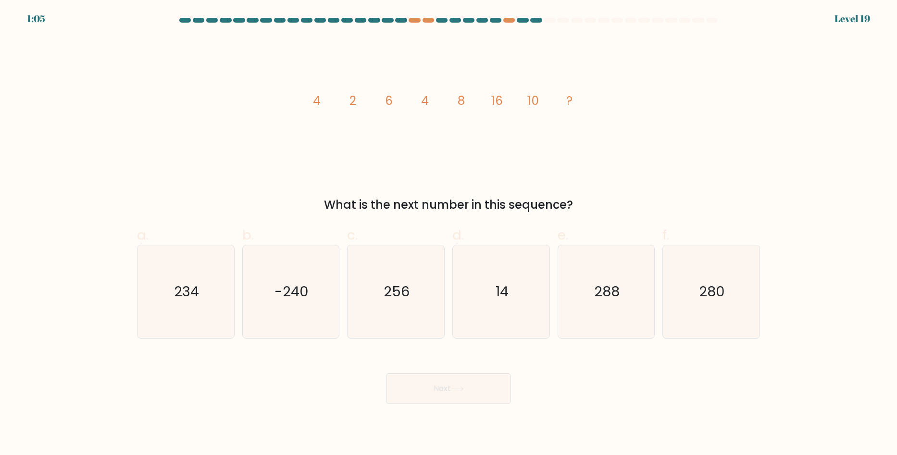
click at [336, 126] on icon "image/svg+xml 4 2 6 4 8 16 10 ?" at bounding box center [448, 105] width 288 height 136
click at [416, 258] on icon "256" at bounding box center [395, 291] width 93 height 93
click at [448, 234] on input "c. 256" at bounding box center [448, 230] width 0 height 6
radio input "true"
click at [503, 280] on icon "14" at bounding box center [501, 291] width 93 height 93
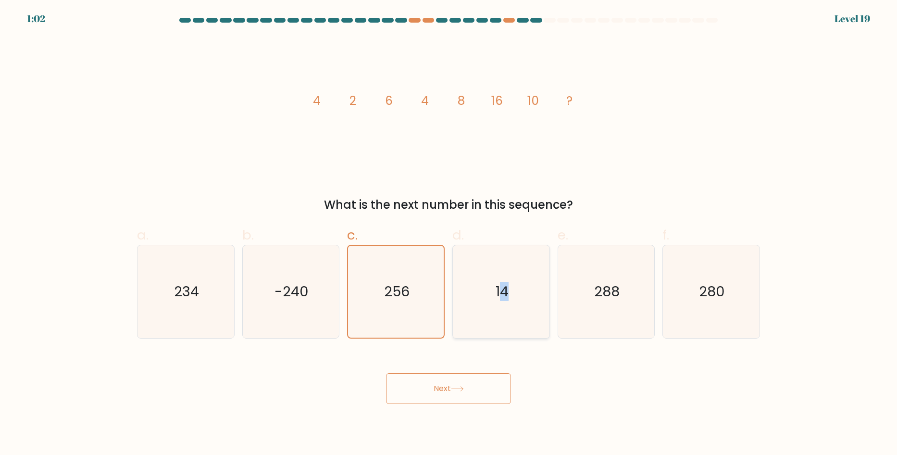
click at [521, 276] on icon "14" at bounding box center [501, 291] width 93 height 93
click at [449, 234] on input "d. 14" at bounding box center [448, 230] width 0 height 6
radio input "true"
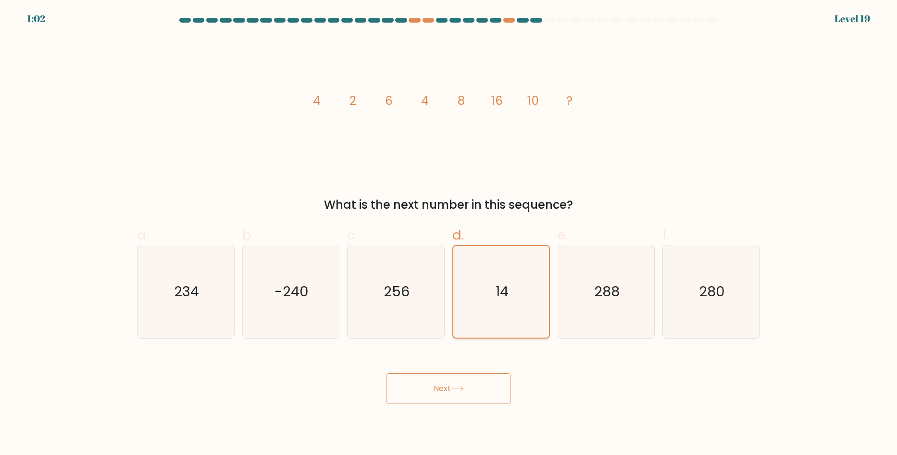
click at [528, 312] on icon "14" at bounding box center [501, 292] width 92 height 92
click at [449, 234] on input "d. 14" at bounding box center [448, 230] width 0 height 6
click at [444, 390] on button "Next" at bounding box center [448, 388] width 125 height 31
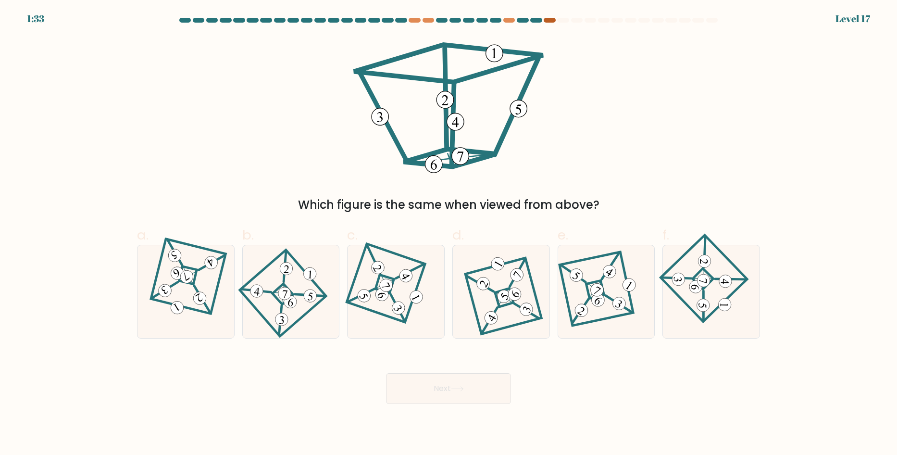
click at [549, 18] on div at bounding box center [550, 20] width 12 height 5
click at [550, 19] on div at bounding box center [550, 20] width 12 height 5
click at [551, 20] on div at bounding box center [550, 20] width 12 height 5
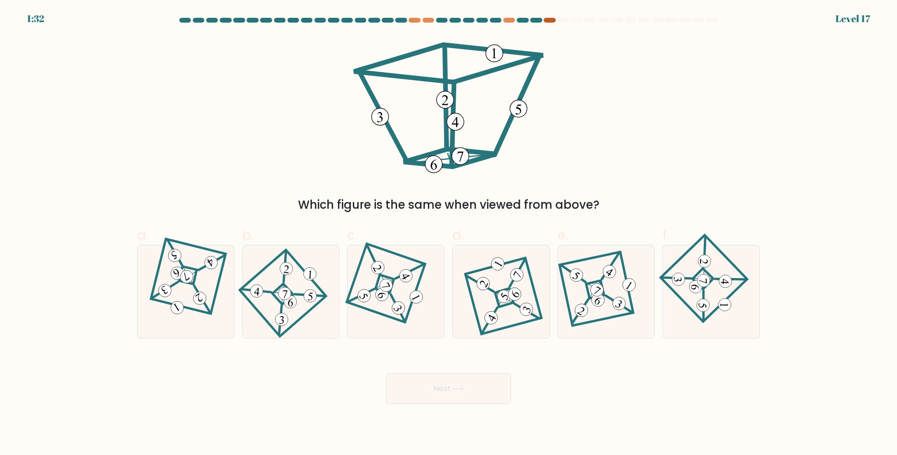
click at [551, 20] on div at bounding box center [550, 20] width 12 height 5
click at [490, 51] on 105_7 at bounding box center [494, 53] width 17 height 17
click at [509, 106] on icon at bounding box center [448, 105] width 199 height 136
drag, startPoint x: 425, startPoint y: 174, endPoint x: 445, endPoint y: 165, distance: 22.4
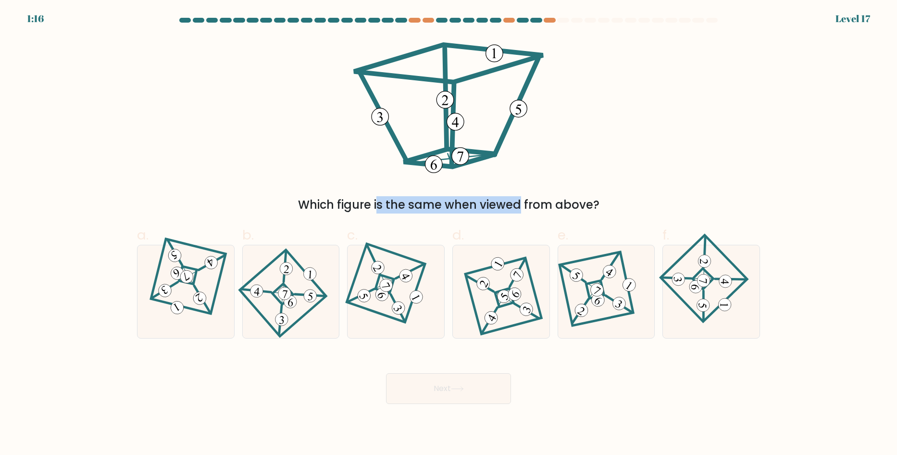
click at [432, 172] on div "Which figure is the same when viewed from above?" at bounding box center [448, 125] width 634 height 177
click at [458, 153] on icon at bounding box center [460, 156] width 6 height 10
click at [449, 94] on 105 at bounding box center [444, 99] width 17 height 17
click at [380, 122] on 105_3 at bounding box center [379, 116] width 17 height 17
drag, startPoint x: 445, startPoint y: 100, endPoint x: 500, endPoint y: 108, distance: 55.3
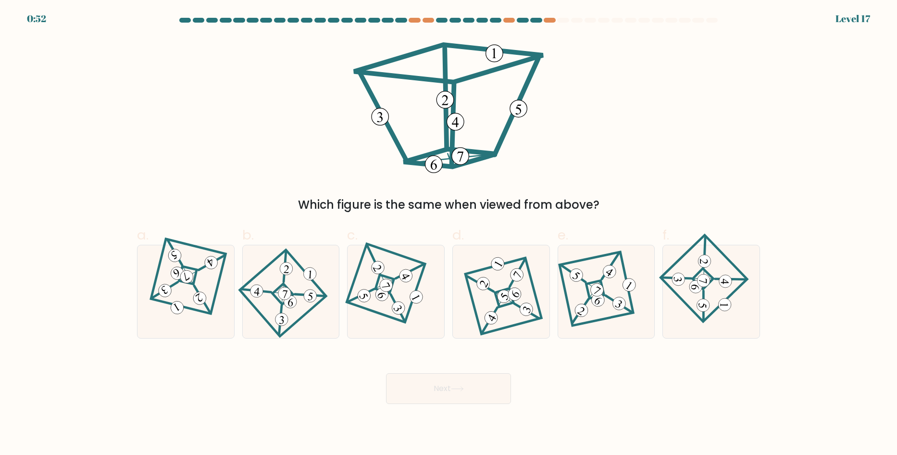
click at [448, 99] on 105 at bounding box center [444, 99] width 17 height 17
click at [523, 111] on 105_6 at bounding box center [518, 108] width 17 height 17
click at [314, 296] on 108 at bounding box center [309, 295] width 13 height 13
click at [448, 234] on input "b." at bounding box center [448, 230] width 0 height 6
radio input "true"
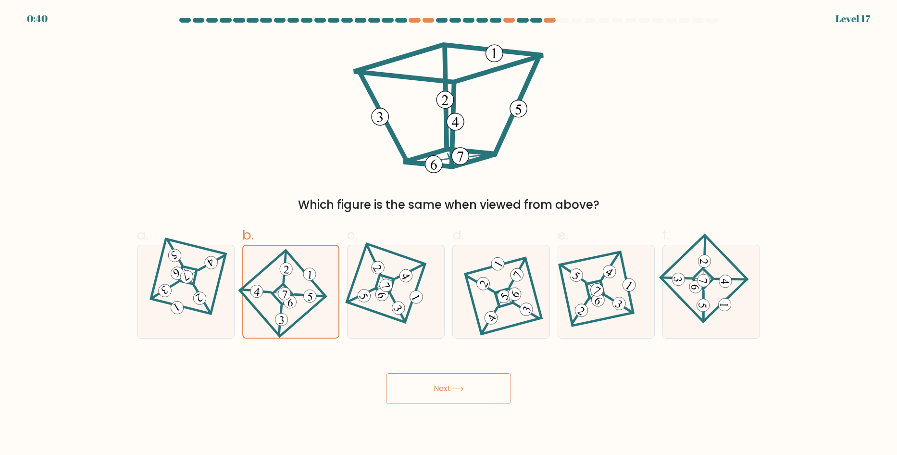
click at [472, 393] on button "Next" at bounding box center [448, 388] width 125 height 31
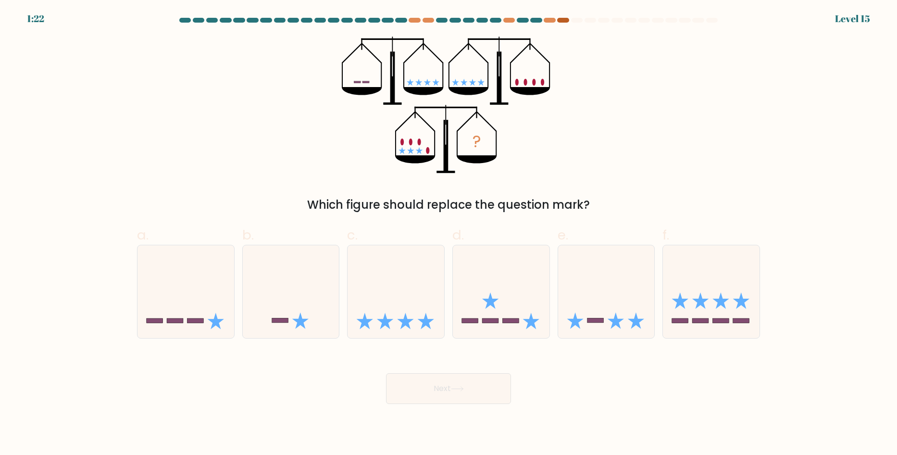
click at [565, 22] on div at bounding box center [563, 20] width 12 height 5
click at [566, 18] on div at bounding box center [563, 20] width 12 height 5
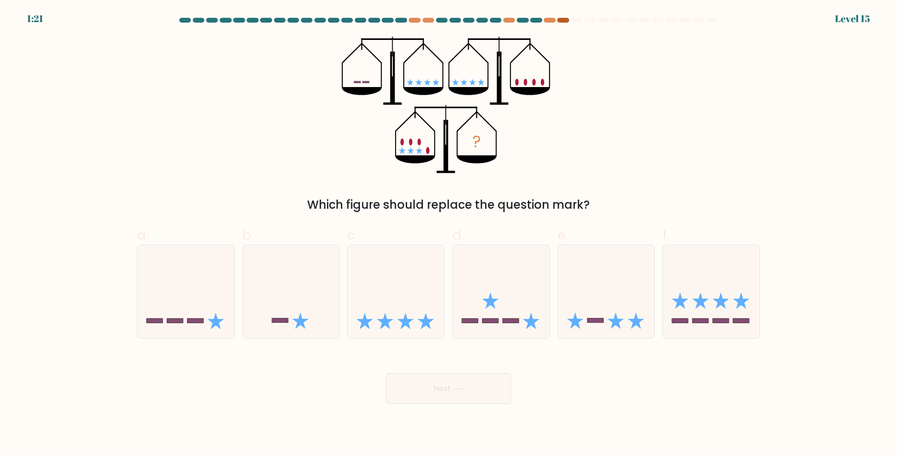
click at [566, 18] on div at bounding box center [563, 20] width 12 height 5
drag, startPoint x: 351, startPoint y: 78, endPoint x: 408, endPoint y: 90, distance: 58.0
click at [403, 88] on icon "?" at bounding box center [448, 105] width 213 height 136
click at [351, 83] on icon "?" at bounding box center [448, 105] width 213 height 136
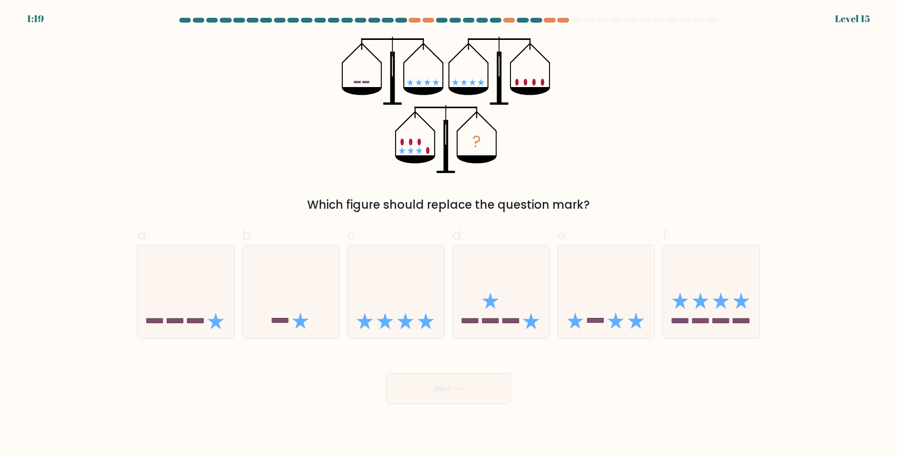
click at [358, 82] on rect at bounding box center [357, 82] width 7 height 2
click at [411, 79] on icon "?" at bounding box center [448, 105] width 213 height 136
click at [470, 86] on icon "?" at bounding box center [448, 105] width 213 height 136
click at [537, 87] on icon at bounding box center [530, 91] width 40 height 8
drag, startPoint x: 398, startPoint y: 144, endPoint x: 420, endPoint y: 140, distance: 22.1
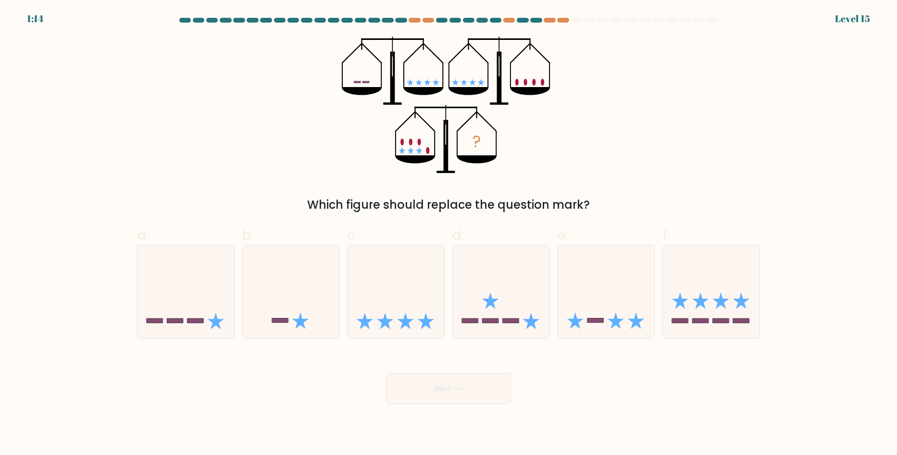
click at [420, 140] on icon "?" at bounding box center [448, 105] width 213 height 136
click at [433, 154] on icon "?" at bounding box center [448, 105] width 213 height 136
click at [485, 74] on icon "?" at bounding box center [448, 105] width 213 height 136
click at [433, 82] on icon "?" at bounding box center [448, 105] width 213 height 136
click at [206, 311] on icon at bounding box center [185, 291] width 97 height 80
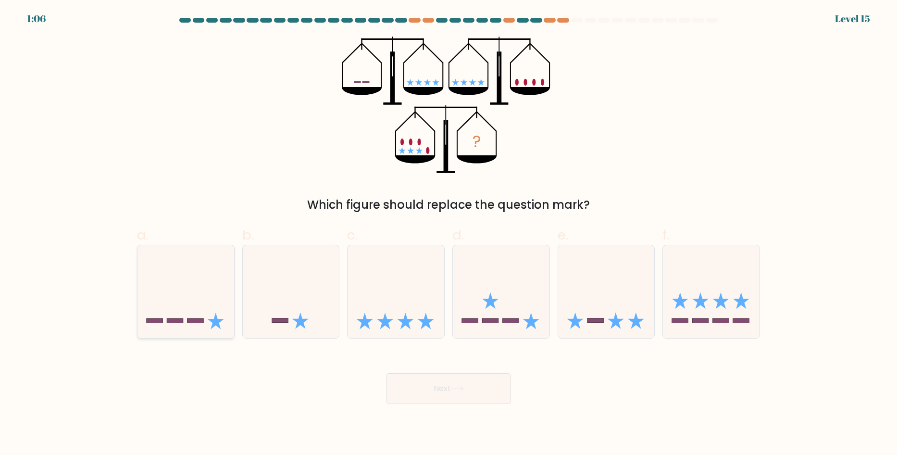
click at [448, 234] on input "a." at bounding box center [448, 230] width 0 height 6
radio input "true"
click at [436, 395] on button "Next" at bounding box center [448, 388] width 125 height 31
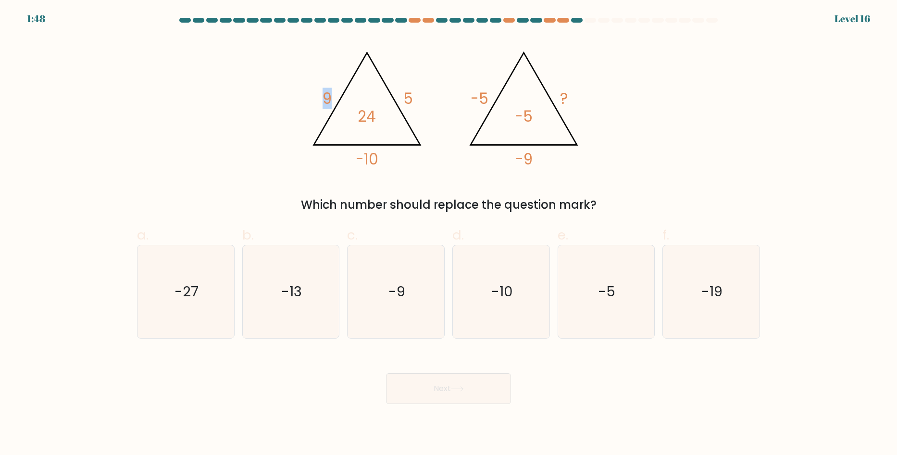
drag, startPoint x: 326, startPoint y: 99, endPoint x: 347, endPoint y: 106, distance: 22.6
click at [343, 101] on icon "@import url('https://fonts.googleapis.com/css?family=Abril+Fatface:400,100,100i…" at bounding box center [448, 105] width 288 height 136
click at [361, 148] on icon "@import url('https://fonts.googleapis.com/css?family=Abril+Fatface:400,100,100i…" at bounding box center [448, 105] width 288 height 136
click at [525, 125] on tspan "-5" at bounding box center [524, 116] width 18 height 21
drag, startPoint x: 515, startPoint y: 118, endPoint x: 532, endPoint y: 116, distance: 17.5
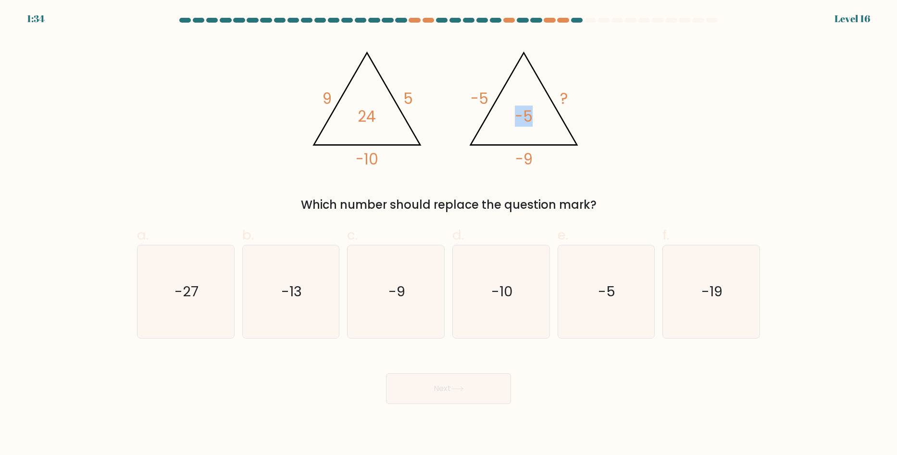
click at [532, 116] on tspan "-5" at bounding box center [524, 116] width 18 height 21
click at [542, 122] on icon "@import url('https://fonts.googleapis.com/css?family=Abril+Fatface:400,100,100i…" at bounding box center [448, 105] width 288 height 136
click at [413, 18] on div at bounding box center [414, 20] width 12 height 5
drag, startPoint x: 308, startPoint y: 103, endPoint x: 341, endPoint y: 98, distance: 33.1
click at [341, 98] on icon "@import url('https://fonts.googleapis.com/css?family=Abril+Fatface:400,100,100i…" at bounding box center [448, 105] width 288 height 136
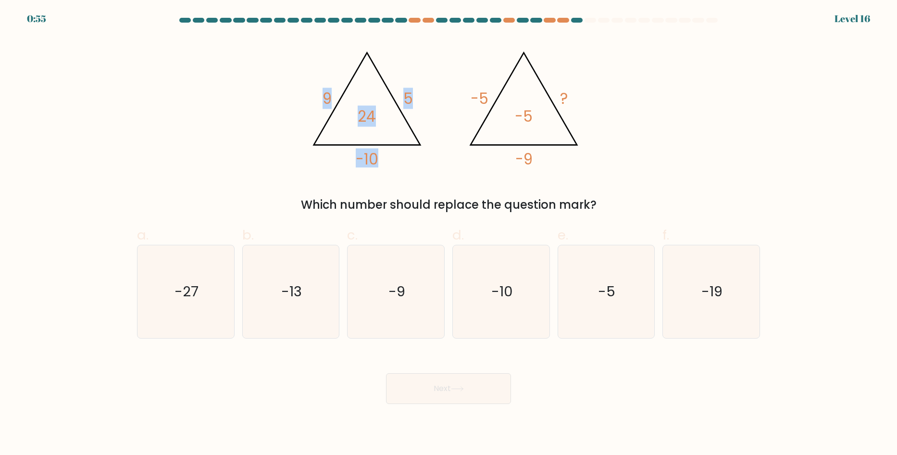
drag, startPoint x: 303, startPoint y: 101, endPoint x: 373, endPoint y: 98, distance: 70.7
click at [373, 98] on div "@import url('https://fonts.googleapis.com/css?family=Abril+Fatface:400,100,100i…" at bounding box center [448, 125] width 634 height 177
click at [406, 88] on tspan "5" at bounding box center [408, 98] width 10 height 21
drag, startPoint x: 295, startPoint y: 96, endPoint x: 329, endPoint y: 98, distance: 33.7
click at [329, 98] on div "@import url('https://fonts.googleapis.com/css?family=Abril+Fatface:400,100,100i…" at bounding box center [448, 125] width 634 height 177
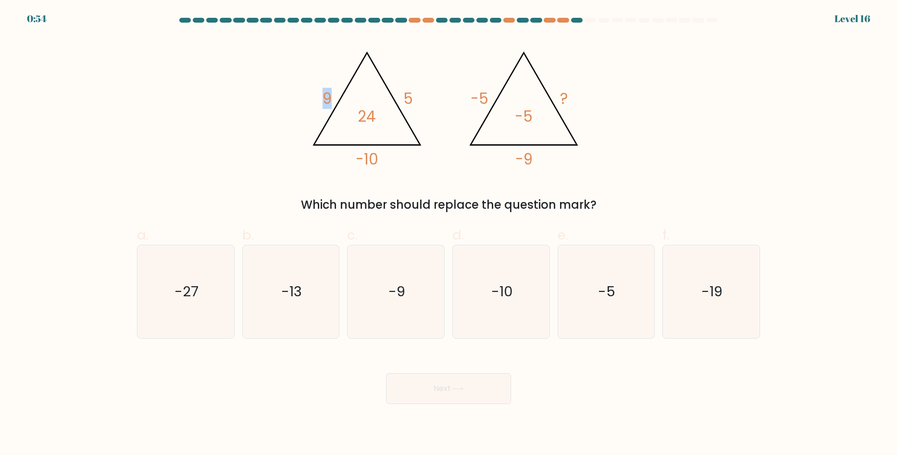
click at [323, 105] on tspan "9" at bounding box center [326, 98] width 9 height 21
click at [305, 102] on icon "@import url('https://fonts.googleapis.com/css?family=Abril+Fatface:400,100,100i…" at bounding box center [448, 105] width 288 height 136
drag, startPoint x: 318, startPoint y: 96, endPoint x: 372, endPoint y: 99, distance: 54.8
click at [378, 97] on icon "@import url('https://fonts.googleapis.com/css?family=Abril+Fatface:400,100,100i…" at bounding box center [448, 105] width 288 height 136
click at [300, 110] on div "@import url('https://fonts.googleapis.com/css?family=Abril+Fatface:400,100,100i…" at bounding box center [448, 125] width 634 height 177
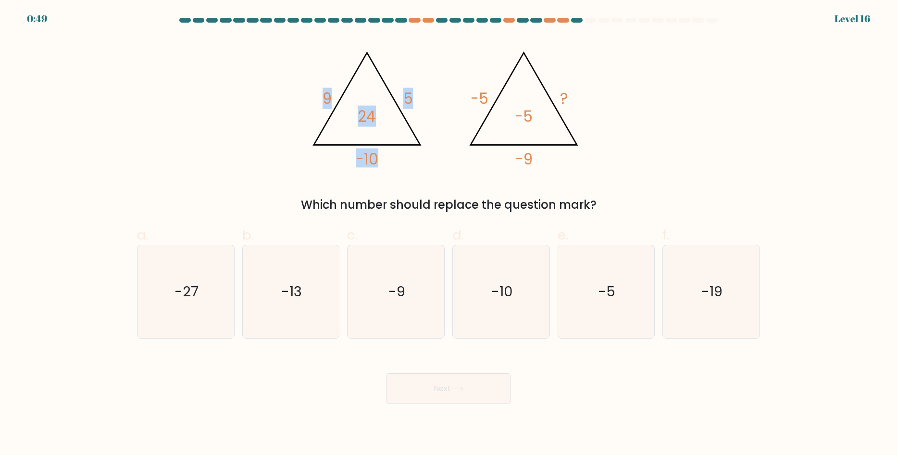
click at [312, 102] on icon "@import url('https://fonts.googleapis.com/css?family=Abril+Fatface:400,100,100i…" at bounding box center [448, 105] width 288 height 136
drag, startPoint x: 318, startPoint y: 99, endPoint x: 327, endPoint y: 98, distance: 9.2
click at [327, 98] on icon "@import url('https://fonts.googleapis.com/css?family=Abril+Fatface:400,100,100i…" at bounding box center [448, 105] width 288 height 136
click at [266, 133] on div "@import url('https://fonts.googleapis.com/css?family=Abril+Fatface:400,100,100i…" at bounding box center [448, 125] width 634 height 177
drag, startPoint x: 319, startPoint y: 100, endPoint x: 327, endPoint y: 100, distance: 7.7
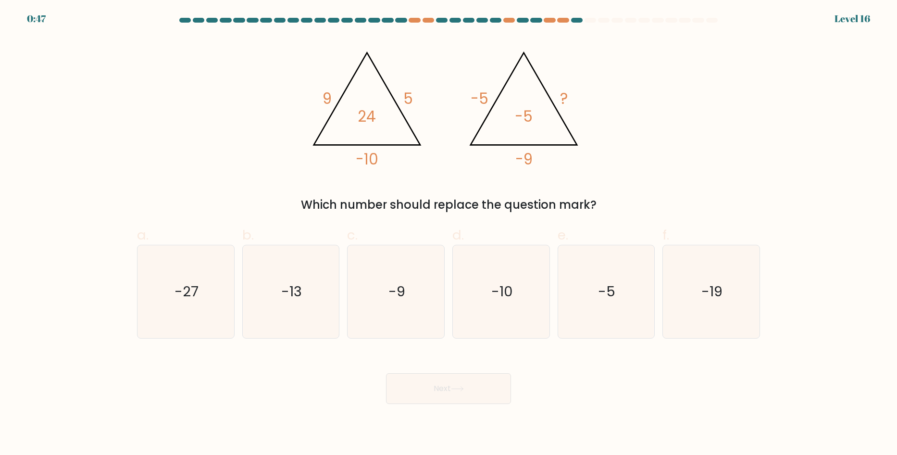
click at [327, 100] on icon "@import url('https://fonts.googleapis.com/css?family=Abril+Fatface:400,100,100i…" at bounding box center [448, 105] width 288 height 136
click at [329, 97] on tspan "9" at bounding box center [326, 98] width 9 height 21
drag, startPoint x: 405, startPoint y: 103, endPoint x: 428, endPoint y: 103, distance: 22.6
click at [428, 103] on icon "@import url('https://fonts.googleapis.com/css?family=Abril+Fatface:400,100,100i…" at bounding box center [448, 105] width 288 height 136
drag, startPoint x: 351, startPoint y: 157, endPoint x: 400, endPoint y: 157, distance: 49.0
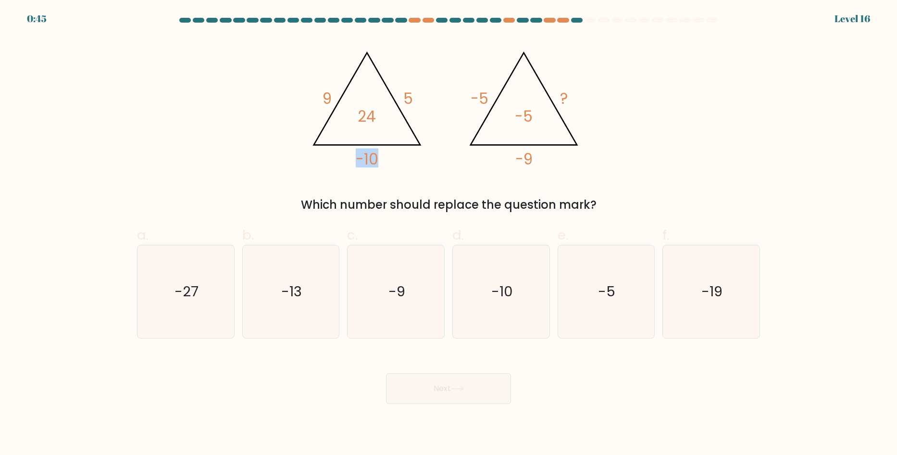
click at [401, 155] on icon "@import url('https://fonts.googleapis.com/css?family=Abril+Fatface:400,100,100i…" at bounding box center [448, 105] width 288 height 136
click at [391, 180] on div "@import url('https://fonts.googleapis.com/css?family=Abril+Fatface:400,100,100i…" at bounding box center [448, 125] width 634 height 177
drag, startPoint x: 323, startPoint y: 96, endPoint x: 335, endPoint y: 98, distance: 12.3
click at [335, 98] on icon "@import url('https://fonts.googleapis.com/css?family=Abril+Fatface:400,100,100i…" at bounding box center [448, 105] width 288 height 136
click at [416, 100] on icon "@import url('https://fonts.googleapis.com/css?family=Abril+Fatface:400,100,100i…" at bounding box center [448, 105] width 288 height 136
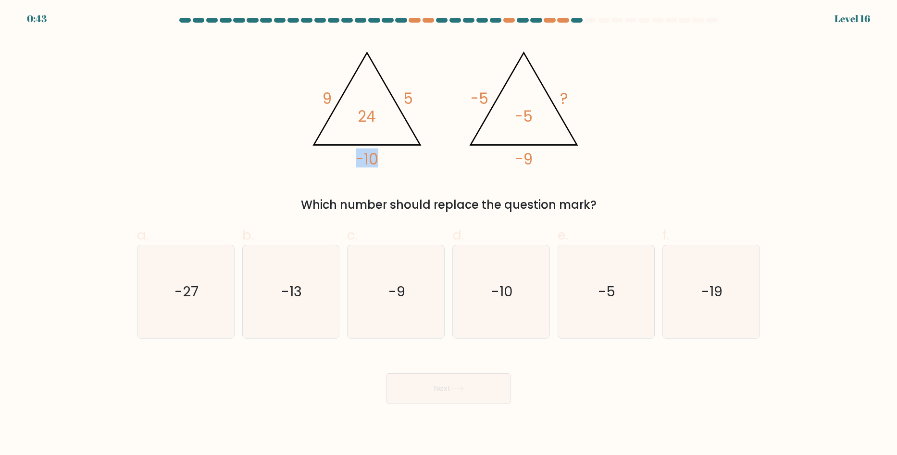
drag, startPoint x: 366, startPoint y: 156, endPoint x: 431, endPoint y: 200, distance: 78.5
click at [381, 156] on icon "@import url('https://fonts.googleapis.com/css?family=Abril+Fatface:400,100,100i…" at bounding box center [448, 105] width 288 height 136
click at [449, 208] on div "Which number should replace the question mark?" at bounding box center [448, 204] width 611 height 17
drag, startPoint x: 310, startPoint y: 97, endPoint x: 320, endPoint y: 99, distance: 9.4
click at [316, 99] on icon "@import url('https://fonts.googleapis.com/css?family=Abril+Fatface:400,100,100i…" at bounding box center [448, 105] width 288 height 136
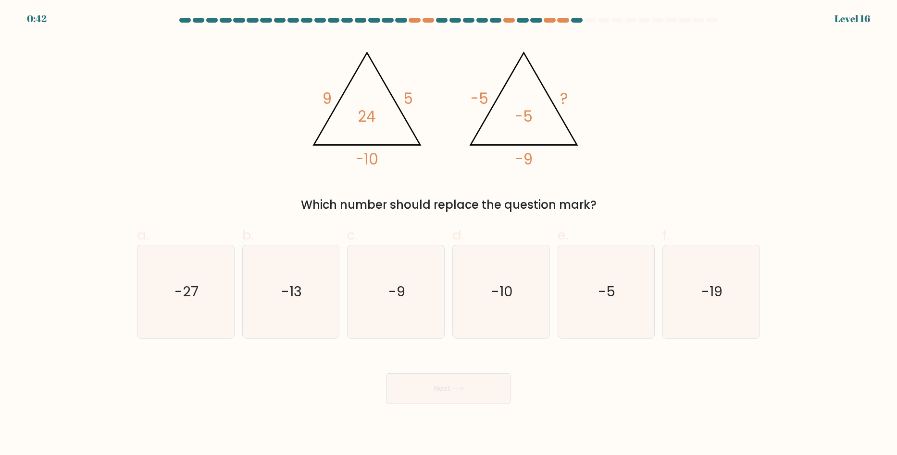
click at [418, 105] on icon "@import url('https://fonts.googleapis.com/css?family=Abril+Fatface:400,100,100i…" at bounding box center [448, 105] width 288 height 136
drag, startPoint x: 372, startPoint y: 159, endPoint x: 383, endPoint y: 157, distance: 10.7
click at [383, 157] on icon "@import url('https://fonts.googleapis.com/css?family=Abril+Fatface:400,100,100i…" at bounding box center [448, 105] width 288 height 136
click at [360, 161] on tspan "-10" at bounding box center [367, 158] width 23 height 21
click at [398, 178] on div "@import url('https://fonts.googleapis.com/css?family=Abril+Fatface:400,100,100i…" at bounding box center [448, 125] width 634 height 177
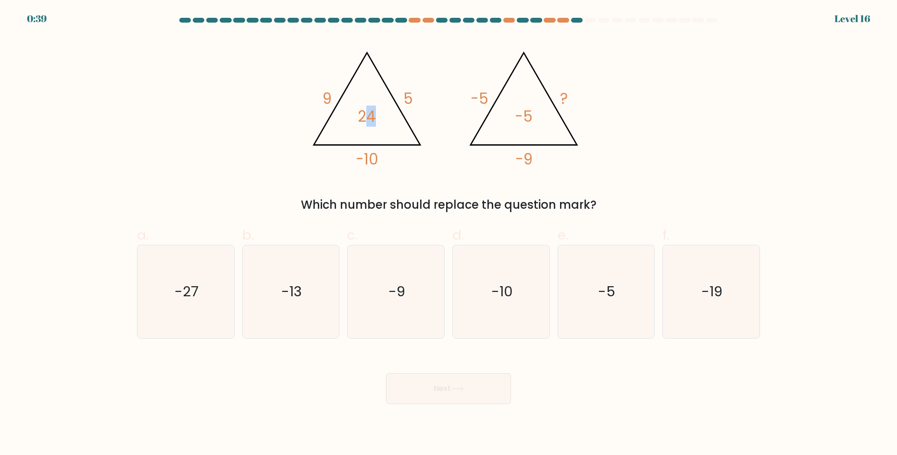
drag, startPoint x: 365, startPoint y: 113, endPoint x: 423, endPoint y: 140, distance: 64.7
click at [377, 119] on icon "@import url('https://fonts.googleapis.com/css?family=Abril+Fatface:400,100,100i…" at bounding box center [448, 105] width 288 height 136
click at [501, 190] on div "@import url('https://fonts.googleapis.com/css?family=Abril+Fatface:400,100,100i…" at bounding box center [448, 125] width 634 height 177
drag, startPoint x: 475, startPoint y: 100, endPoint x: 494, endPoint y: 100, distance: 19.2
click at [494, 100] on icon "@import url('https://fonts.googleapis.com/css?family=Abril+Fatface:400,100,100i…" at bounding box center [448, 105] width 288 height 136
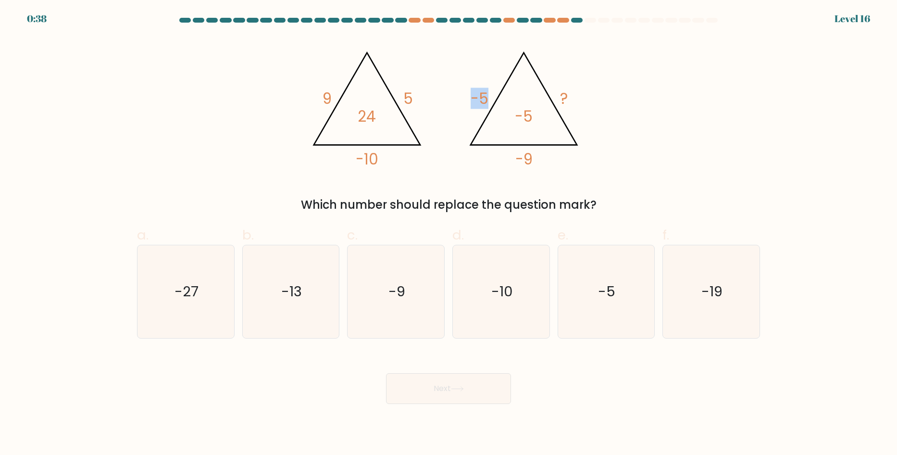
click at [486, 131] on icon "@import url('https://fonts.googleapis.com/css?family=Abril+Fatface:400,100,100i…" at bounding box center [448, 105] width 288 height 136
drag, startPoint x: 512, startPoint y: 114, endPoint x: 538, endPoint y: 120, distance: 26.7
click at [534, 118] on icon "@import url('https://fonts.googleapis.com/css?family=Abril+Fatface:400,100,100i…" at bounding box center [448, 105] width 288 height 136
drag, startPoint x: 383, startPoint y: 316, endPoint x: 390, endPoint y: 312, distance: 7.5
click at [384, 316] on icon "-9" at bounding box center [395, 291] width 93 height 93
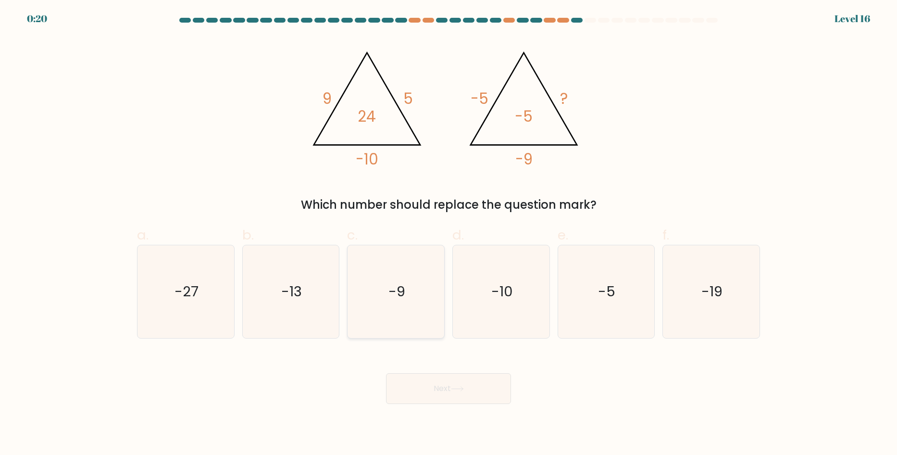
click at [448, 234] on input "c. -9" at bounding box center [448, 230] width 0 height 6
radio input "true"
drag, startPoint x: 524, startPoint y: 162, endPoint x: 563, endPoint y: 113, distance: 62.5
click at [524, 161] on tspan "-9" at bounding box center [523, 158] width 17 height 21
drag, startPoint x: 476, startPoint y: 93, endPoint x: 488, endPoint y: 101, distance: 14.7
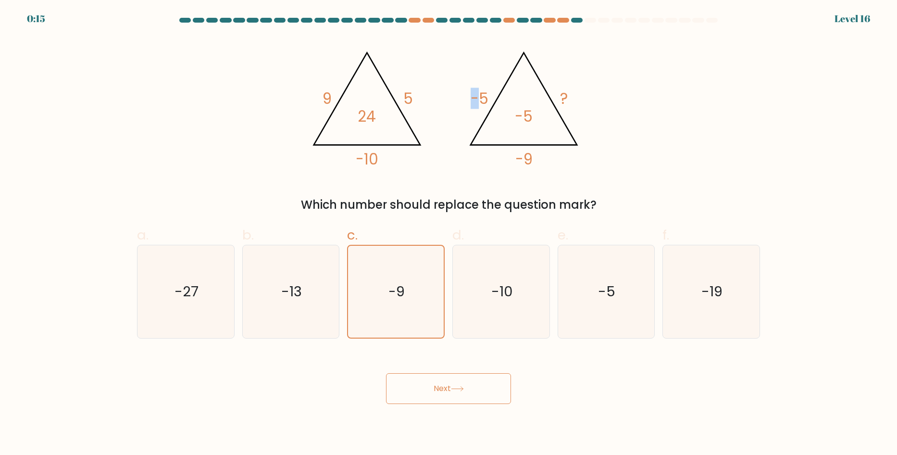
click at [477, 94] on tspan "-5" at bounding box center [479, 98] width 18 height 21
click at [515, 111] on icon "@import url('https://fonts.googleapis.com/css?family=Abril+Fatface:400,100,100i…" at bounding box center [448, 105] width 288 height 136
click at [451, 389] on button "Next" at bounding box center [448, 388] width 125 height 31
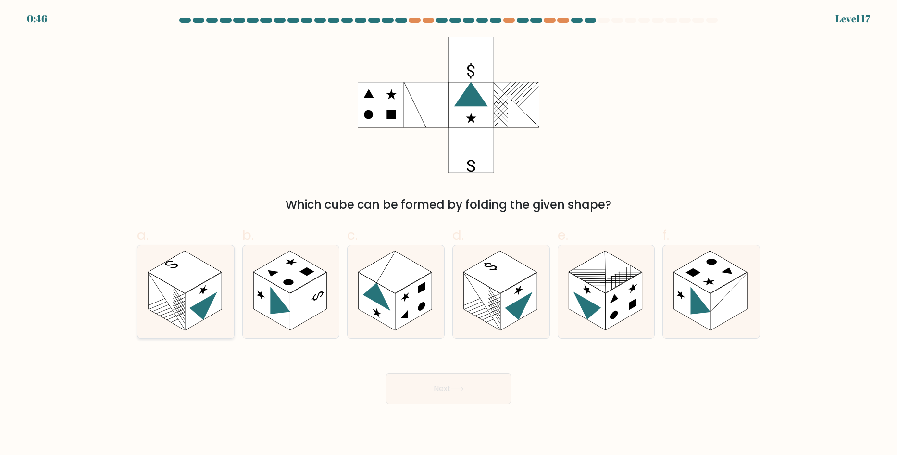
click at [180, 285] on rect at bounding box center [185, 272] width 74 height 42
click at [448, 234] on input "a." at bounding box center [448, 230] width 0 height 6
radio input "true"
click at [469, 396] on button "Next" at bounding box center [448, 388] width 125 height 31
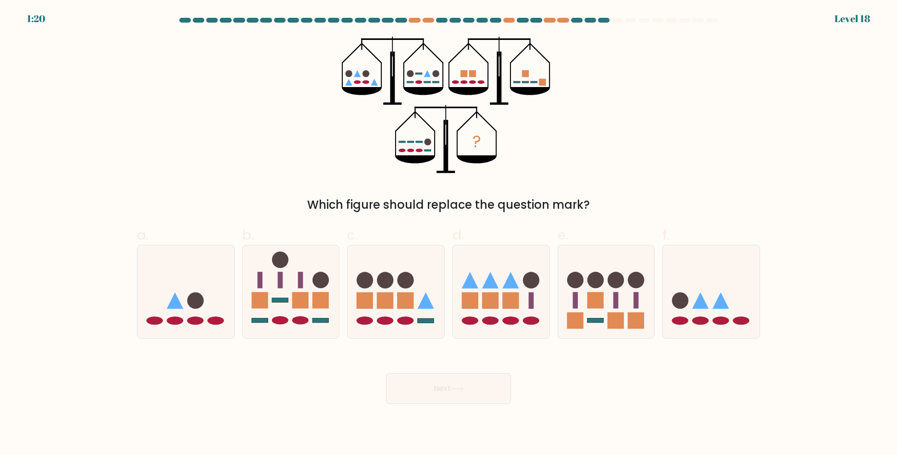
click at [365, 76] on circle at bounding box center [365, 73] width 7 height 7
click at [599, 112] on div "? Which figure should replace the question mark?" at bounding box center [448, 125] width 634 height 177
click at [813, 291] on form at bounding box center [448, 211] width 897 height 386
drag, startPoint x: 454, startPoint y: 83, endPoint x: 513, endPoint y: 88, distance: 59.3
click at [477, 82] on icon "?" at bounding box center [448, 105] width 213 height 136
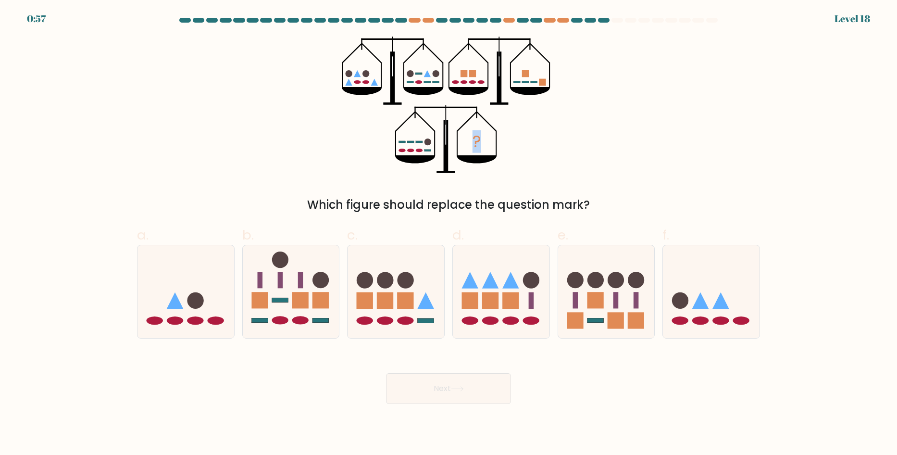
click at [585, 83] on div "? Which figure should replace the question mark?" at bounding box center [448, 125] width 634 height 177
click at [516, 82] on rect at bounding box center [516, 82] width 7 height 2
click at [407, 140] on icon "?" at bounding box center [448, 105] width 213 height 136
click at [427, 150] on rect at bounding box center [427, 150] width 7 height 2
drag, startPoint x: 615, startPoint y: 23, endPoint x: 640, endPoint y: 23, distance: 25.0
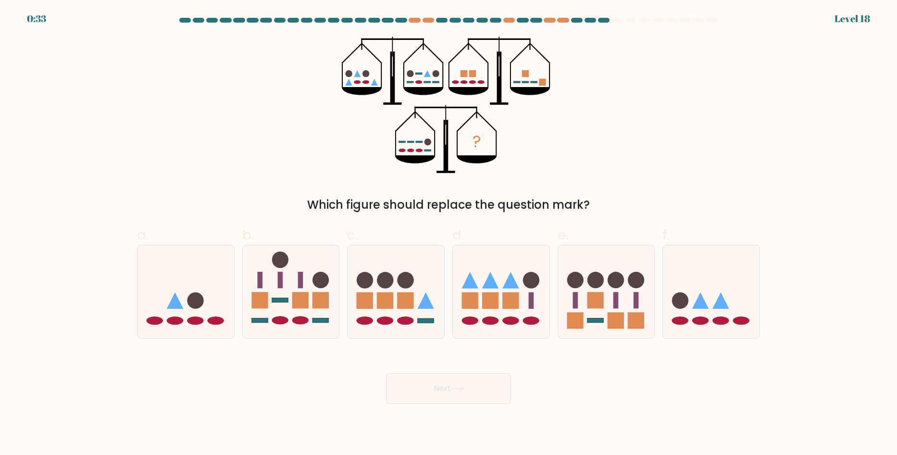
click at [617, 23] on div at bounding box center [448, 22] width 634 height 9
click at [754, 25] on div at bounding box center [448, 22] width 634 height 9
drag, startPoint x: 43, startPoint y: 21, endPoint x: 15, endPoint y: 20, distance: 27.4
click at [15, 20] on form at bounding box center [448, 211] width 897 height 386
click at [44, 17] on div "0:30" at bounding box center [37, 19] width 20 height 14
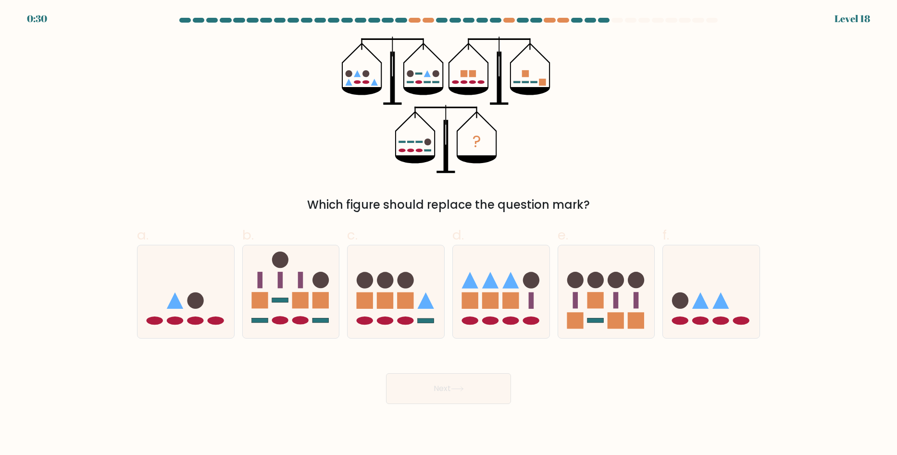
click at [36, 21] on form at bounding box center [448, 211] width 897 height 386
click at [39, 20] on form at bounding box center [448, 211] width 897 height 386
click at [40, 20] on form at bounding box center [448, 211] width 897 height 386
click at [40, 18] on form at bounding box center [448, 211] width 897 height 386
drag, startPoint x: 32, startPoint y: 18, endPoint x: 39, endPoint y: 19, distance: 7.7
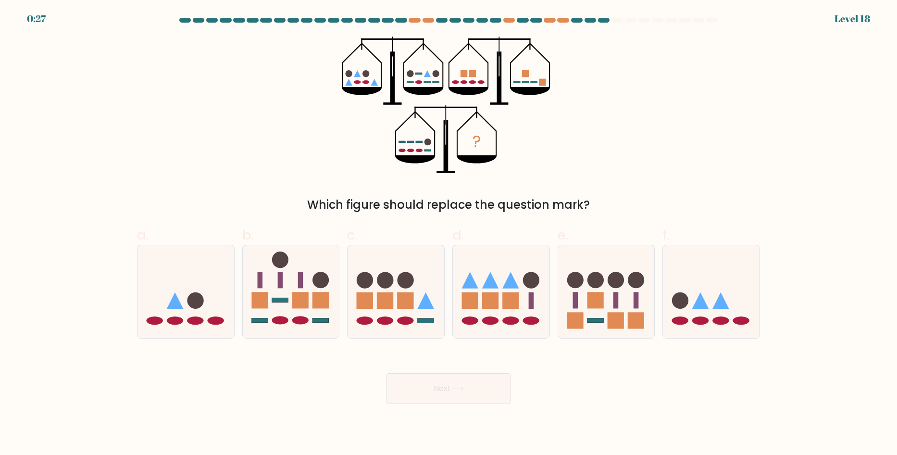
click at [39, 18] on form at bounding box center [448, 211] width 897 height 386
click at [39, 21] on form at bounding box center [448, 211] width 897 height 386
click at [691, 305] on icon at bounding box center [711, 291] width 97 height 80
click at [449, 234] on input "f." at bounding box center [448, 230] width 0 height 6
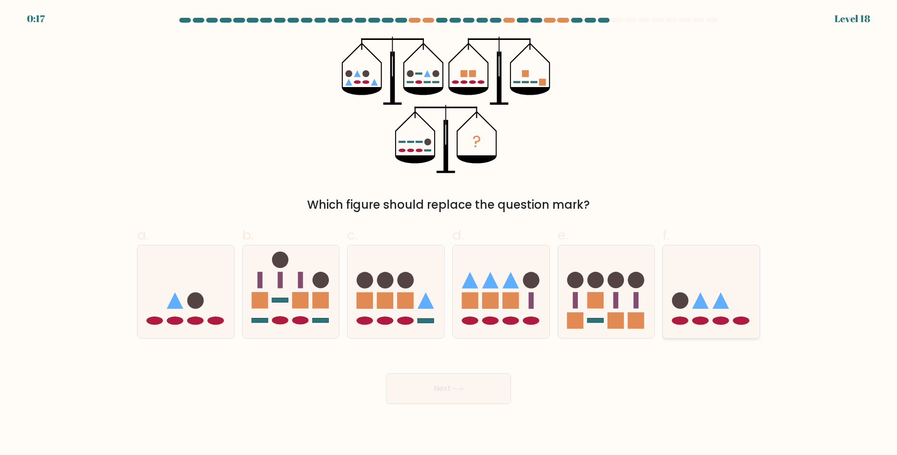
radio input "true"
click at [485, 402] on button "Next" at bounding box center [448, 388] width 125 height 31
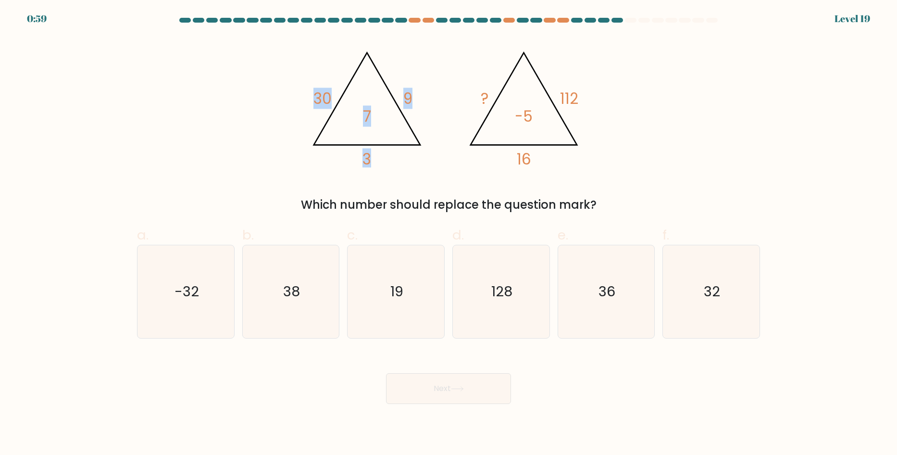
drag, startPoint x: 300, startPoint y: 97, endPoint x: 370, endPoint y: 99, distance: 69.7
click at [371, 98] on div "@import url('https://fonts.googleapis.com/css?family=Abril+Fatface:400,100,100i…" at bounding box center [448, 125] width 634 height 177
click at [278, 113] on div "@import url('https://fonts.googleapis.com/css?family=Abril+Fatface:400,100,100i…" at bounding box center [448, 125] width 634 height 177
click at [308, 100] on icon "@import url('https://fonts.googleapis.com/css?family=Abril+Fatface:400,100,100i…" at bounding box center [448, 105] width 288 height 136
click at [319, 100] on tspan "30" at bounding box center [322, 98] width 18 height 21
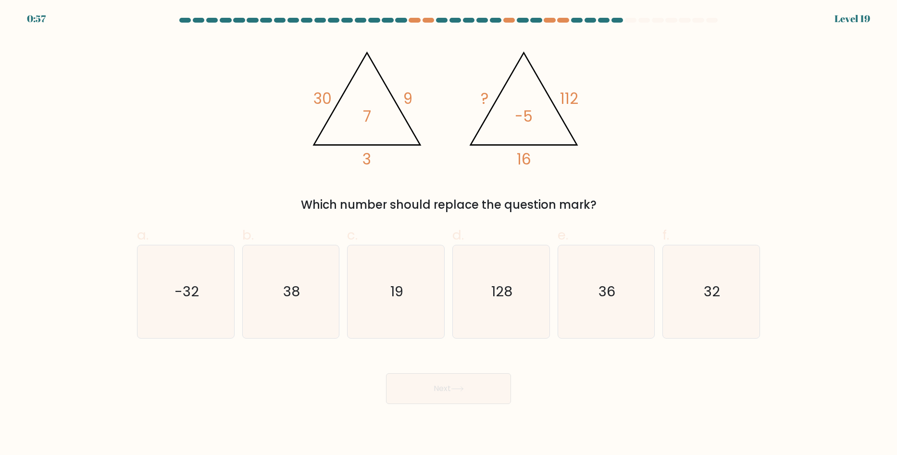
click at [408, 92] on tspan "9" at bounding box center [407, 98] width 9 height 21
click at [407, 94] on tspan "9" at bounding box center [407, 98] width 9 height 21
drag, startPoint x: 407, startPoint y: 94, endPoint x: 392, endPoint y: 133, distance: 41.1
click at [407, 94] on tspan "9" at bounding box center [407, 98] width 9 height 21
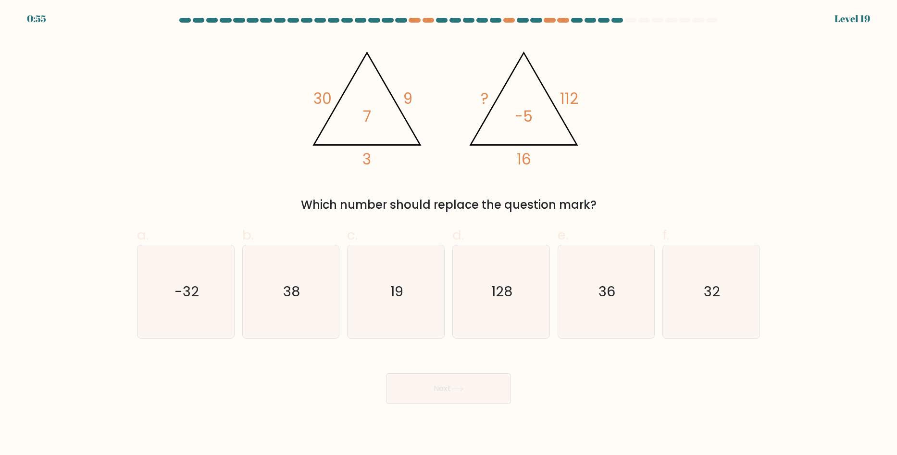
click at [371, 168] on icon "@import url('https://fonts.googleapis.com/css?family=Abril+Fatface:400,100,100i…" at bounding box center [448, 105] width 288 height 136
click at [321, 99] on tspan "30" at bounding box center [322, 98] width 18 height 21
click at [414, 100] on icon "@import url('https://fonts.googleapis.com/css?family=Abril+Fatface:400,100,100i…" at bounding box center [448, 105] width 288 height 136
click at [361, 165] on icon "@import url('https://fonts.googleapis.com/css?family=Abril+Fatface:400,100,100i…" at bounding box center [448, 105] width 288 height 136
drag, startPoint x: 321, startPoint y: 96, endPoint x: 451, endPoint y: 116, distance: 132.3
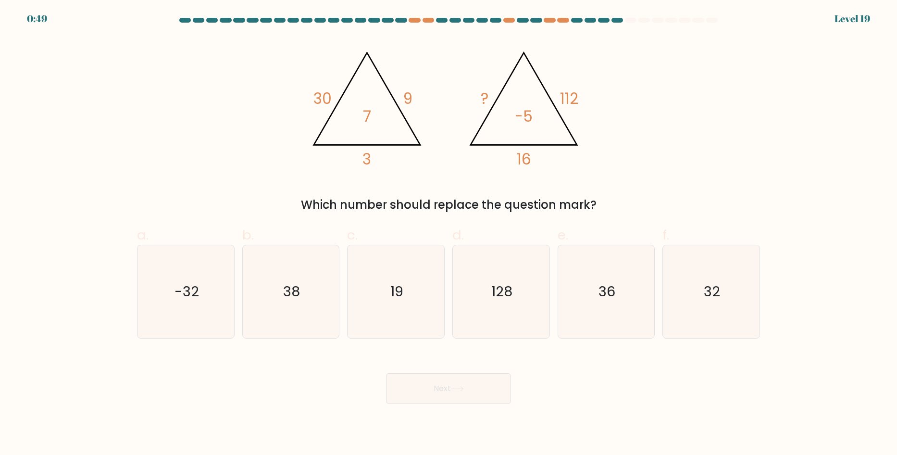
click at [321, 96] on tspan "30" at bounding box center [322, 98] width 18 height 21
drag, startPoint x: 309, startPoint y: 98, endPoint x: 328, endPoint y: 98, distance: 19.2
click at [328, 98] on icon "@import url('https://fonts.googleapis.com/css?family=Abril+Fatface:400,100,100i…" at bounding box center [448, 105] width 288 height 136
click at [298, 101] on div "@import url('https://fonts.googleapis.com/css?family=Abril+Fatface:400,100,100i…" at bounding box center [448, 125] width 634 height 177
drag, startPoint x: 403, startPoint y: 94, endPoint x: 419, endPoint y: 94, distance: 15.4
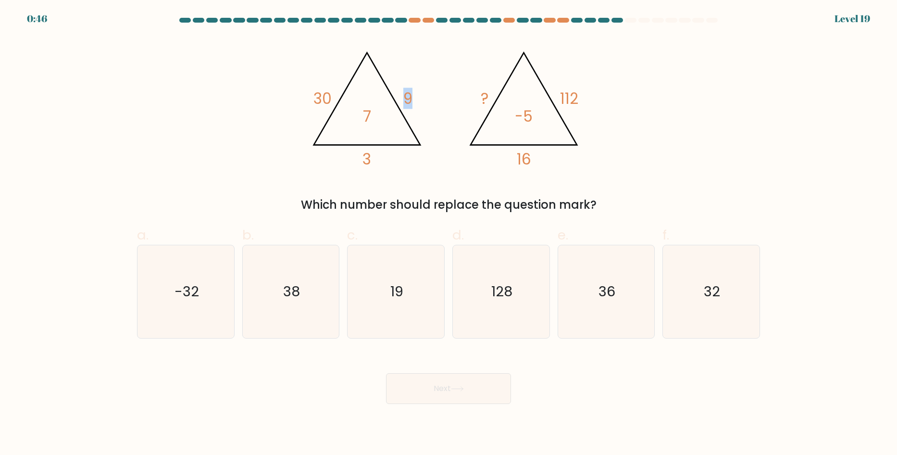
click at [419, 94] on icon "@import url('https://fonts.googleapis.com/css?family=Abril+Fatface:400,100,100i…" at bounding box center [448, 105] width 288 height 136
click at [383, 174] on div "@import url('https://fonts.googleapis.com/css?family=Abril+Fatface:400,100,100i…" at bounding box center [448, 125] width 634 height 177
drag, startPoint x: 376, startPoint y: 161, endPoint x: 390, endPoint y: 163, distance: 14.0
click at [390, 163] on icon "@import url('https://fonts.googleapis.com/css?family=Abril+Fatface:400,100,100i…" at bounding box center [448, 105] width 288 height 136
click at [413, 199] on div "Which number should replace the question mark?" at bounding box center [448, 204] width 611 height 17
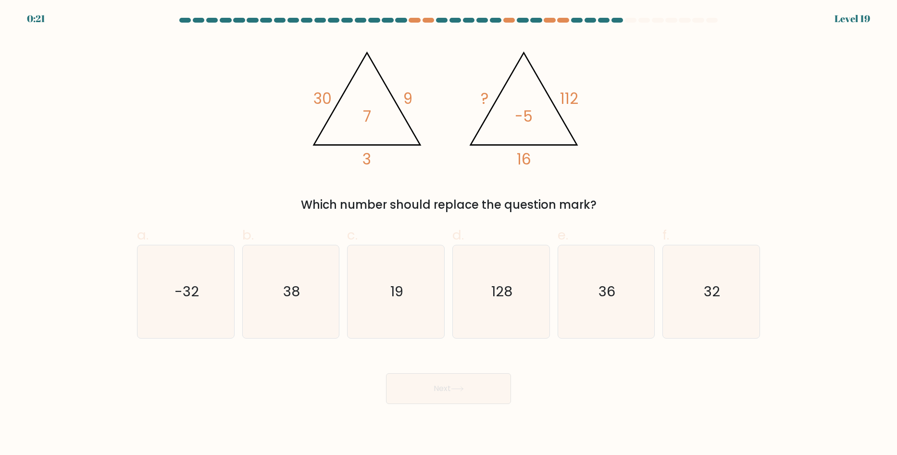
click at [38, 21] on form at bounding box center [448, 211] width 897 height 386
click at [42, 12] on div "0:20" at bounding box center [37, 19] width 20 height 14
click at [40, 14] on div "0:19" at bounding box center [36, 19] width 19 height 14
drag, startPoint x: 46, startPoint y: 17, endPoint x: 31, endPoint y: 21, distance: 15.5
click at [31, 21] on body "0:19 Level 19" at bounding box center [448, 227] width 897 height 455
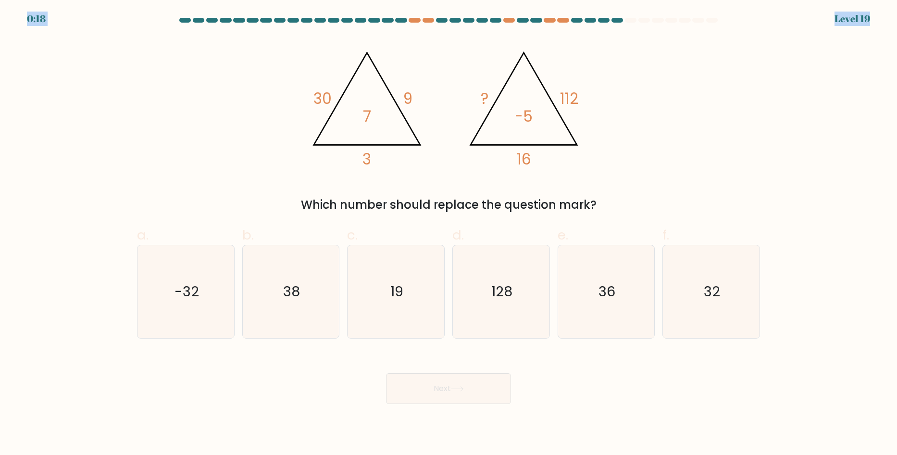
click at [53, 25] on form at bounding box center [448, 211] width 897 height 386
click at [514, 288] on icon "128" at bounding box center [501, 291] width 93 height 93
click at [449, 234] on input "d. 128" at bounding box center [448, 230] width 0 height 6
radio input "true"
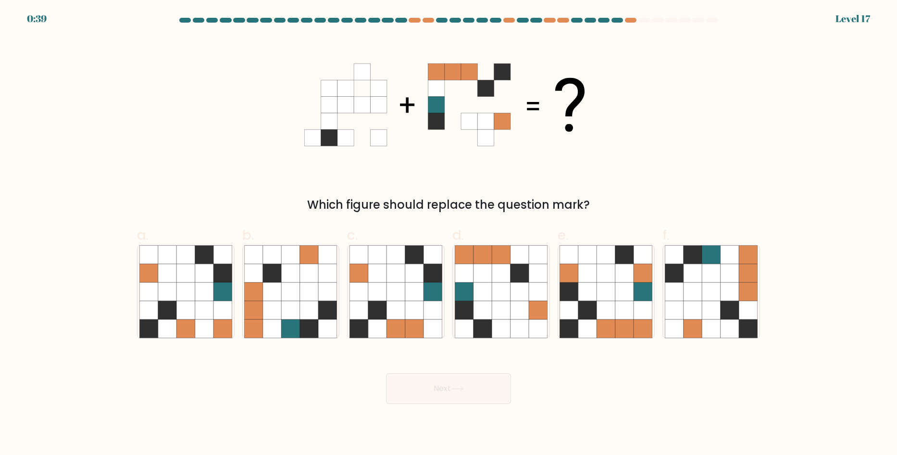
drag, startPoint x: 442, startPoint y: 67, endPoint x: 457, endPoint y: 72, distance: 15.8
click at [442, 67] on icon at bounding box center [436, 71] width 16 height 16
click at [508, 134] on icon at bounding box center [502, 137] width 16 height 16
click at [729, 296] on icon at bounding box center [729, 291] width 18 height 18
click at [449, 234] on input "f." at bounding box center [448, 230] width 0 height 6
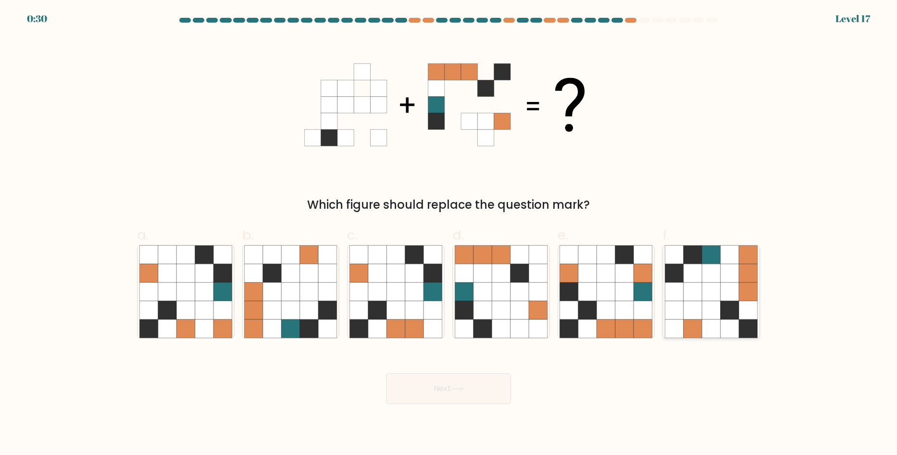
radio input "true"
click at [447, 398] on button "Next" at bounding box center [448, 388] width 125 height 31
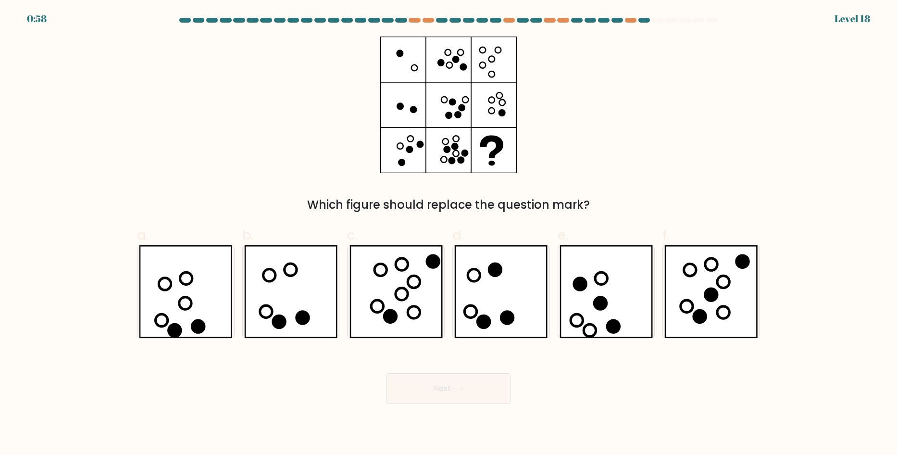
click at [402, 57] on icon at bounding box center [448, 105] width 136 height 136
click at [399, 56] on icon at bounding box center [400, 53] width 6 height 6
click at [407, 65] on icon at bounding box center [448, 105] width 136 height 136
click at [506, 291] on icon at bounding box center [500, 291] width 93 height 93
click at [449, 234] on input "d." at bounding box center [448, 230] width 0 height 6
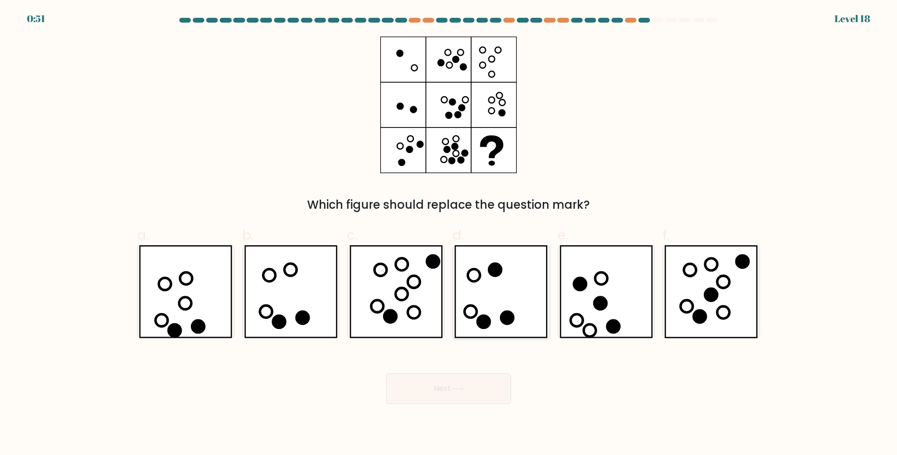
radio input "true"
click at [448, 227] on input "c." at bounding box center [448, 230] width 0 height 6
radio input "true"
click at [448, 227] on input "d." at bounding box center [448, 230] width 0 height 6
radio input "true"
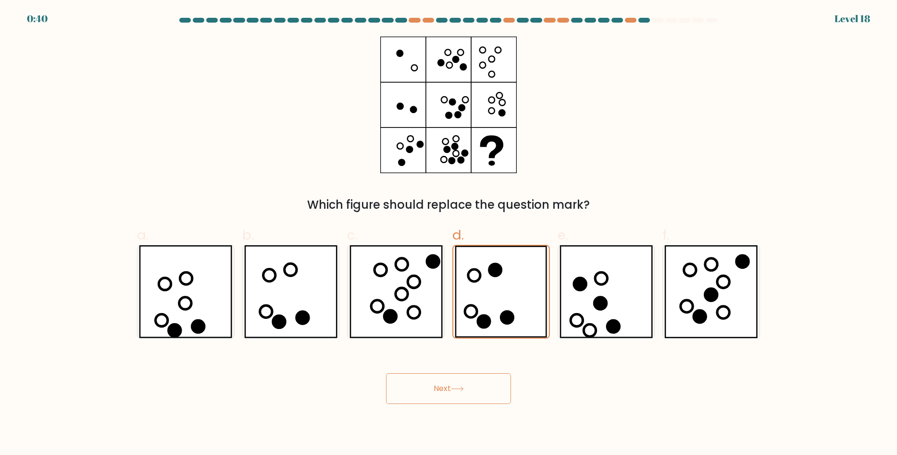
radio input "false"
click at [295, 298] on icon at bounding box center [290, 291] width 93 height 93
click at [448, 234] on input "b." at bounding box center [448, 230] width 0 height 6
radio input "true"
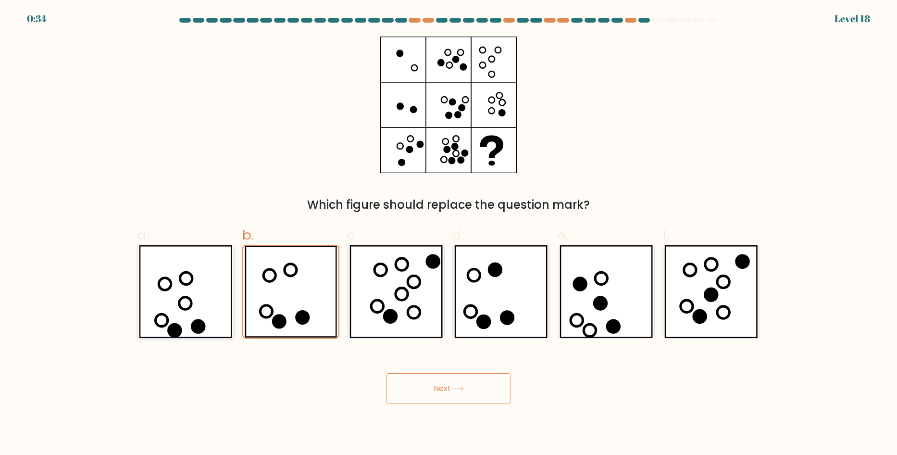
drag, startPoint x: 175, startPoint y: 308, endPoint x: 233, endPoint y: 294, distance: 59.3
click at [176, 307] on icon at bounding box center [185, 291] width 93 height 93
click at [448, 234] on input "a." at bounding box center [448, 230] width 0 height 6
radio input "true"
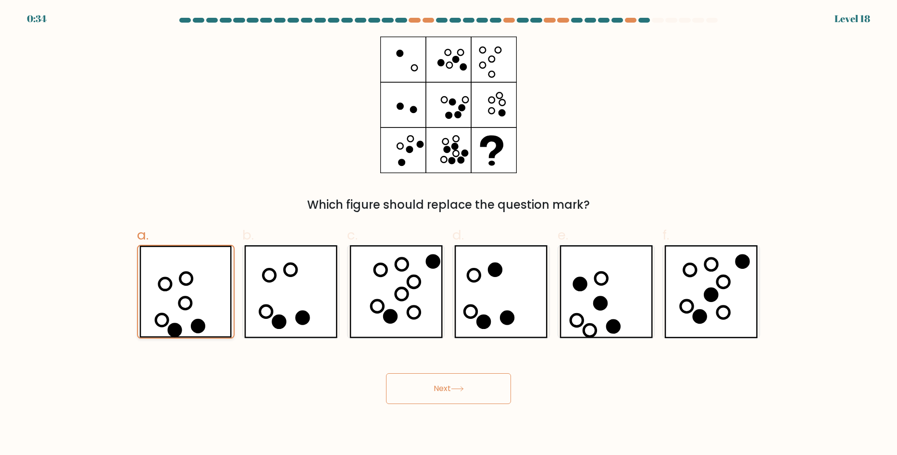
drag, startPoint x: 289, startPoint y: 282, endPoint x: 212, endPoint y: 293, distance: 77.6
click at [288, 283] on icon at bounding box center [290, 291] width 93 height 93
click at [448, 234] on input "b." at bounding box center [448, 230] width 0 height 6
radio input "true"
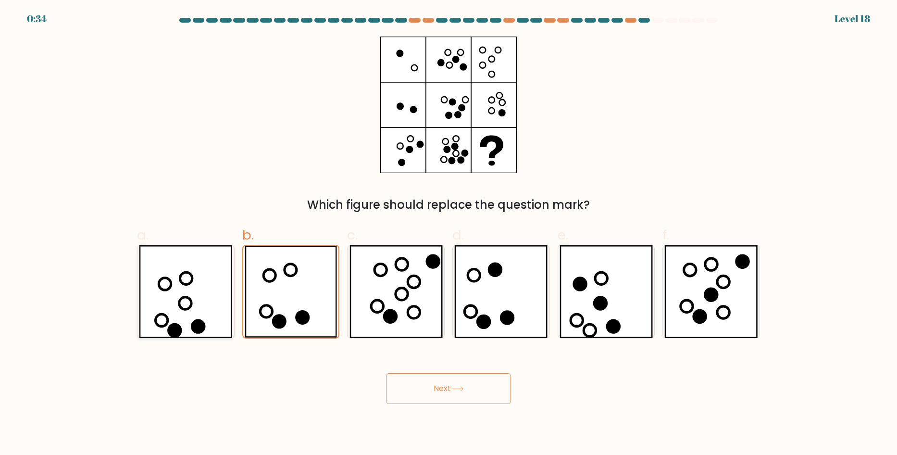
click at [212, 293] on icon at bounding box center [185, 291] width 93 height 93
click at [448, 234] on input "a." at bounding box center [448, 230] width 0 height 6
radio input "true"
click at [302, 294] on icon at bounding box center [290, 291] width 93 height 93
click at [448, 234] on input "b." at bounding box center [448, 230] width 0 height 6
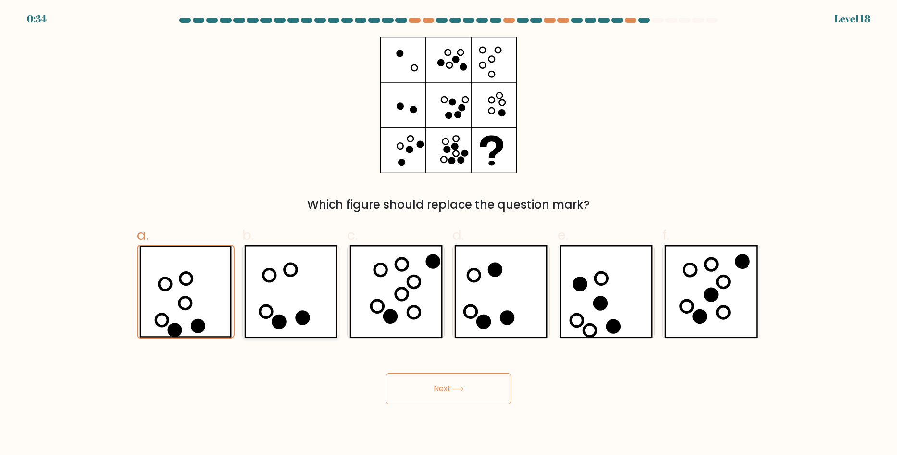
radio input "true"
click at [180, 284] on icon at bounding box center [185, 291] width 93 height 93
click at [448, 234] on input "a." at bounding box center [448, 230] width 0 height 6
radio input "true"
click at [267, 281] on icon at bounding box center [269, 275] width 12 height 12
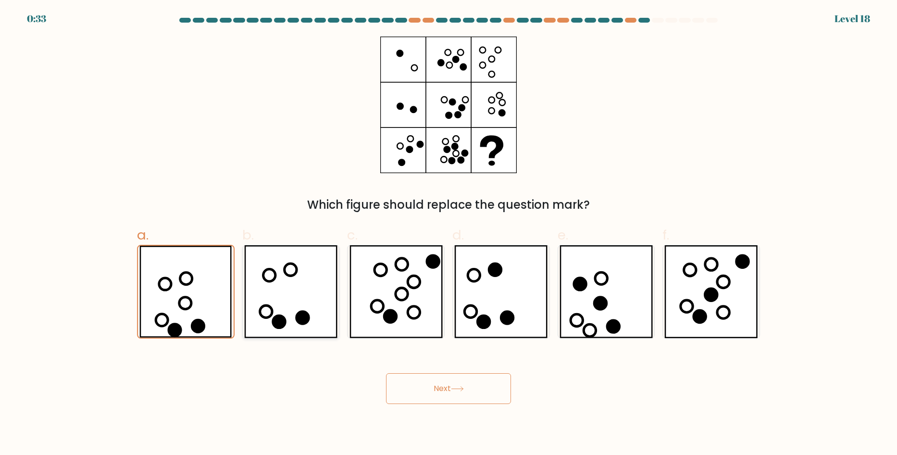
click at [448, 234] on input "b." at bounding box center [448, 230] width 0 height 6
radio input "true"
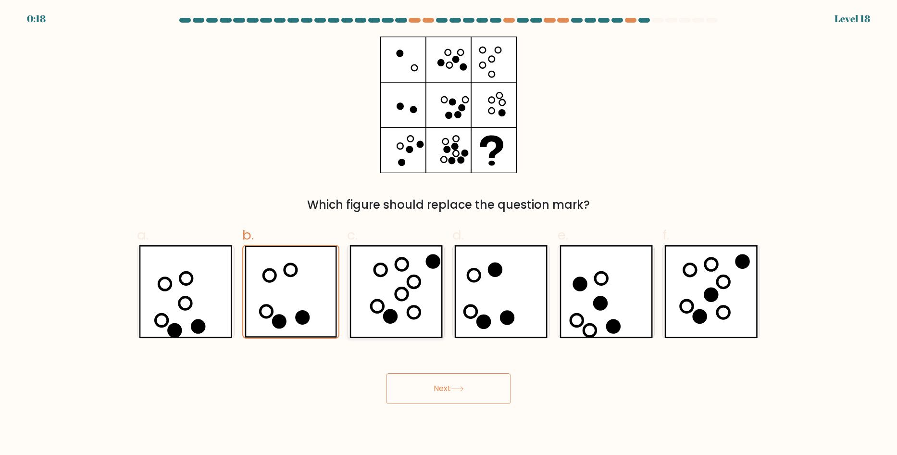
click at [420, 317] on icon at bounding box center [395, 291] width 93 height 93
click at [448, 234] on input "c." at bounding box center [448, 230] width 0 height 6
radio input "true"
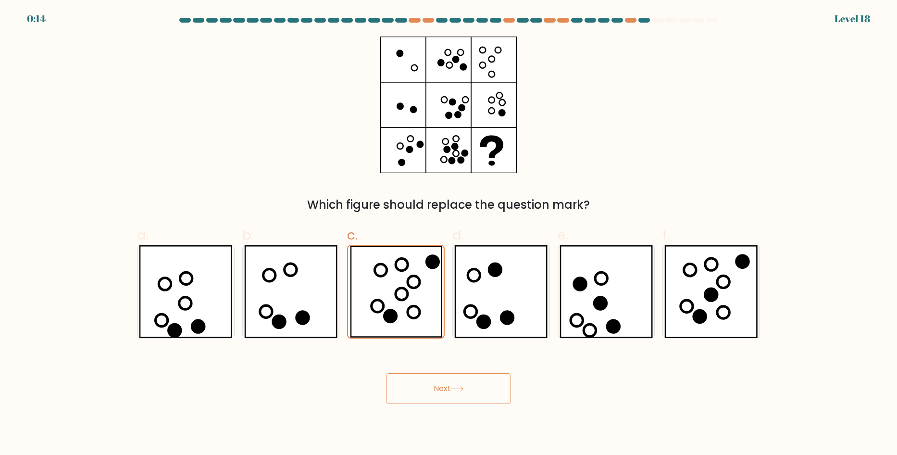
click at [436, 388] on button "Next" at bounding box center [448, 388] width 125 height 31
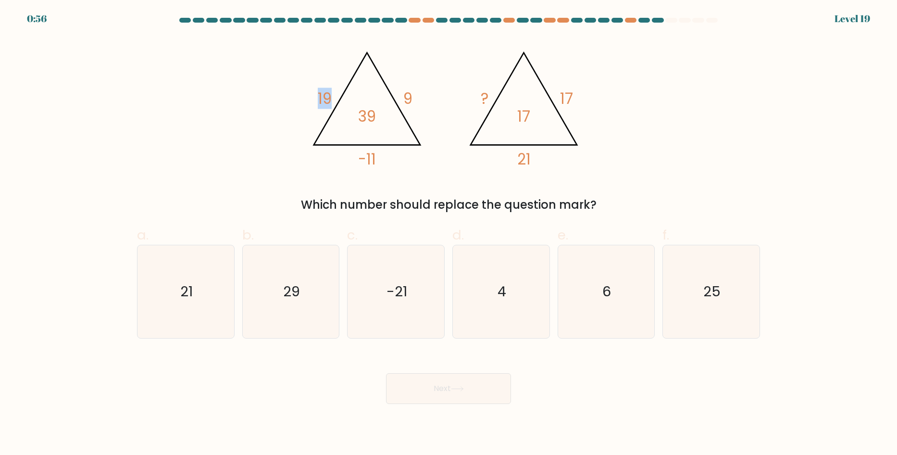
drag, startPoint x: 319, startPoint y: 96, endPoint x: 331, endPoint y: 97, distance: 12.1
click at [328, 96] on tspan "19" at bounding box center [325, 98] width 14 height 21
drag, startPoint x: 335, startPoint y: 104, endPoint x: 340, endPoint y: 106, distance: 4.9
click at [336, 104] on icon "@import url('https://fonts.googleapis.com/css?family=Abril+Fatface:400,100,100i…" at bounding box center [448, 105] width 288 height 136
click at [340, 106] on icon "@import url('https://fonts.googleapis.com/css?family=Abril+Fatface:400,100,100i…" at bounding box center [448, 105] width 288 height 136
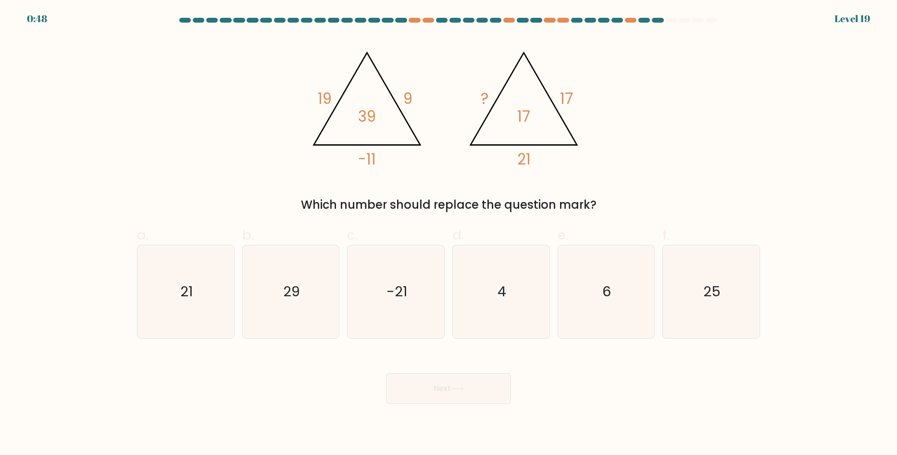
click at [404, 96] on tspan "9" at bounding box center [407, 98] width 9 height 21
click at [367, 114] on tspan "39" at bounding box center [367, 116] width 18 height 21
click at [431, 94] on icon "@import url('https://fonts.googleapis.com/css?family=Abril+Fatface:400,100,100i…" at bounding box center [448, 105] width 288 height 136
drag, startPoint x: 358, startPoint y: 156, endPoint x: 394, endPoint y: 159, distance: 35.7
click at [394, 159] on icon "@import url('https://fonts.googleapis.com/css?family=Abril+Fatface:400,100,100i…" at bounding box center [448, 105] width 288 height 136
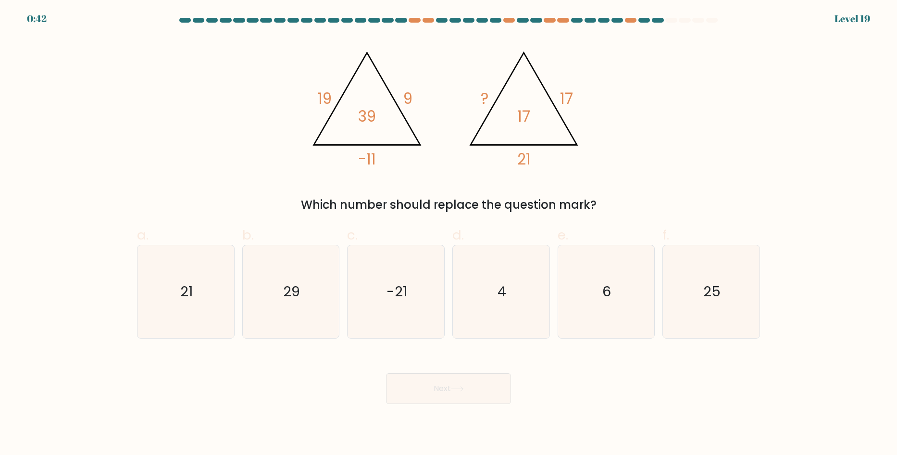
click at [261, 98] on div "@import url('https://fonts.googleapis.com/css?family=Abril+Fatface:400,100,100i…" at bounding box center [448, 125] width 634 height 177
drag, startPoint x: 316, startPoint y: 99, endPoint x: 332, endPoint y: 100, distance: 15.9
click at [332, 100] on icon "@import url('https://fonts.googleapis.com/css?family=Abril+Fatface:400,100,100i…" at bounding box center [448, 105] width 288 height 136
drag, startPoint x: 349, startPoint y: 161, endPoint x: 393, endPoint y: 159, distance: 44.3
click at [392, 157] on icon "@import url('https://fonts.googleapis.com/css?family=Abril+Fatface:400,100,100i…" at bounding box center [448, 105] width 288 height 136
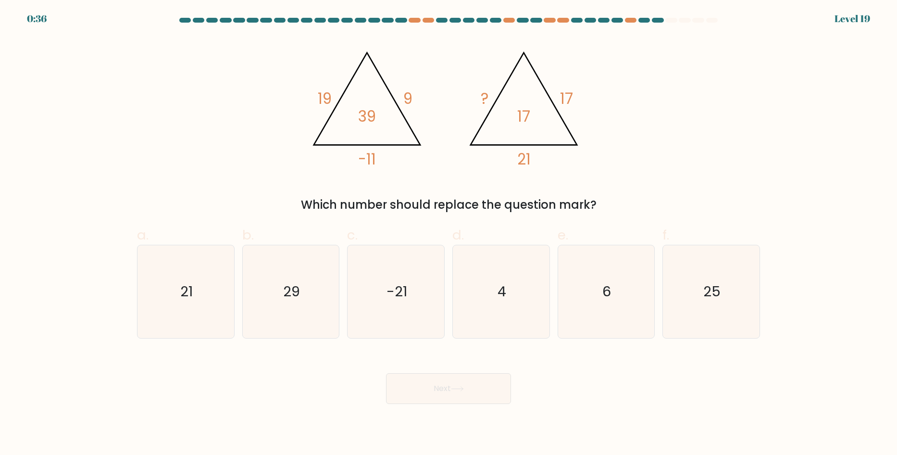
click at [452, 106] on icon "@import url('https://fonts.googleapis.com/css?family=Abril+Fatface:400,100,100i…" at bounding box center [448, 105] width 288 height 136
drag, startPoint x: 405, startPoint y: 96, endPoint x: 421, endPoint y: 98, distance: 16.5
click at [421, 98] on icon "@import url('https://fonts.googleapis.com/css?family=Abril+Fatface:400,100,100i…" at bounding box center [448, 105] width 288 height 136
click at [430, 135] on icon "@import url('https://fonts.googleapis.com/css?family=Abril+Fatface:400,100,100i…" at bounding box center [448, 105] width 288 height 136
drag, startPoint x: 346, startPoint y: 157, endPoint x: 399, endPoint y: 160, distance: 53.0
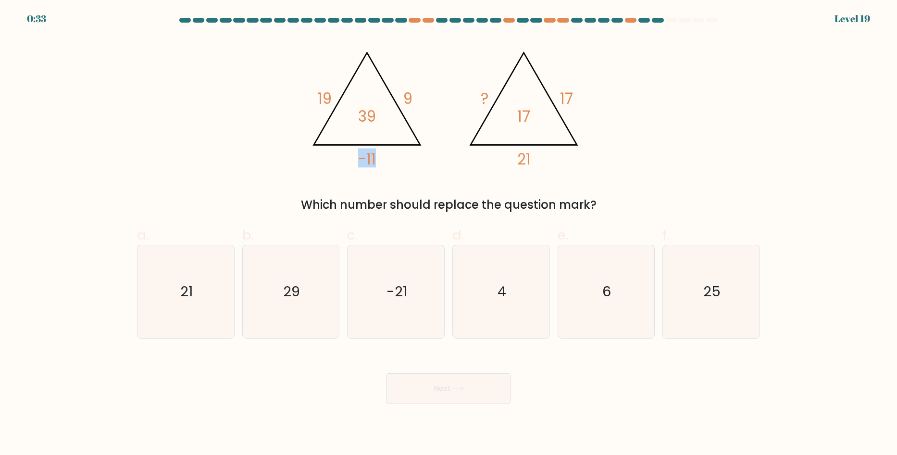
click at [399, 160] on icon "@import url('https://fonts.googleapis.com/css?family=Abril+Fatface:400,100,100i…" at bounding box center [448, 105] width 288 height 136
click at [350, 162] on icon "@import url('https://fonts.googleapis.com/css?family=Abril+Fatface:400,100,100i…" at bounding box center [448, 105] width 288 height 136
drag, startPoint x: 350, startPoint y: 162, endPoint x: 406, endPoint y: 159, distance: 55.8
click at [406, 159] on icon "@import url('https://fonts.googleapis.com/css?family=Abril+Fatface:400,100,100i…" at bounding box center [448, 105] width 288 height 136
click at [344, 161] on icon "@import url('https://fonts.googleapis.com/css?family=Abril+Fatface:400,100,100i…" at bounding box center [448, 105] width 288 height 136
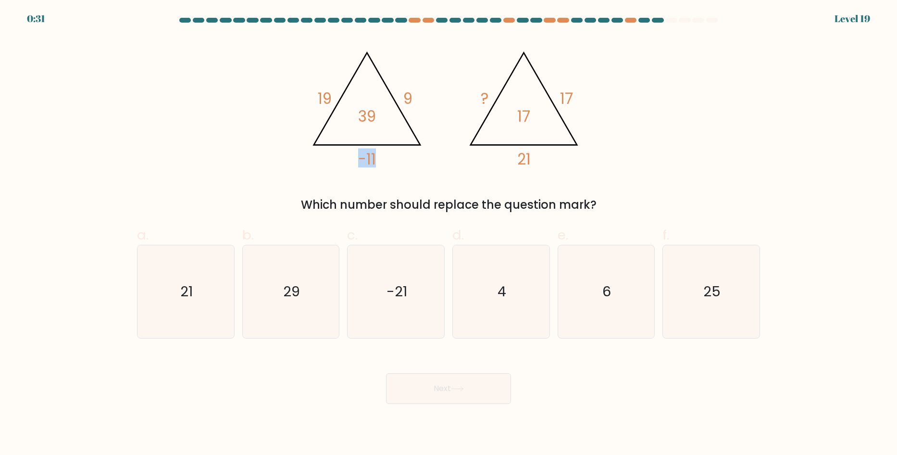
drag, startPoint x: 355, startPoint y: 161, endPoint x: 398, endPoint y: 161, distance: 42.8
click at [398, 161] on icon "@import url('https://fonts.googleapis.com/css?family=Abril+Fatface:400,100,100i…" at bounding box center [448, 105] width 288 height 136
click at [344, 162] on icon "@import url('https://fonts.googleapis.com/css?family=Abril+Fatface:400,100,100i…" at bounding box center [448, 105] width 288 height 136
drag, startPoint x: 361, startPoint y: 160, endPoint x: 395, endPoint y: 160, distance: 33.2
click at [403, 162] on icon "@import url('https://fonts.googleapis.com/css?family=Abril+Fatface:400,100,100i…" at bounding box center [448, 105] width 288 height 136
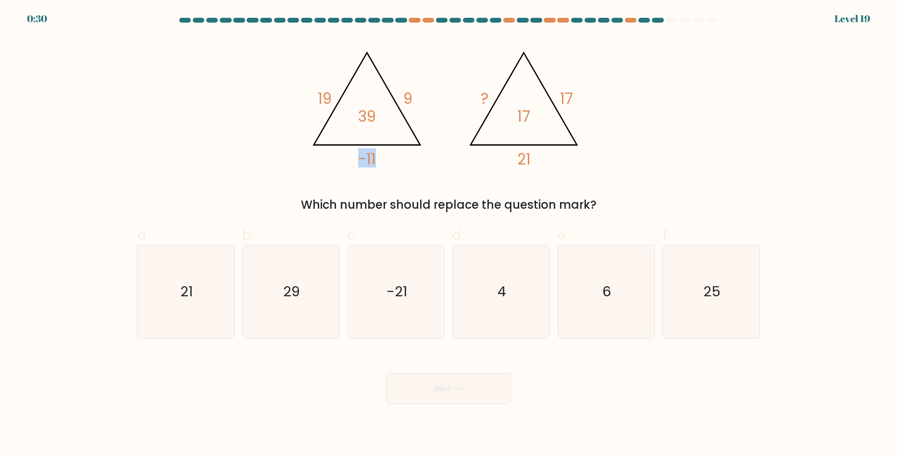
click at [395, 161] on icon "@import url('https://fonts.googleapis.com/css?family=Abril+Fatface:400,100,100i…" at bounding box center [448, 105] width 288 height 136
click at [356, 159] on icon "@import url('https://fonts.googleapis.com/css?family=Abril+Fatface:400,100,100i…" at bounding box center [448, 105] width 288 height 136
click at [404, 163] on icon "@import url('https://fonts.googleapis.com/css?family=Abril+Fatface:400,100,100i…" at bounding box center [448, 105] width 288 height 136
drag, startPoint x: 383, startPoint y: 162, endPoint x: 386, endPoint y: 167, distance: 6.2
click at [347, 160] on icon "@import url('https://fonts.googleapis.com/css?family=Abril+Fatface:400,100,100i…" at bounding box center [448, 105] width 288 height 136
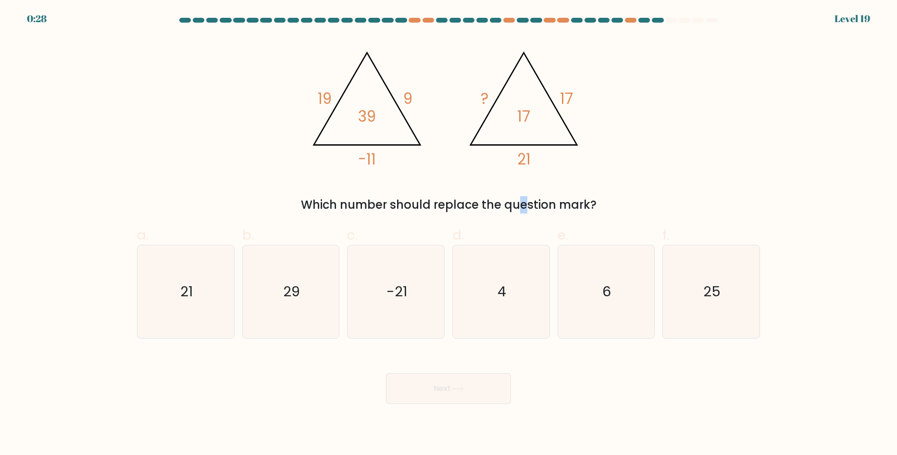
click at [437, 174] on div "@import url('https://fonts.googleapis.com/css?family=Abril+Fatface:400,100,100i…" at bounding box center [448, 125] width 634 height 177
click at [678, 206] on div "Which number should replace the question mark?" at bounding box center [448, 204] width 611 height 17
click at [206, 287] on icon "21" at bounding box center [185, 291] width 93 height 93
click at [448, 234] on input "a. 21" at bounding box center [448, 230] width 0 height 6
radio input "true"
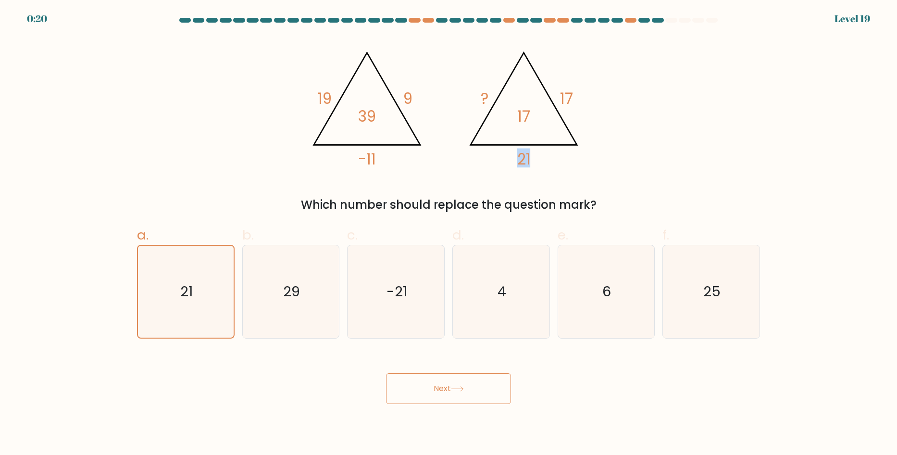
drag, startPoint x: 507, startPoint y: 158, endPoint x: 532, endPoint y: 157, distance: 26.0
click at [532, 157] on icon "@import url('https://fonts.googleapis.com/css?family=Abril+Fatface:400,100,100i…" at bounding box center [448, 105] width 288 height 136
click at [615, 115] on div "@import url('https://fonts.googleapis.com/css?family=Abril+Fatface:400,100,100i…" at bounding box center [448, 125] width 634 height 177
click at [451, 384] on button "Next" at bounding box center [448, 388] width 125 height 31
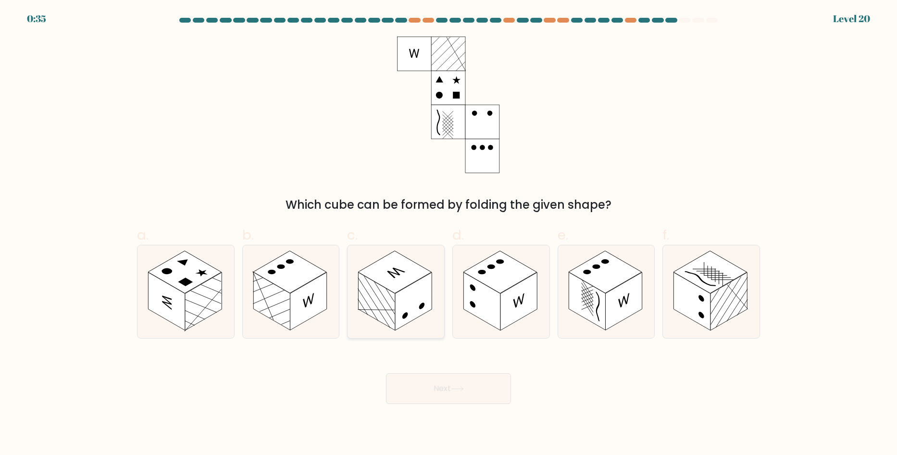
click at [390, 283] on rect at bounding box center [395, 272] width 74 height 42
click at [448, 234] on input "c." at bounding box center [448, 230] width 0 height 6
radio input "true"
click at [490, 271] on rect at bounding box center [500, 272] width 74 height 42
click at [449, 234] on input "d." at bounding box center [448, 230] width 0 height 6
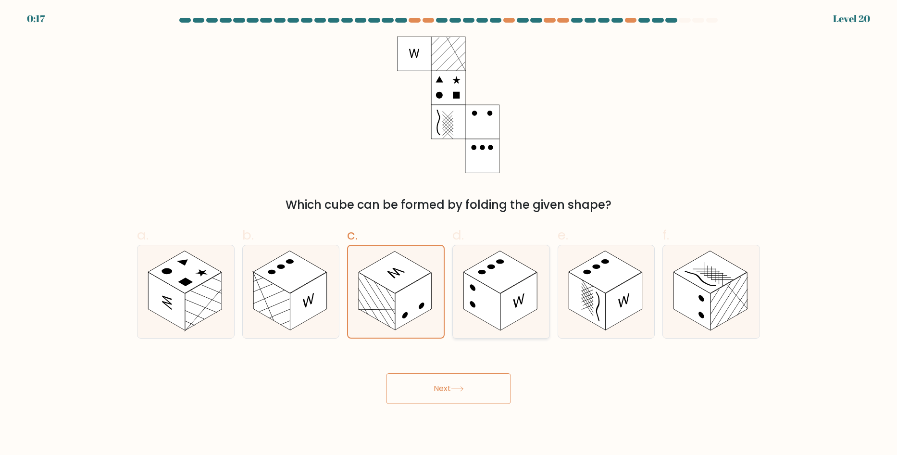
radio input "true"
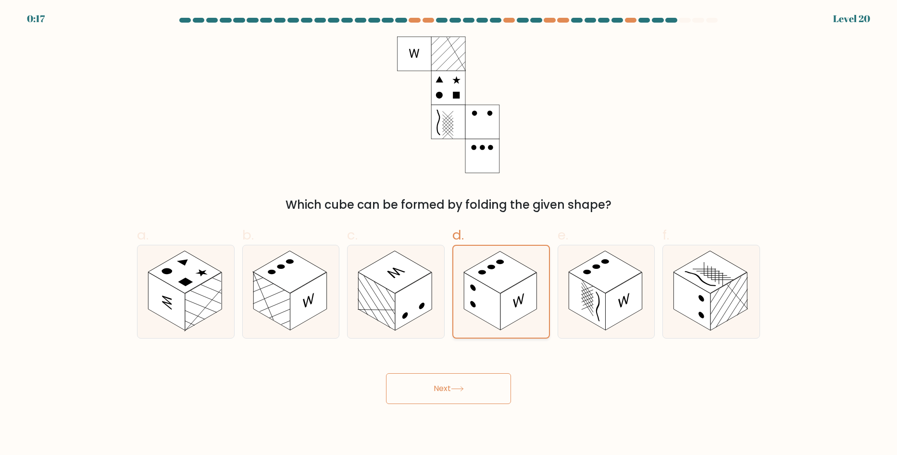
drag, startPoint x: 406, startPoint y: 279, endPoint x: 474, endPoint y: 274, distance: 68.0
click at [413, 277] on rect at bounding box center [395, 272] width 74 height 42
click at [448, 234] on input "c." at bounding box center [448, 230] width 0 height 6
radio input "true"
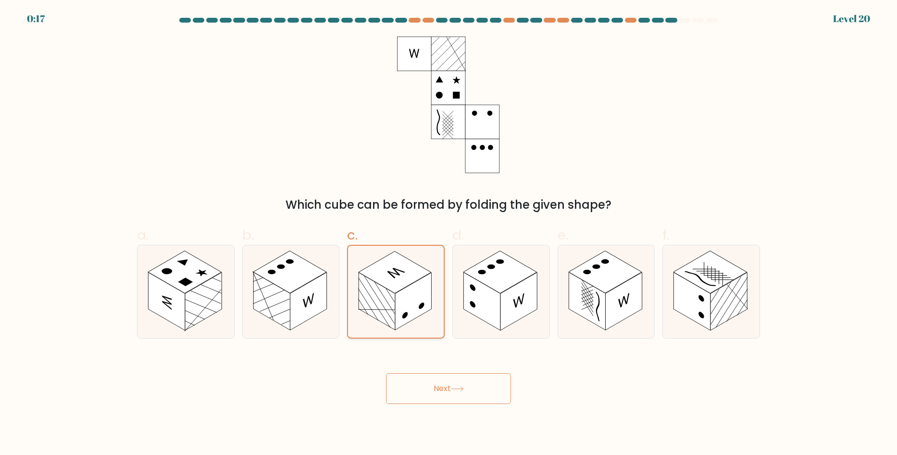
drag, startPoint x: 511, startPoint y: 272, endPoint x: 413, endPoint y: 294, distance: 100.9
click at [508, 273] on rect at bounding box center [500, 272] width 74 height 42
click at [449, 234] on input "d." at bounding box center [448, 230] width 0 height 6
radio input "true"
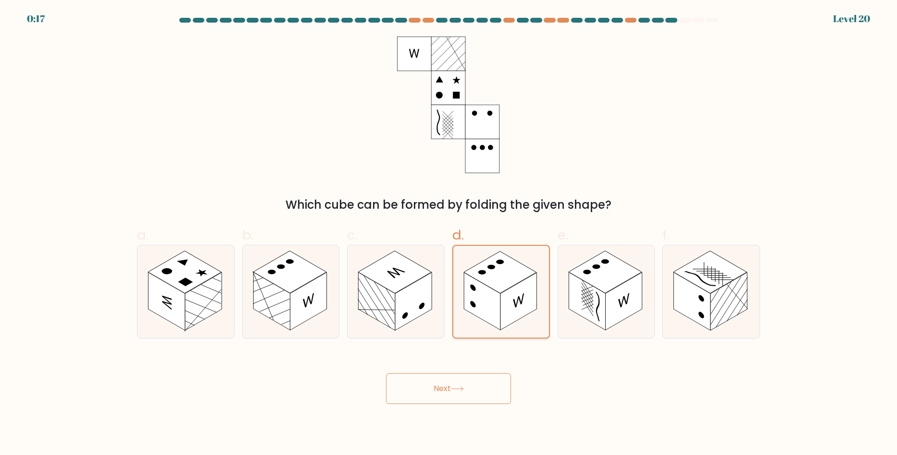
drag, startPoint x: 413, startPoint y: 294, endPoint x: 494, endPoint y: 297, distance: 81.3
click at [415, 293] on rect at bounding box center [413, 301] width 37 height 58
click at [448, 234] on input "c." at bounding box center [448, 230] width 0 height 6
radio input "true"
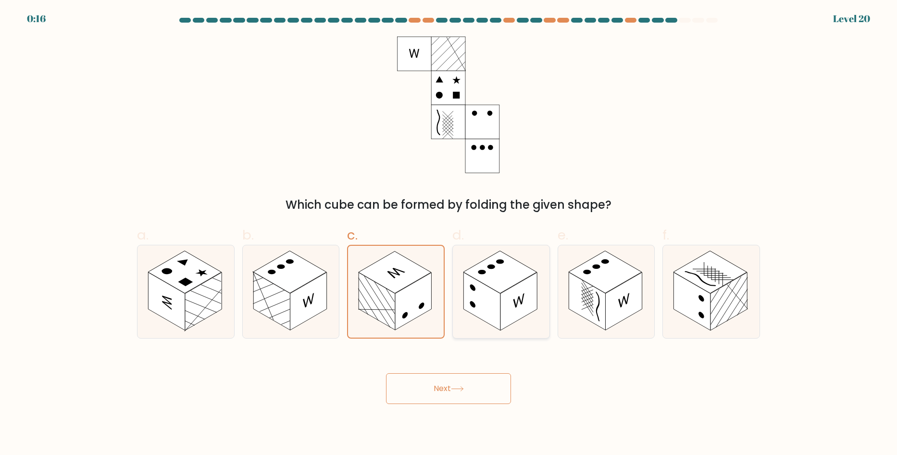
drag, startPoint x: 495, startPoint y: 296, endPoint x: 490, endPoint y: 298, distance: 5.4
click at [494, 296] on rect at bounding box center [481, 301] width 37 height 58
click at [449, 234] on input "d." at bounding box center [448, 230] width 0 height 6
radio input "true"
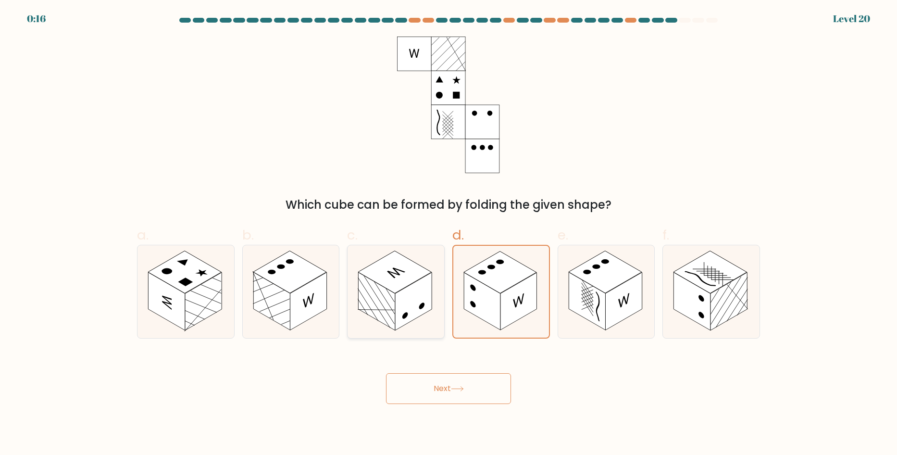
drag, startPoint x: 408, startPoint y: 309, endPoint x: 420, endPoint y: 307, distance: 11.7
click at [413, 307] on rect at bounding box center [413, 301] width 37 height 58
click at [448, 234] on input "c." at bounding box center [448, 230] width 0 height 6
radio input "true"
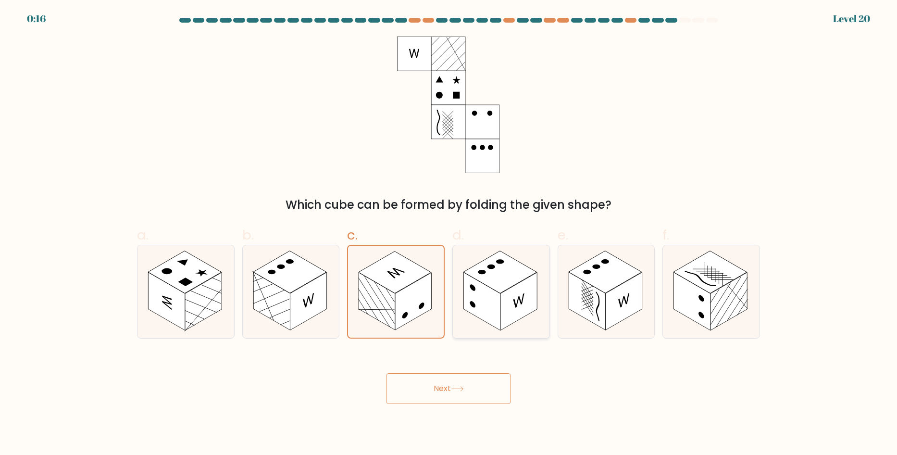
click at [478, 302] on rect at bounding box center [481, 301] width 37 height 58
click at [449, 234] on input "d." at bounding box center [448, 230] width 0 height 6
radio input "true"
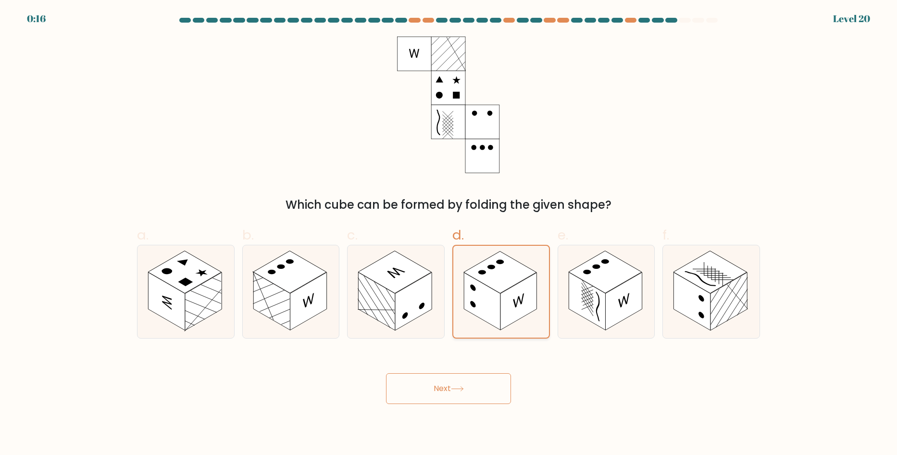
drag, startPoint x: 408, startPoint y: 298, endPoint x: 457, endPoint y: 296, distance: 49.5
click at [411, 297] on rect at bounding box center [413, 301] width 37 height 58
click at [448, 234] on input "c." at bounding box center [448, 230] width 0 height 6
radio input "true"
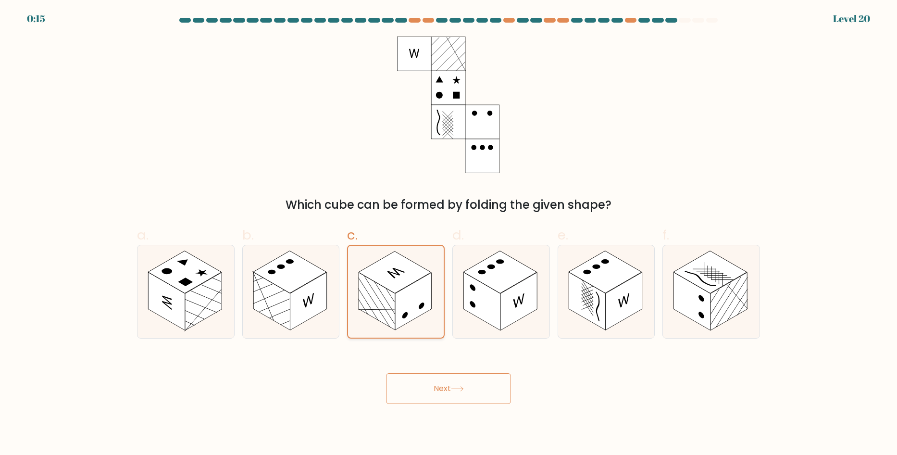
drag, startPoint x: 478, startPoint y: 293, endPoint x: 441, endPoint y: 296, distance: 36.6
click at [475, 295] on rect at bounding box center [481, 301] width 37 height 58
click at [449, 234] on input "d." at bounding box center [448, 230] width 0 height 6
radio input "true"
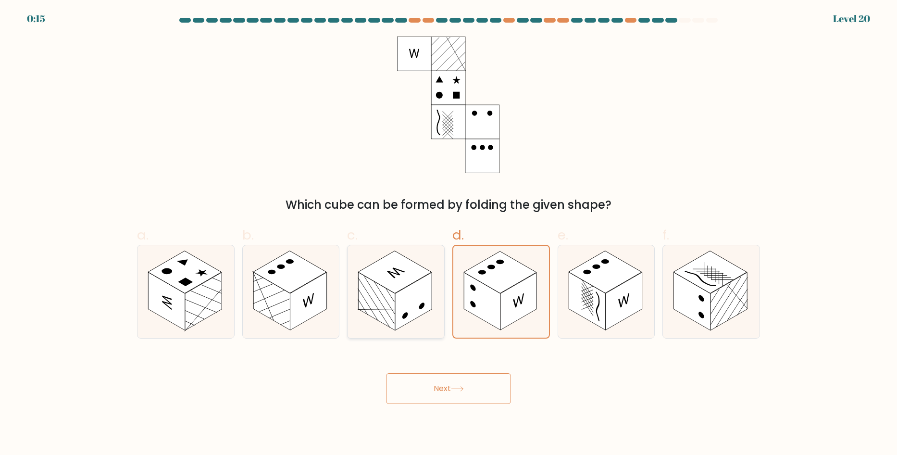
click at [416, 291] on rect at bounding box center [413, 301] width 37 height 58
click at [448, 234] on input "c." at bounding box center [448, 230] width 0 height 6
radio input "true"
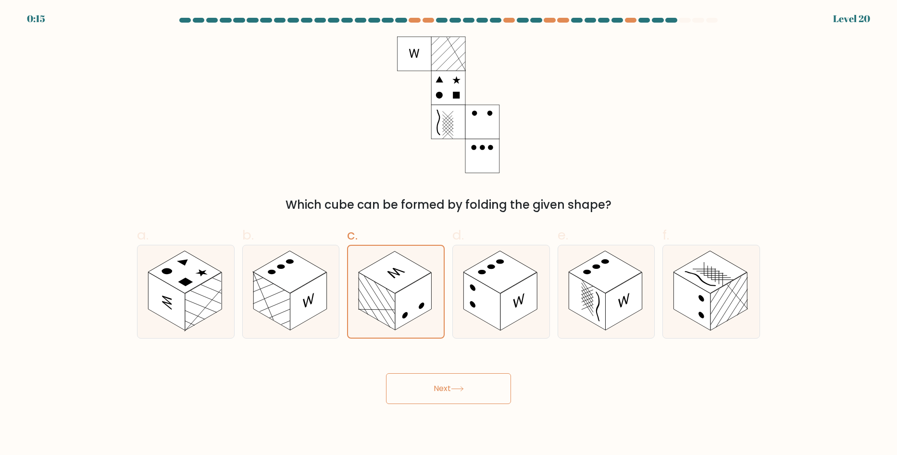
click at [457, 389] on icon at bounding box center [457, 388] width 13 height 5
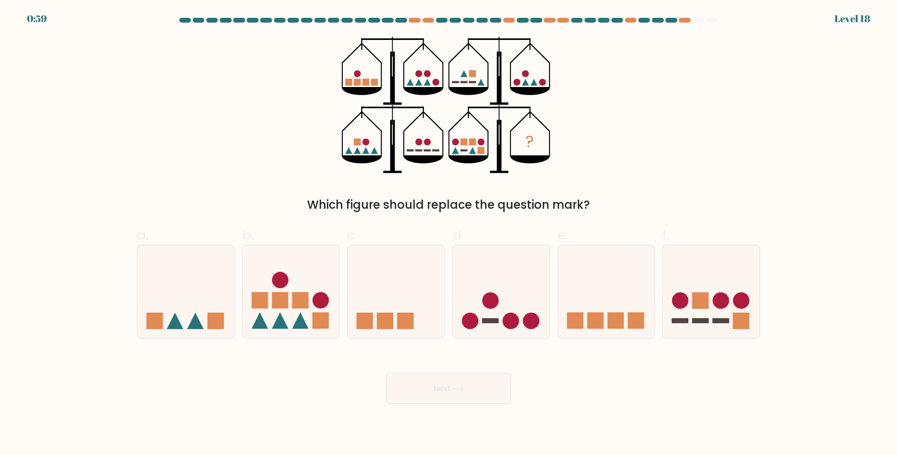
click at [692, 19] on div at bounding box center [698, 20] width 12 height 5
click at [689, 20] on at bounding box center [448, 20] width 540 height 5
click at [689, 20] on div at bounding box center [685, 20] width 12 height 5
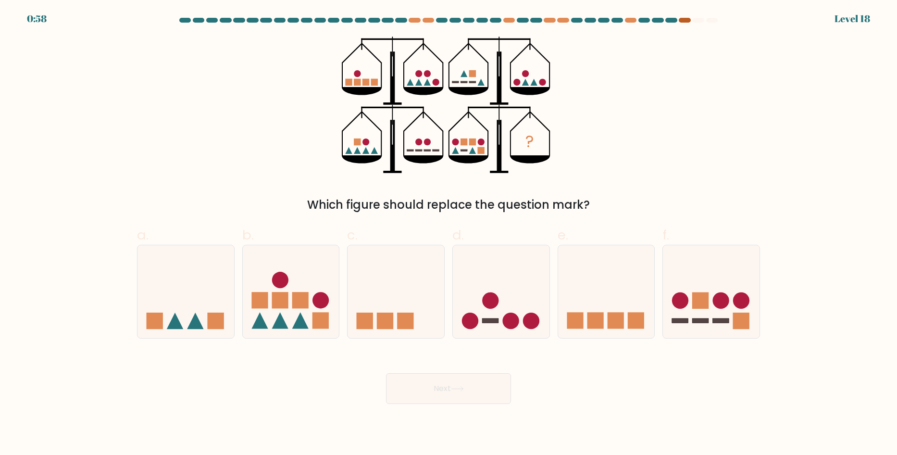
click at [687, 20] on div at bounding box center [685, 20] width 12 height 5
click at [355, 75] on circle at bounding box center [357, 73] width 7 height 7
click at [28, 19] on form at bounding box center [448, 211] width 897 height 386
click at [461, 141] on rect at bounding box center [463, 141] width 7 height 7
click at [480, 146] on icon "?" at bounding box center [448, 105] width 213 height 136
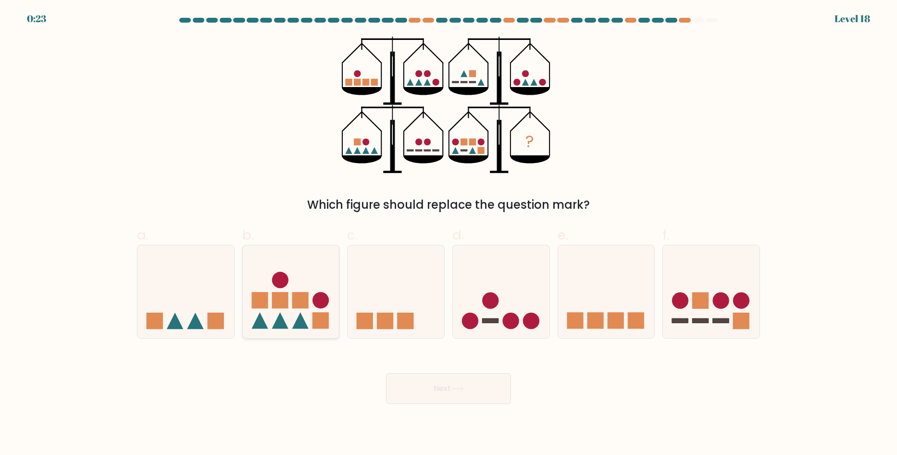
click at [295, 308] on rect at bounding box center [300, 300] width 16 height 16
click at [448, 234] on input "b." at bounding box center [448, 230] width 0 height 6
radio input "true"
click at [694, 314] on icon at bounding box center [711, 291] width 97 height 80
click at [449, 234] on input "f." at bounding box center [448, 230] width 0 height 6
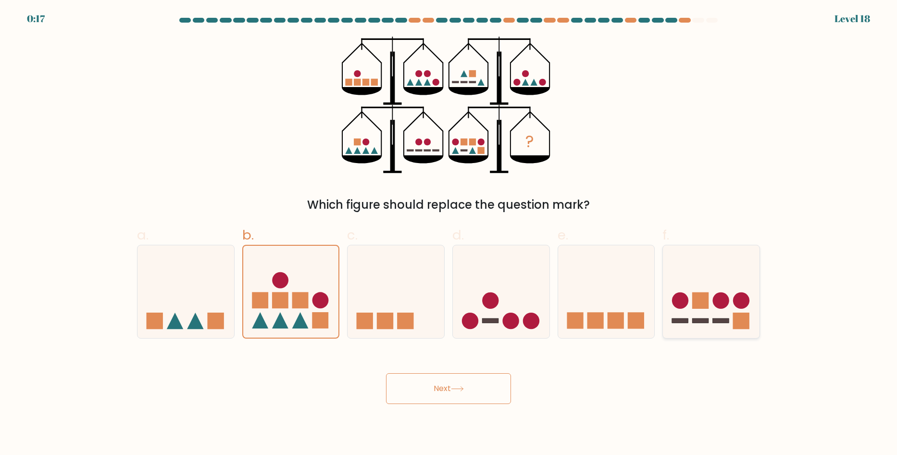
radio input "true"
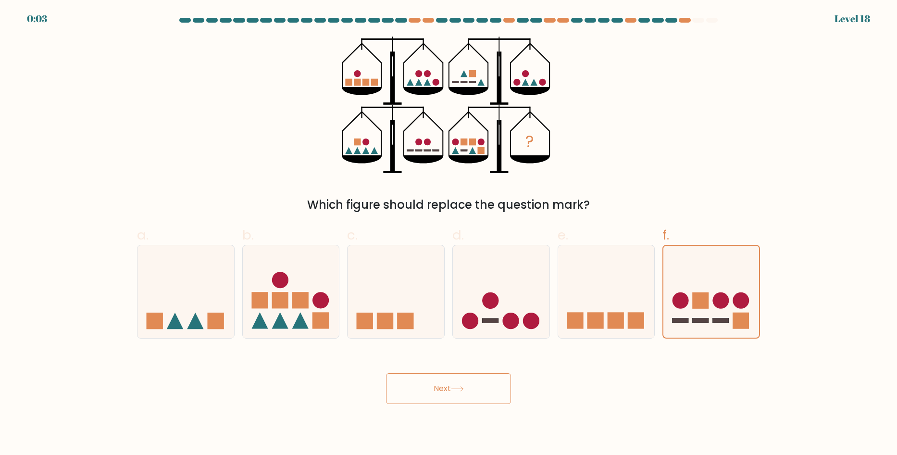
click at [448, 383] on button "Next" at bounding box center [448, 388] width 125 height 31
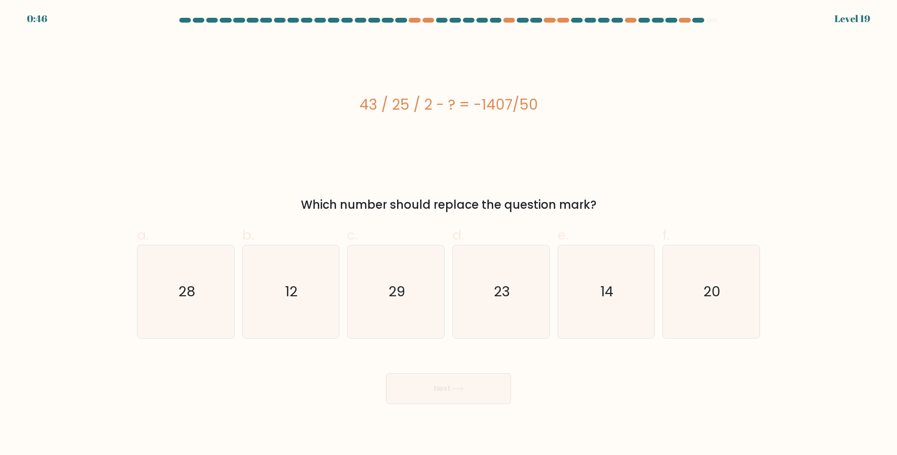
click at [697, 20] on div at bounding box center [698, 20] width 12 height 5
click at [697, 21] on div at bounding box center [698, 20] width 12 height 5
drag, startPoint x: 358, startPoint y: 105, endPoint x: 400, endPoint y: 104, distance: 42.8
click at [400, 104] on div "43 / 25 / 2 - ? = -1407/50" at bounding box center [448, 105] width 623 height 22
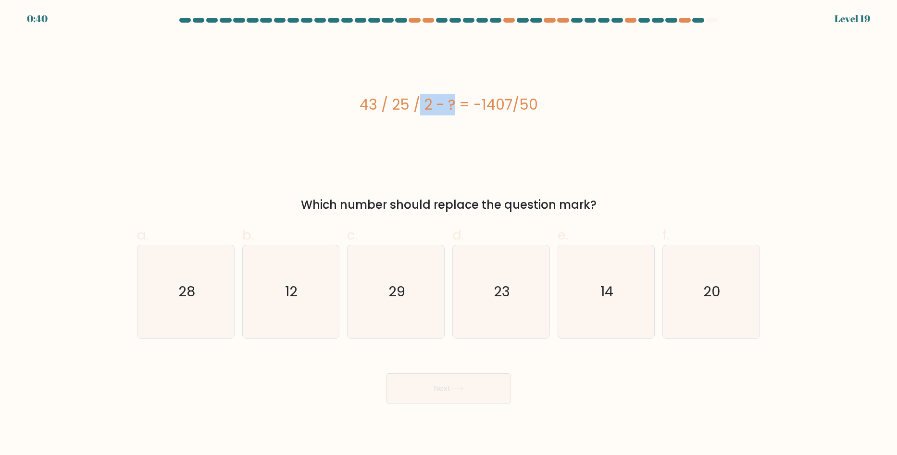
drag, startPoint x: 398, startPoint y: 107, endPoint x: 386, endPoint y: 106, distance: 12.1
click at [398, 107] on div "43 / 25 / 2 - ? = -1407/50" at bounding box center [448, 105] width 623 height 22
drag, startPoint x: 351, startPoint y: 111, endPoint x: 432, endPoint y: 109, distance: 81.2
click at [432, 109] on div "43 / 25 / 2 - ? = -1407/50" at bounding box center [448, 105] width 623 height 22
click at [427, 138] on div "43 / 25 / 2 - ? = -1407/50" at bounding box center [448, 105] width 623 height 136
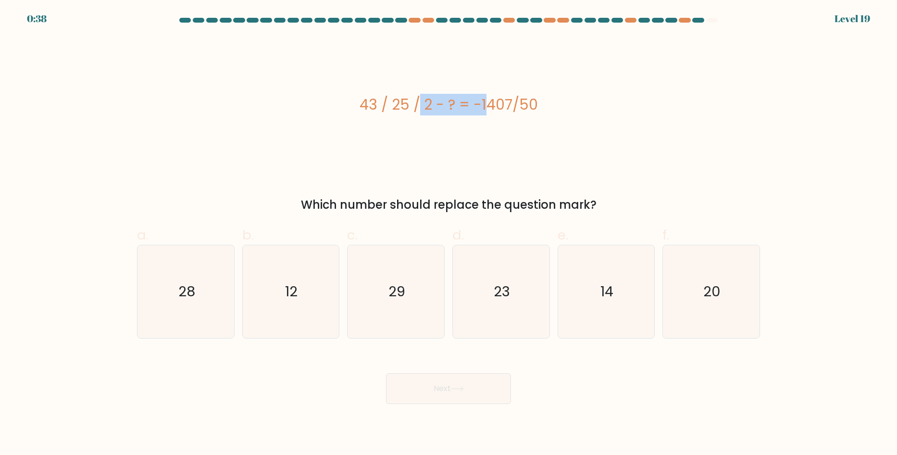
click at [348, 96] on div "43 / 25 / 2 - ? = -1407/50" at bounding box center [448, 105] width 623 height 22
drag, startPoint x: 366, startPoint y: 107, endPoint x: 488, endPoint y: 112, distance: 121.7
click at [444, 108] on div "43 / 25 / 2 - ? = -1407/50" at bounding box center [448, 105] width 623 height 22
click at [496, 110] on div "43 / 25 / 2 - ? = -1407/50" at bounding box center [448, 105] width 623 height 22
click at [392, 294] on text "29" at bounding box center [396, 291] width 17 height 19
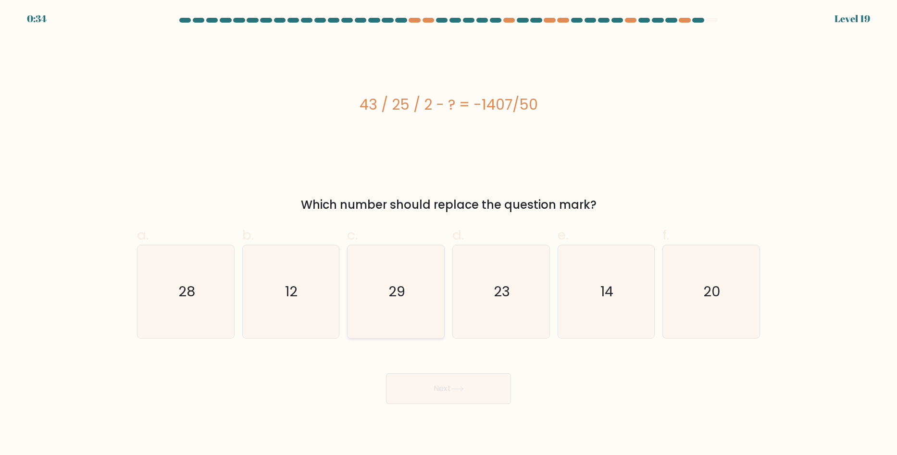
click at [448, 234] on input "c. 29" at bounding box center [448, 230] width 0 height 6
radio input "true"
drag, startPoint x: 432, startPoint y: 102, endPoint x: 362, endPoint y: 100, distance: 70.2
click at [362, 100] on div "43 / 25 / 2 - ? = -1407/50" at bounding box center [448, 105] width 623 height 22
click at [357, 106] on div "43 / 25 / 2 - ? = -1407/50" at bounding box center [448, 105] width 623 height 22
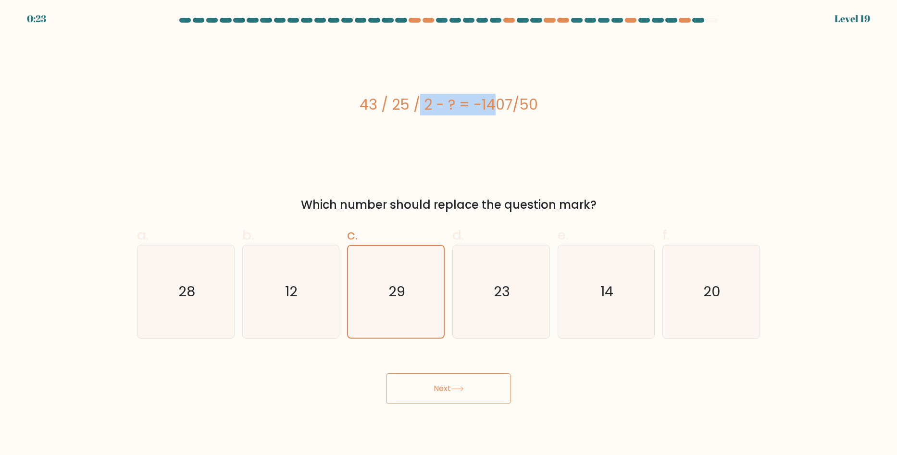
drag, startPoint x: 365, startPoint y: 105, endPoint x: 439, endPoint y: 105, distance: 74.0
click at [439, 105] on div "43 / 25 / 2 - ? = -1407/50" at bounding box center [448, 105] width 623 height 22
drag, startPoint x: 443, startPoint y: 108, endPoint x: 474, endPoint y: 112, distance: 31.6
click at [443, 108] on div "43 / 25 / 2 - ? = -1407/50" at bounding box center [448, 105] width 623 height 22
drag, startPoint x: 476, startPoint y: 107, endPoint x: 541, endPoint y: 106, distance: 64.4
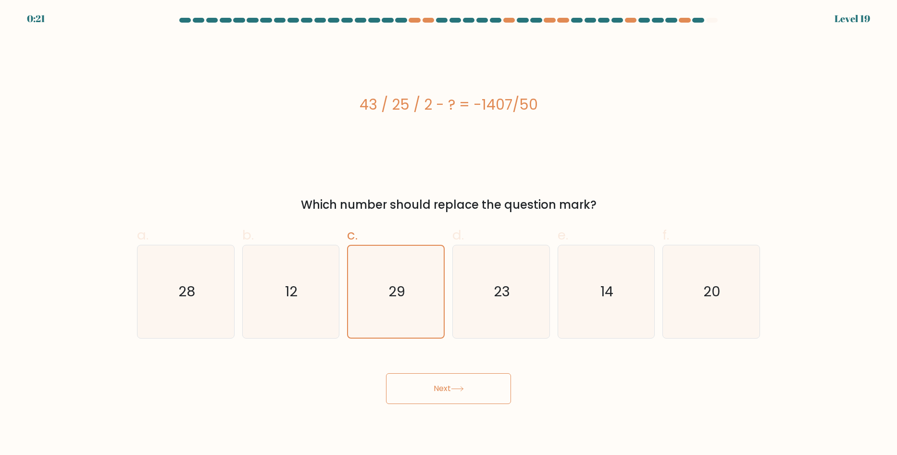
click at [541, 106] on div "43 / 25 / 2 - ? = -1407/50" at bounding box center [448, 105] width 623 height 22
click at [431, 107] on div "43 / 25 / 2 - ? = -1407/50" at bounding box center [448, 105] width 623 height 22
drag, startPoint x: 457, startPoint y: 106, endPoint x: 444, endPoint y: 109, distance: 13.2
click at [444, 109] on div "43 / 25 / 2 - ? = -1407/50" at bounding box center [448, 105] width 623 height 22
click at [455, 113] on div "43 / 25 / 2 - ? = -1407/50" at bounding box center [448, 105] width 623 height 22
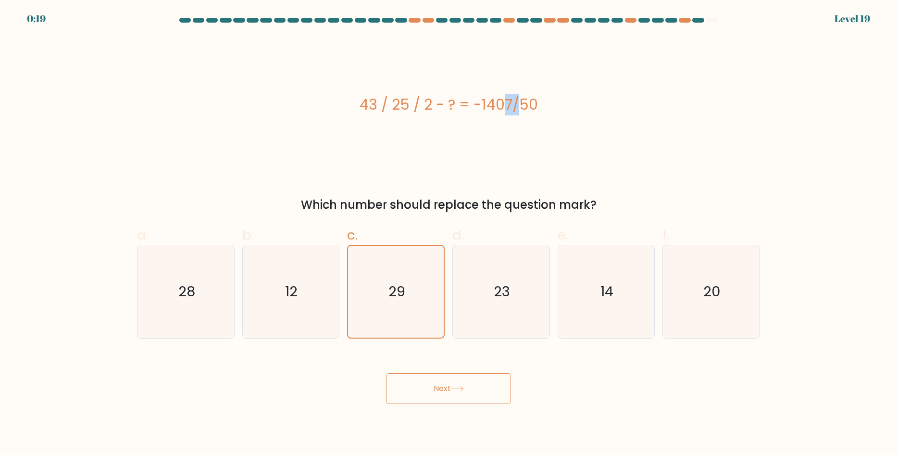
click at [455, 107] on div "43 / 25 / 2 - ? = -1407/50" at bounding box center [448, 105] width 623 height 22
drag, startPoint x: 365, startPoint y: 108, endPoint x: 411, endPoint y: 110, distance: 46.2
click at [404, 111] on div "43 / 25 / 2 - ? = -1407/50" at bounding box center [448, 105] width 623 height 22
click at [374, 105] on div "43 / 25 / 2 - ? = -1407/50" at bounding box center [448, 105] width 623 height 22
drag, startPoint x: 369, startPoint y: 99, endPoint x: 481, endPoint y: 103, distance: 112.0
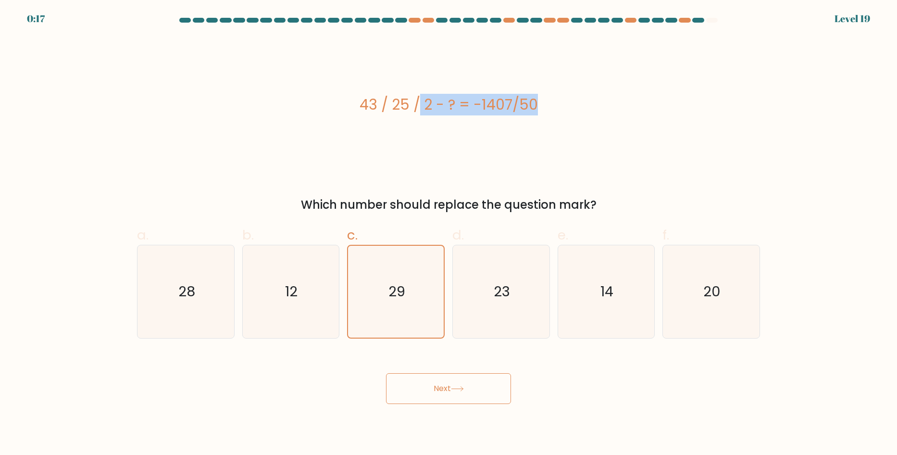
click at [465, 92] on div "43 / 25 / 2 - ? = -1407/50" at bounding box center [448, 105] width 623 height 136
click at [352, 113] on div "43 / 25 / 2 - ? = -1407/50" at bounding box center [448, 105] width 623 height 22
click at [424, 105] on div "43 / 25 / 2 - ? = -1407/50" at bounding box center [448, 105] width 623 height 22
drag, startPoint x: 366, startPoint y: 103, endPoint x: 452, endPoint y: 105, distance: 86.5
click at [451, 103] on div "43 / 25 / 2 - ? = -1407/50" at bounding box center [448, 105] width 623 height 22
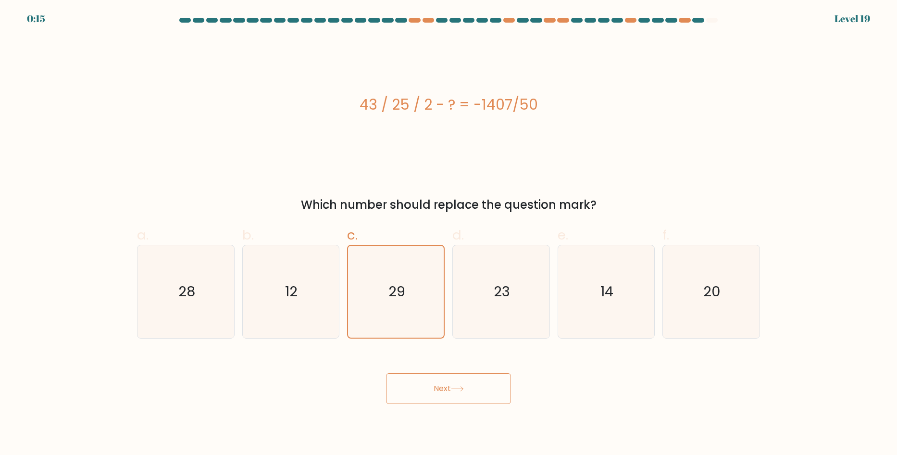
click at [487, 109] on div "43 / 25 / 2 - ? = -1407/50" at bounding box center [448, 105] width 623 height 22
drag, startPoint x: 478, startPoint y: 105, endPoint x: 576, endPoint y: 104, distance: 98.0
click at [571, 106] on div "43 / 25 / 2 - ? = -1407/50" at bounding box center [448, 105] width 623 height 22
click at [463, 121] on div "43 / 25 / 2 - ? = -1407/50" at bounding box center [448, 105] width 623 height 136
drag, startPoint x: 456, startPoint y: 103, endPoint x: 478, endPoint y: 107, distance: 22.9
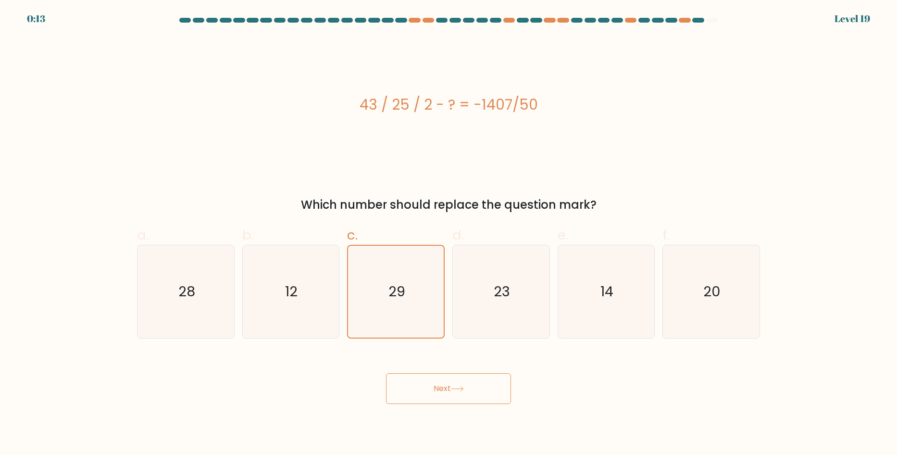
click at [478, 107] on div "43 / 25 / 2 - ? = -1407/50" at bounding box center [448, 105] width 623 height 22
click at [469, 110] on div "43 / 25 / 2 - ? = -1407/50" at bounding box center [448, 105] width 623 height 22
drag, startPoint x: 467, startPoint y: 101, endPoint x: 464, endPoint y: 107, distance: 6.4
click at [456, 105] on div "43 / 25 / 2 - ? = -1407/50" at bounding box center [448, 105] width 623 height 22
click at [464, 107] on div "43 / 25 / 2 - ? = -1407/50" at bounding box center [448, 105] width 623 height 22
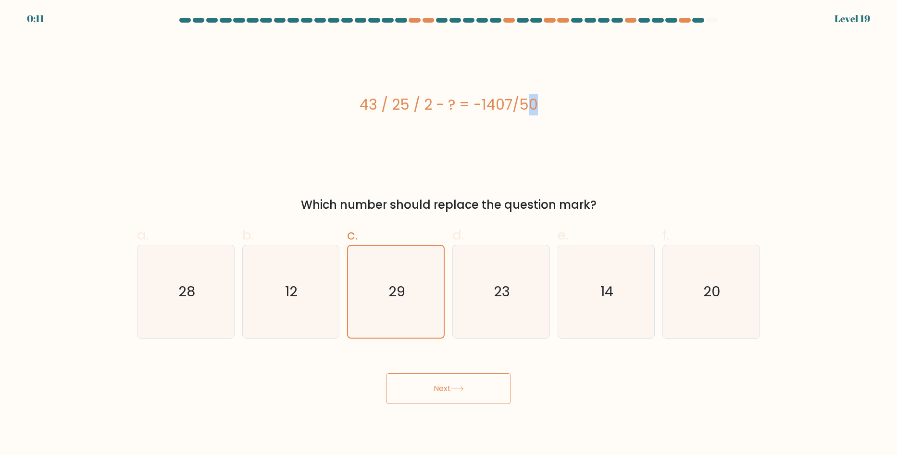
drag, startPoint x: 470, startPoint y: 107, endPoint x: 462, endPoint y: 108, distance: 8.7
click at [462, 108] on div "43 / 25 / 2 - ? = -1407/50" at bounding box center [448, 105] width 623 height 22
drag, startPoint x: 360, startPoint y: 104, endPoint x: 457, endPoint y: 105, distance: 96.6
click at [457, 105] on div "43 / 25 / 2 - ? = -1407/50" at bounding box center [448, 105] width 623 height 22
drag, startPoint x: 474, startPoint y: 104, endPoint x: 533, endPoint y: 102, distance: 58.7
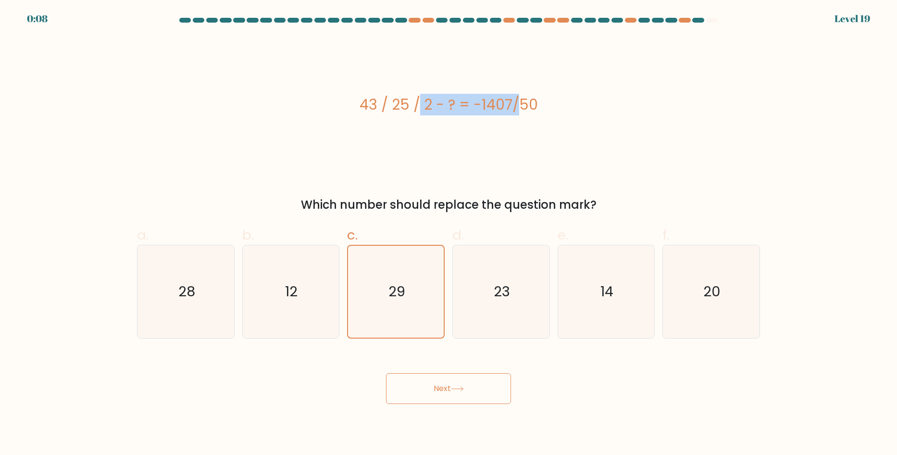
click at [533, 102] on div "43 / 25 / 2 - ? = -1407/50" at bounding box center [448, 105] width 623 height 22
click at [492, 137] on div "43 / 25 / 2 - ? = -1407/50" at bounding box center [448, 105] width 623 height 136
drag, startPoint x: 502, startPoint y: 288, endPoint x: 495, endPoint y: 308, distance: 20.8
click at [501, 288] on text "23" at bounding box center [502, 291] width 16 height 19
click at [449, 234] on input "d. 23" at bounding box center [448, 230] width 0 height 6
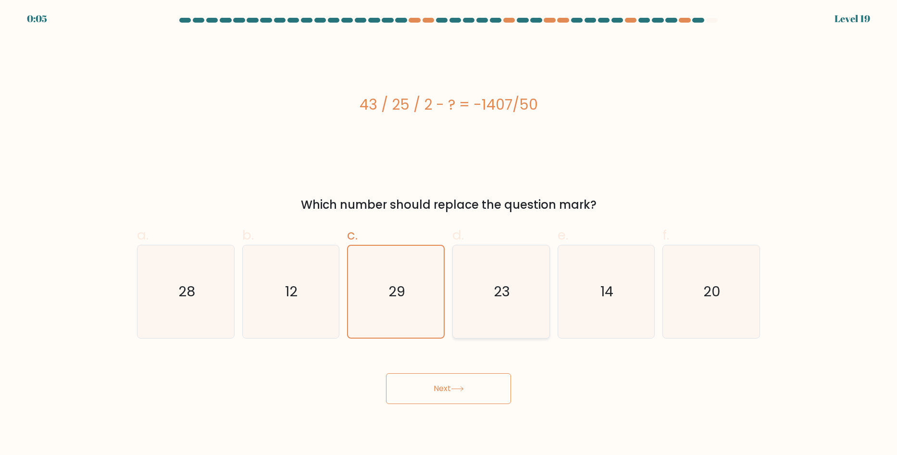
radio input "true"
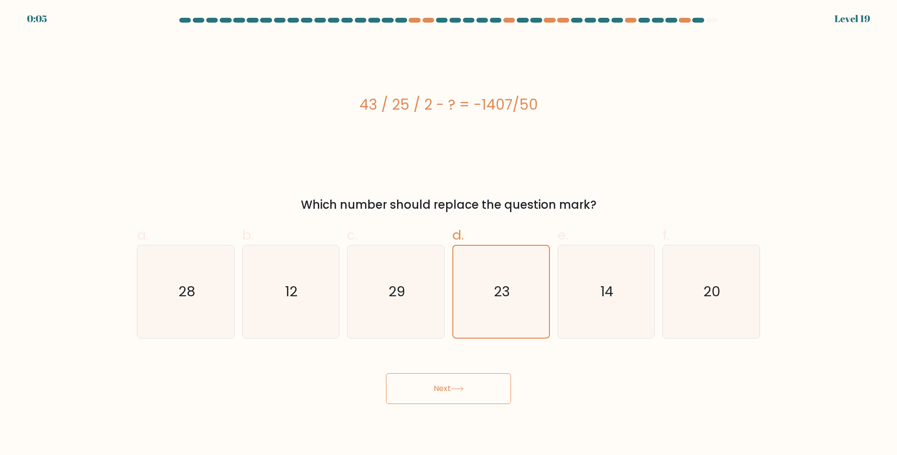
click at [482, 384] on button "Next" at bounding box center [448, 388] width 125 height 31
drag, startPoint x: 491, startPoint y: 397, endPoint x: 502, endPoint y: 383, distance: 18.5
click at [491, 397] on button "Next" at bounding box center [448, 388] width 125 height 31
drag, startPoint x: 471, startPoint y: 381, endPoint x: 466, endPoint y: 384, distance: 5.9
click at [470, 381] on button "Next" at bounding box center [448, 388] width 125 height 31
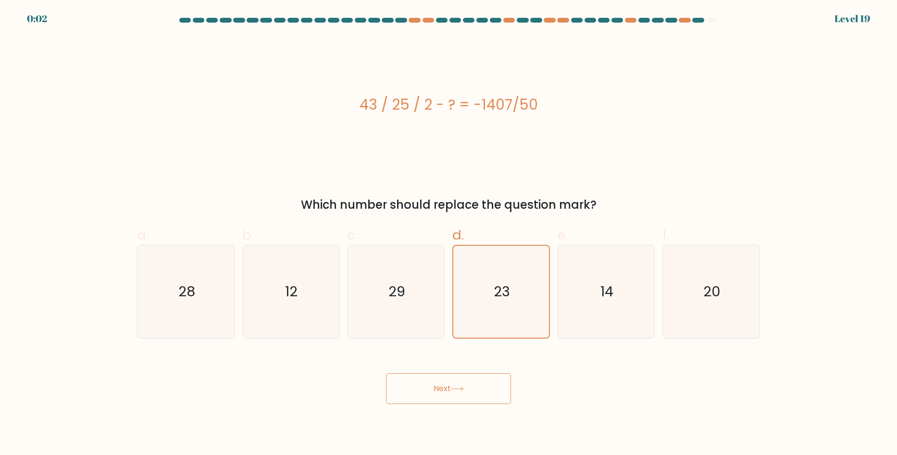
click at [462, 390] on icon at bounding box center [457, 388] width 13 height 5
drag, startPoint x: 462, startPoint y: 390, endPoint x: 462, endPoint y: 365, distance: 25.0
click at [463, 390] on icon at bounding box center [457, 388] width 13 height 5
click at [522, 305] on icon "23" at bounding box center [501, 292] width 92 height 92
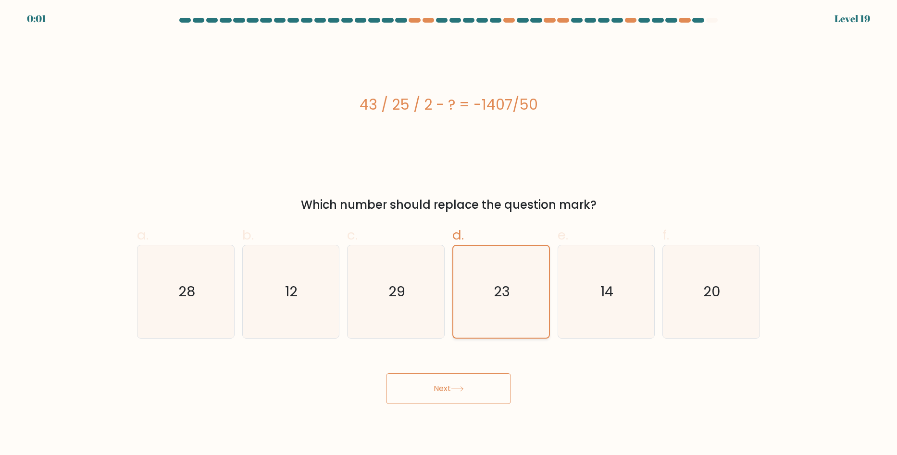
click at [449, 234] on input "d. 23" at bounding box center [448, 230] width 0 height 6
drag, startPoint x: 474, startPoint y: 399, endPoint x: 474, endPoint y: 394, distance: 5.8
click at [474, 398] on button "Next" at bounding box center [448, 388] width 125 height 31
drag, startPoint x: 470, startPoint y: 389, endPoint x: 464, endPoint y: 389, distance: 6.7
click at [469, 389] on button "Next" at bounding box center [448, 388] width 125 height 31
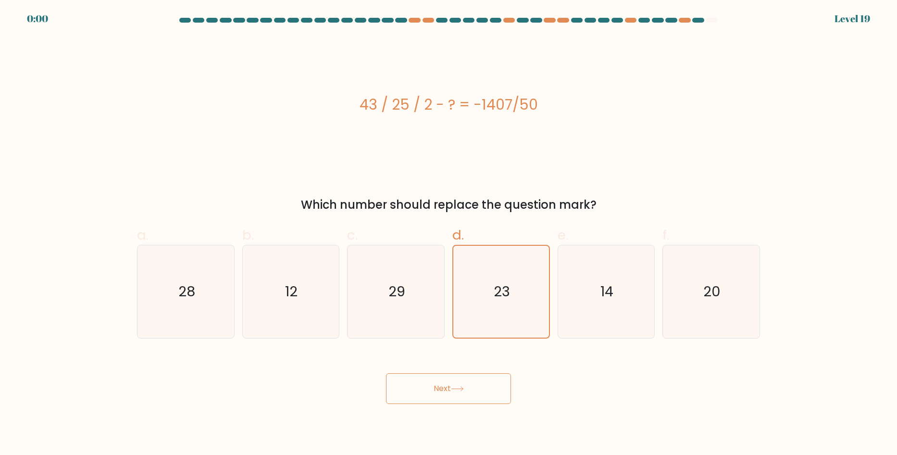
click at [459, 390] on icon at bounding box center [457, 388] width 13 height 5
click at [458, 390] on icon at bounding box center [457, 388] width 13 height 5
click at [458, 389] on icon at bounding box center [457, 388] width 13 height 5
click at [457, 383] on button "Next" at bounding box center [448, 388] width 125 height 31
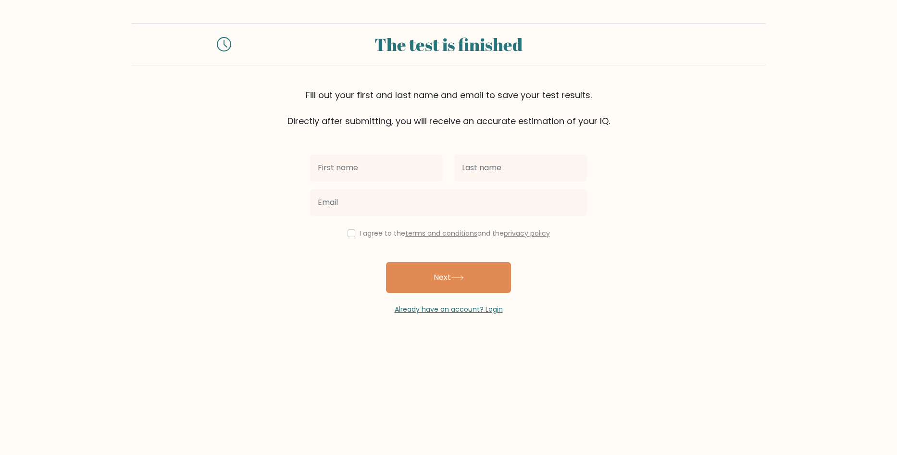
click at [378, 162] on input "text" at bounding box center [376, 167] width 133 height 27
type input "rropqir"
click at [479, 165] on input "text" at bounding box center [520, 167] width 133 height 27
type input "winrtasn"
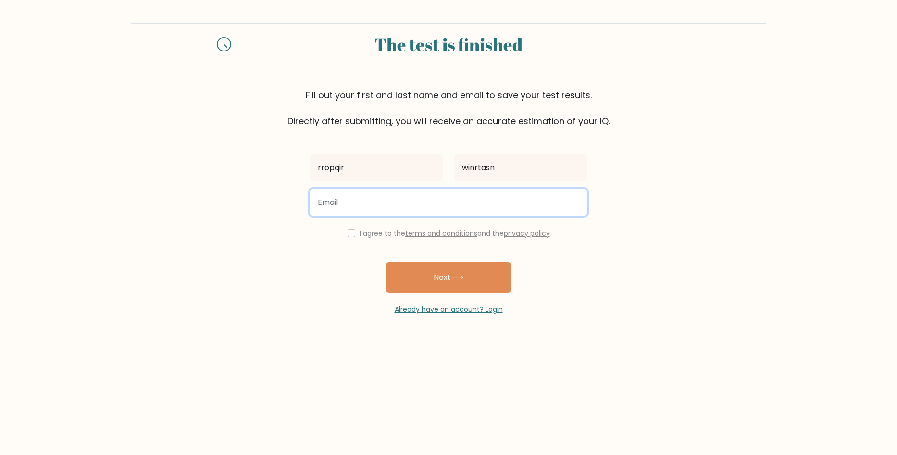
click at [412, 200] on input "email" at bounding box center [448, 202] width 277 height 27
type input "benjaminfreak77@gmail.com"
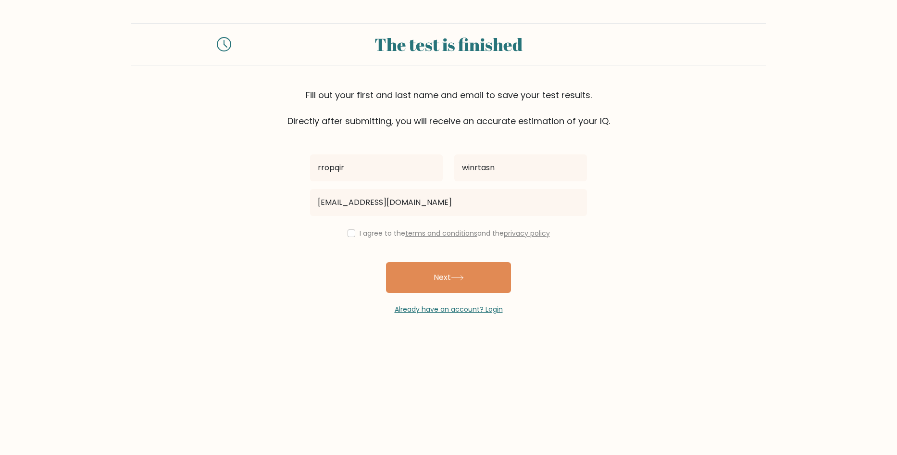
click at [354, 236] on div "I agree to the terms and conditions and the privacy policy" at bounding box center [448, 233] width 288 height 12
click at [369, 236] on label "I agree to the terms and conditions and the privacy policy" at bounding box center [454, 233] width 190 height 10
click at [371, 229] on label "I agree to the terms and conditions and the privacy policy" at bounding box center [454, 233] width 190 height 10
click at [365, 233] on label "I agree to the terms and conditions and the privacy policy" at bounding box center [454, 233] width 190 height 10
click at [411, 264] on button "Next" at bounding box center [448, 277] width 125 height 31
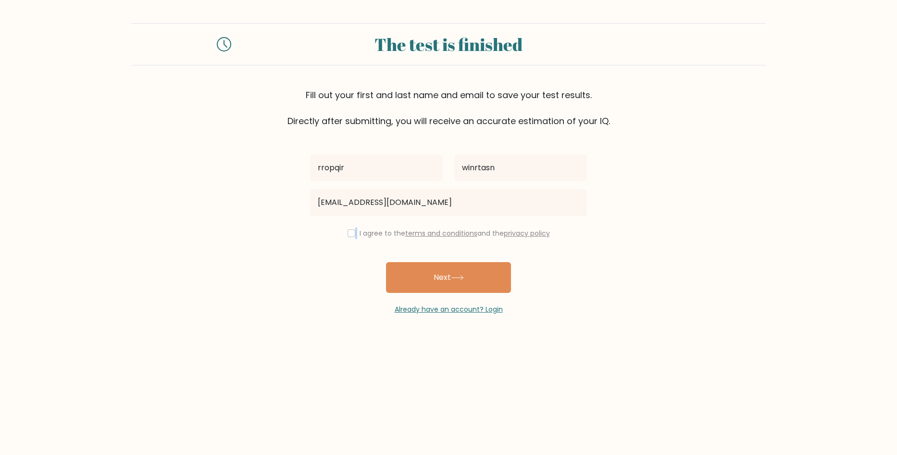
click at [352, 236] on div "I agree to the terms and conditions and the privacy policy" at bounding box center [448, 233] width 288 height 12
click at [348, 234] on input "checkbox" at bounding box center [351, 233] width 8 height 8
checkbox input "true"
click at [435, 281] on button "Next" at bounding box center [448, 277] width 125 height 31
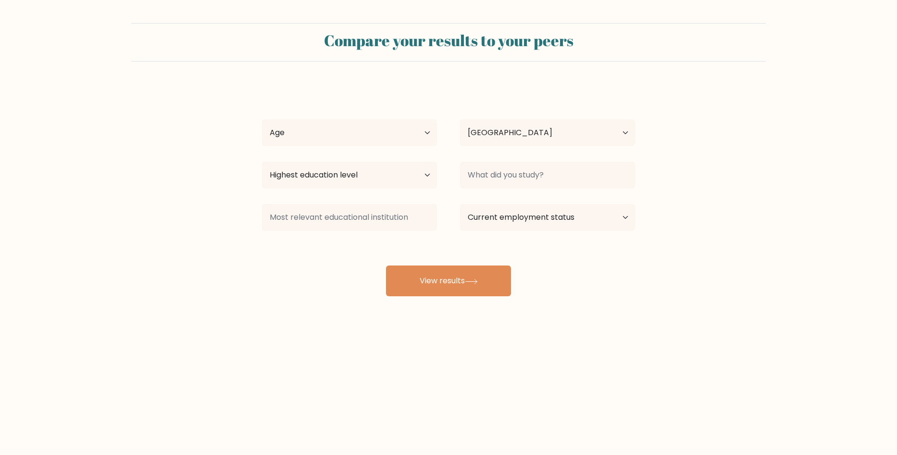
select select "AL"
click at [347, 127] on select "Age Under [DEMOGRAPHIC_DATA] [DEMOGRAPHIC_DATA] [DEMOGRAPHIC_DATA] [DEMOGRAPHIC…" at bounding box center [349, 132] width 175 height 27
select select "min_18"
click at [262, 119] on select "Age Under [DEMOGRAPHIC_DATA] [DEMOGRAPHIC_DATA] [DEMOGRAPHIC_DATA] [DEMOGRAPHIC…" at bounding box center [349, 132] width 175 height 27
click at [501, 118] on div "Country [GEOGRAPHIC_DATA] [GEOGRAPHIC_DATA] [GEOGRAPHIC_DATA] [US_STATE] [GEOGR…" at bounding box center [547, 132] width 198 height 35
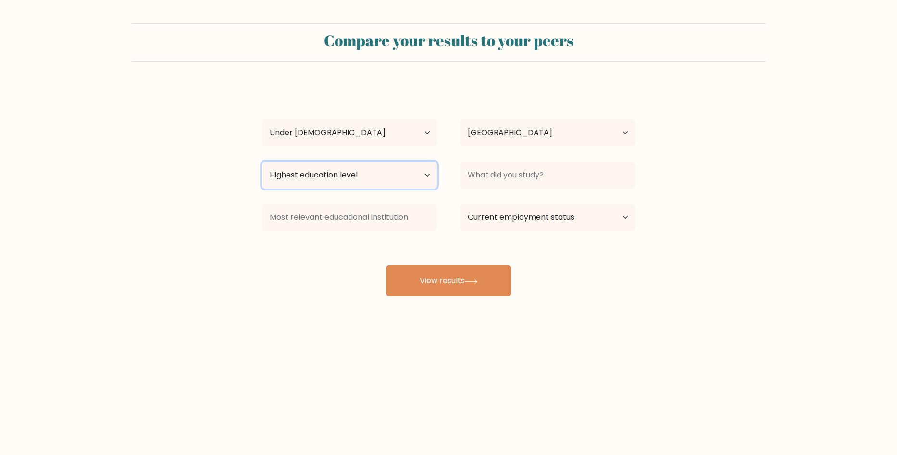
drag, startPoint x: 357, startPoint y: 171, endPoint x: 361, endPoint y: 183, distance: 12.2
click at [357, 172] on select "Highest education level No schooling Primary Lower Secondary Upper Secondary Oc…" at bounding box center [349, 174] width 175 height 27
click at [262, 161] on select "Highest education level No schooling Primary Lower Secondary Upper Secondary Oc…" at bounding box center [349, 174] width 175 height 27
click at [311, 171] on select "Highest education level No schooling Primary Lower Secondary Upper Secondary Oc…" at bounding box center [349, 174] width 175 height 27
click at [262, 161] on select "Highest education level No schooling Primary Lower Secondary Upper Secondary Oc…" at bounding box center [349, 174] width 175 height 27
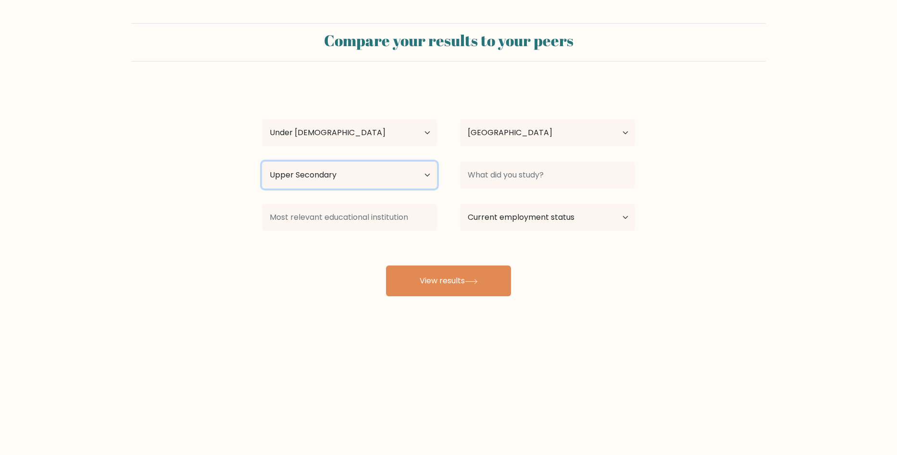
click at [343, 168] on select "Highest education level No schooling Primary Lower Secondary Upper Secondary Oc…" at bounding box center [349, 174] width 175 height 27
click at [262, 161] on select "Highest education level No schooling Primary Lower Secondary Upper Secondary Oc…" at bounding box center [349, 174] width 175 height 27
click at [305, 181] on select "Highest education level No schooling Primary Lower Secondary Upper Secondary Oc…" at bounding box center [349, 174] width 175 height 27
select select "lower_secondary"
click at [262, 161] on select "Highest education level No schooling Primary Lower Secondary Upper Secondary Oc…" at bounding box center [349, 174] width 175 height 27
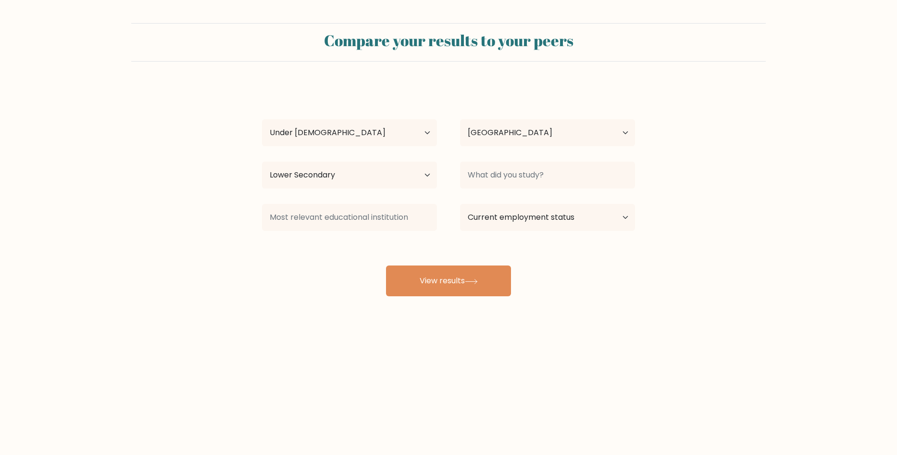
click at [518, 147] on div "Country Afghanistan Albania Algeria American Samoa Andorra Angola Anguilla Anta…" at bounding box center [547, 132] width 198 height 35
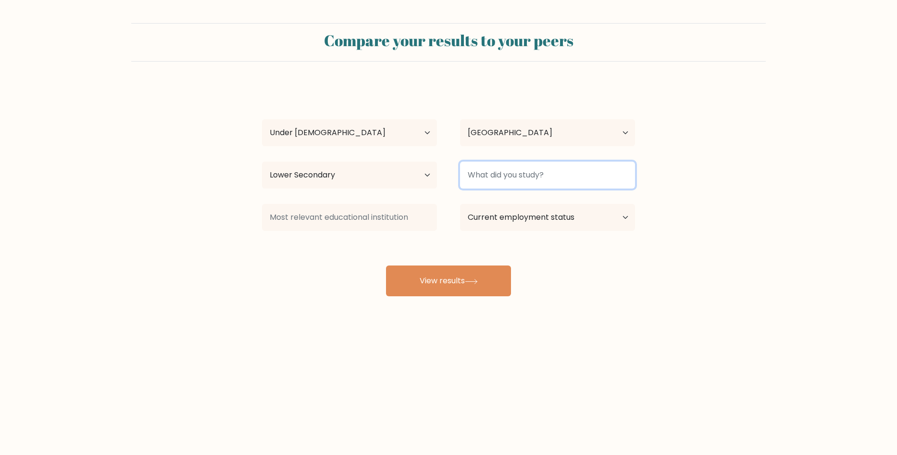
click at [514, 162] on input at bounding box center [547, 174] width 175 height 27
type input "balls"
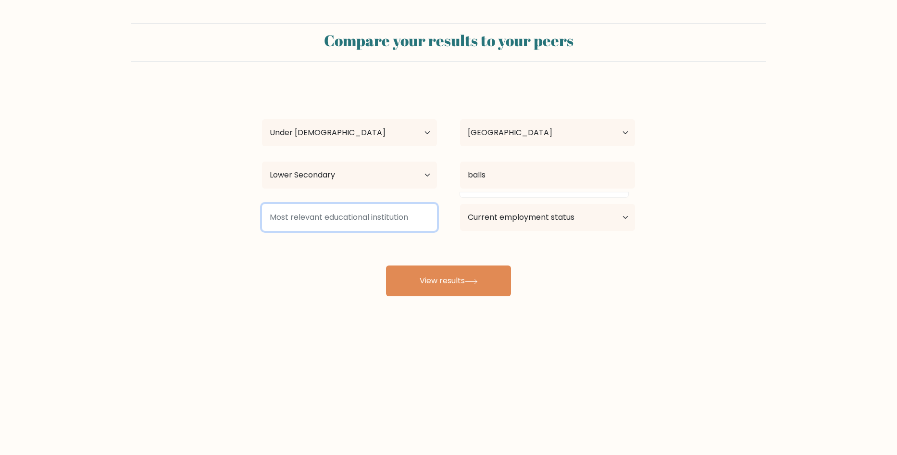
click at [331, 220] on input at bounding box center [349, 217] width 175 height 27
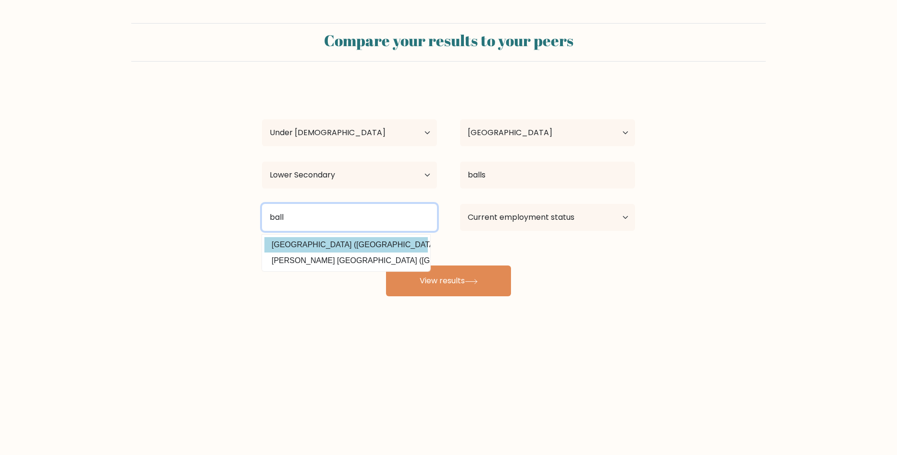
type input "ball"
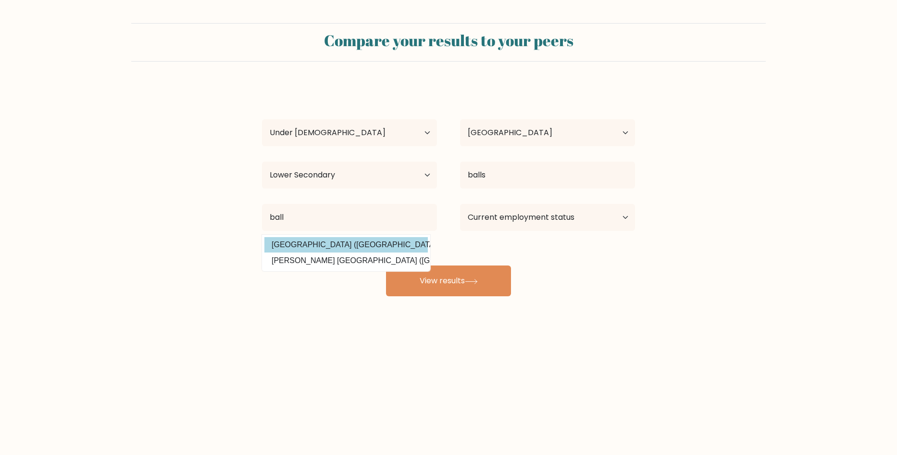
click at [296, 243] on div "rropqir winrtasn Age Under 18 years old 18-24 years old 25-34 years old 35-44 y…" at bounding box center [448, 190] width 384 height 211
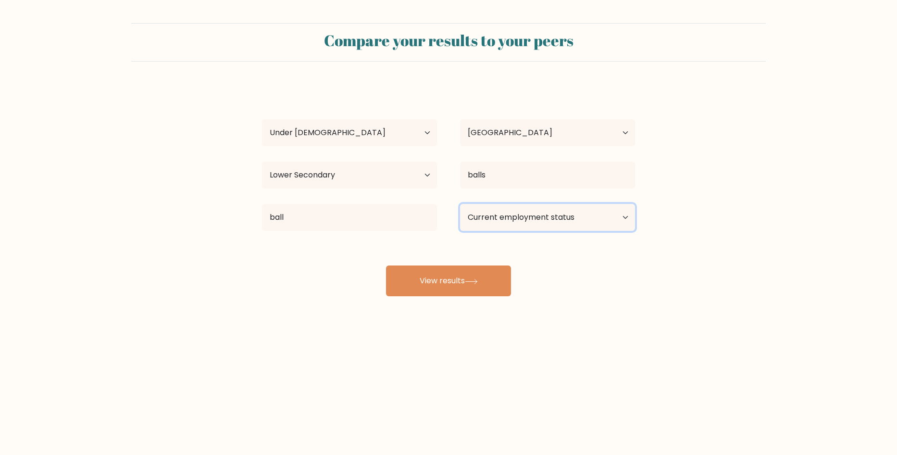
click at [517, 216] on select "Current employment status Employed Student Retired Other / prefer not to answer" at bounding box center [547, 217] width 175 height 27
select select "student"
click at [460, 204] on select "Current employment status Employed Student Retired Other / prefer not to answer" at bounding box center [547, 217] width 175 height 27
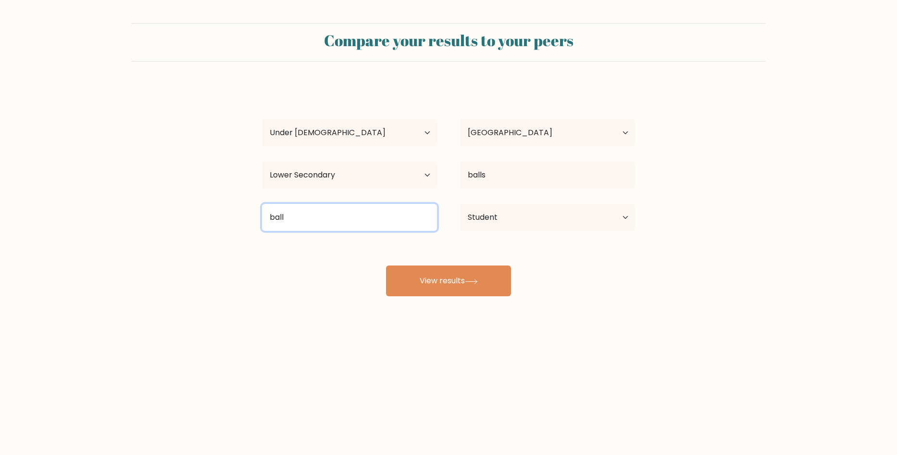
click at [297, 209] on input "ball" at bounding box center [349, 217] width 175 height 27
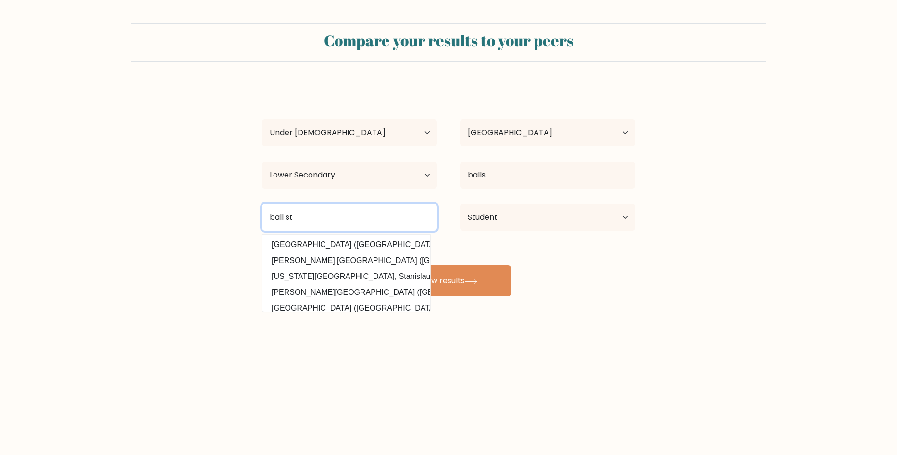
type input "ball st"
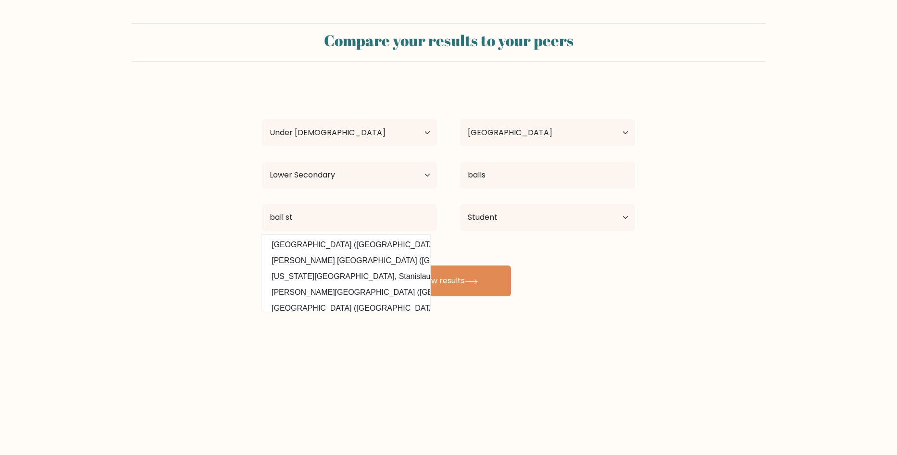
click at [325, 241] on div "rropqir winrtasn Age Under 18 years old 18-24 years old 25-34 years old 35-44 y…" at bounding box center [448, 190] width 384 height 211
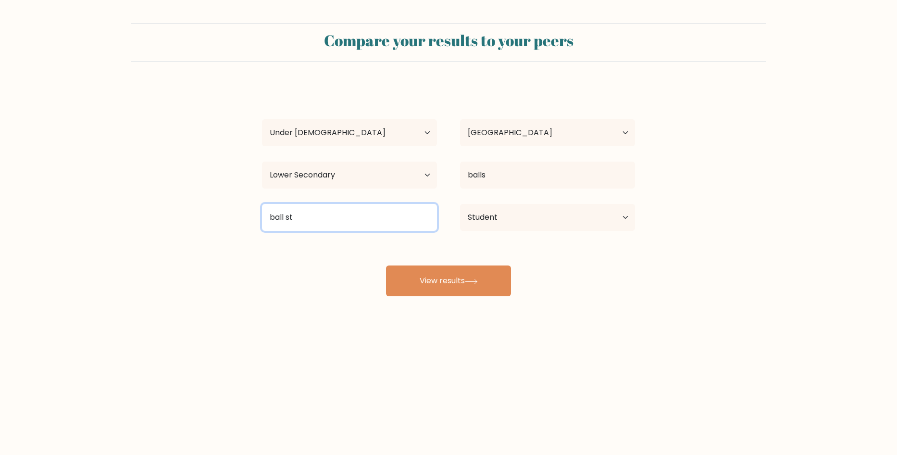
click at [300, 219] on input "ball st" at bounding box center [349, 217] width 175 height 27
click at [325, 224] on input at bounding box center [349, 217] width 175 height 27
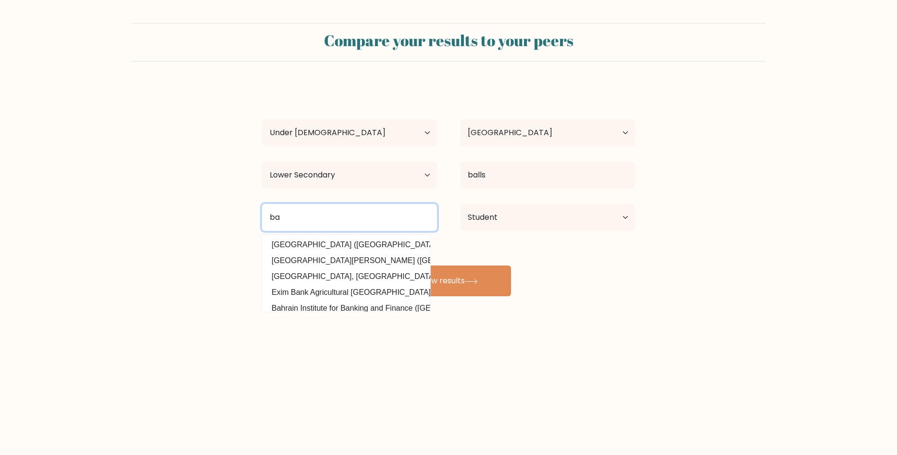
type input "b"
type input "tajikistan"
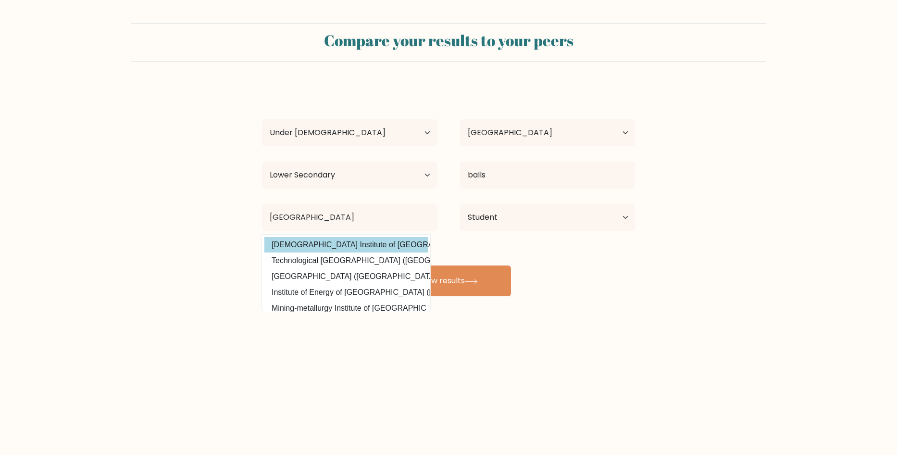
click at [357, 245] on div "rropqir winrtasn Age Under 18 years old 18-24 years old 25-34 years old 35-44 y…" at bounding box center [448, 190] width 384 height 211
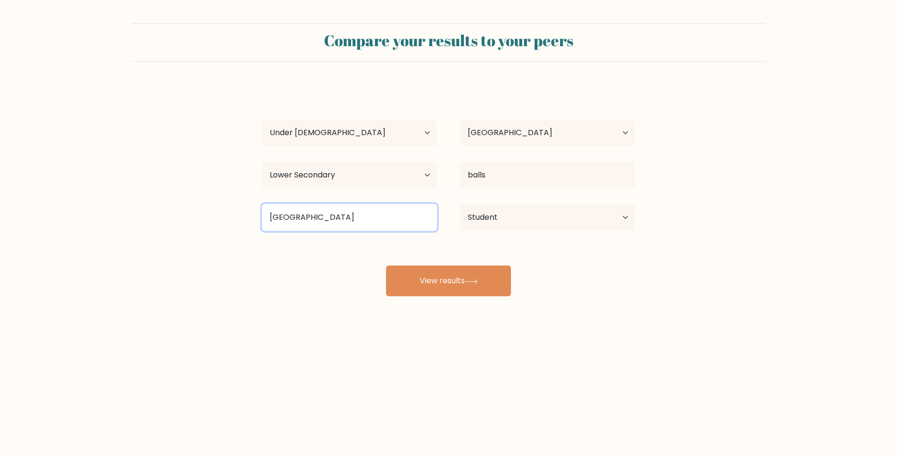
click at [327, 220] on input "tajikistan" at bounding box center [349, 217] width 175 height 27
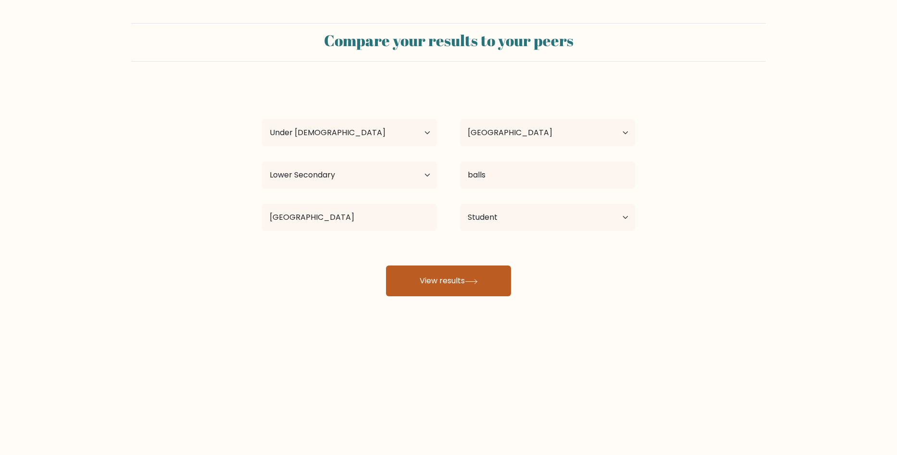
click at [434, 283] on button "View results" at bounding box center [448, 280] width 125 height 31
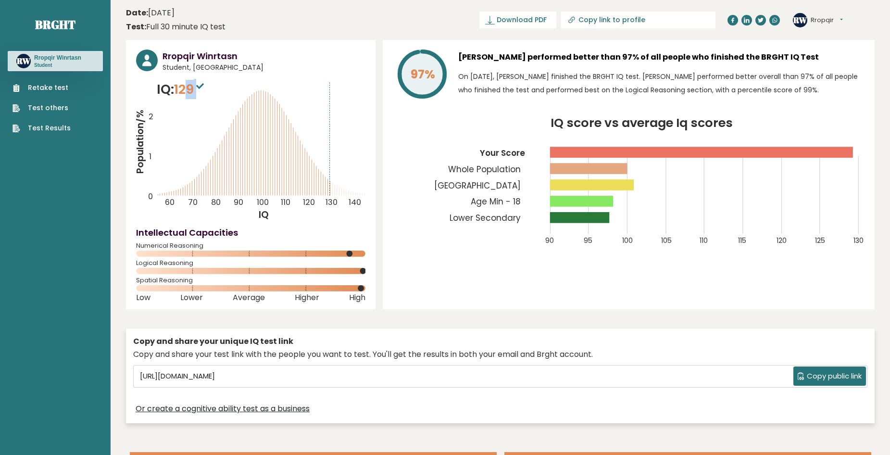
drag, startPoint x: 191, startPoint y: 96, endPoint x: 210, endPoint y: 82, distance: 23.7
click at [198, 89] on span "129" at bounding box center [190, 89] width 32 height 18
click at [282, 69] on span "Student, [GEOGRAPHIC_DATA]" at bounding box center [263, 67] width 203 height 10
drag, startPoint x: 513, startPoint y: 75, endPoint x: 643, endPoint y: 72, distance: 129.8
click at [622, 73] on p "On [DATE], [PERSON_NAME] finished the BRGHT IQ test. [PERSON_NAME] performed be…" at bounding box center [661, 83] width 406 height 27
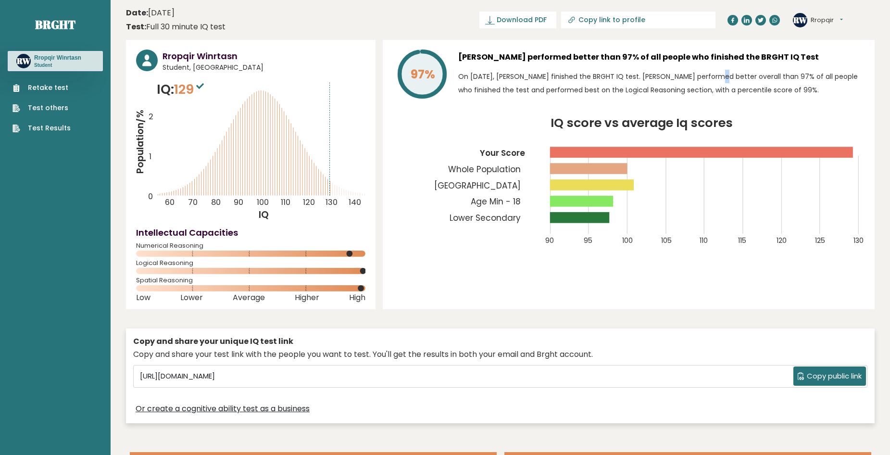
click at [656, 72] on p "On [DATE], [PERSON_NAME] finished the BRGHT IQ test. [PERSON_NAME] performed be…" at bounding box center [661, 83] width 406 height 27
click at [697, 75] on p "On [DATE], [PERSON_NAME] finished the BRGHT IQ test. [PERSON_NAME] performed be…" at bounding box center [661, 83] width 406 height 27
click at [572, 184] on rect at bounding box center [592, 184] width 84 height 11
click at [621, 215] on icon "IQ score vs average Iq scores 90 95 100 105 110 115 120 125 130 Your Score Whol…" at bounding box center [628, 186] width 471 height 139
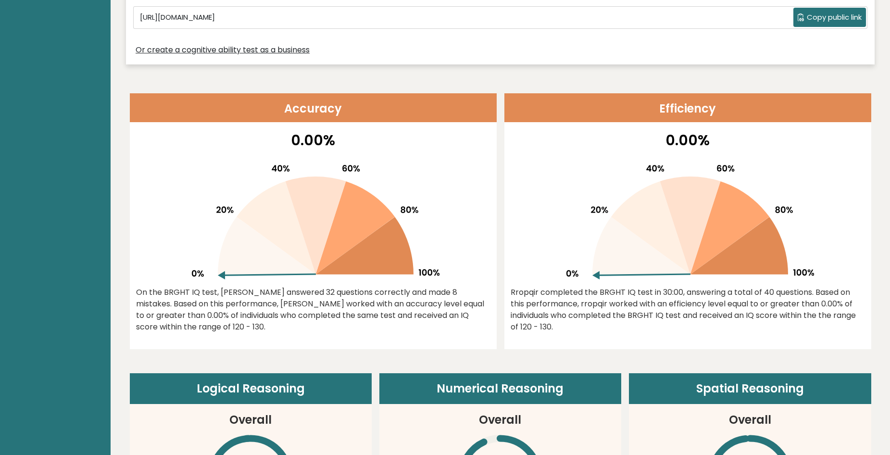
scroll to position [384, 0]
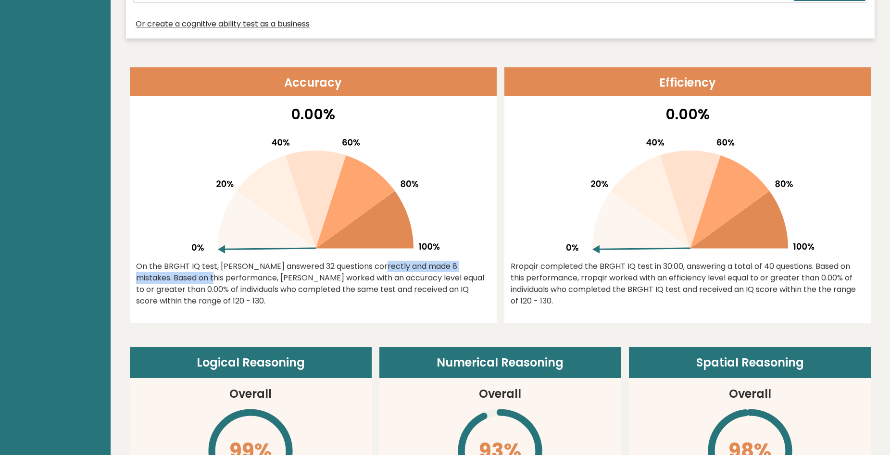
drag, startPoint x: 209, startPoint y: 272, endPoint x: 406, endPoint y: 283, distance: 196.8
click at [309, 271] on div "On the BRGHT IQ test, [PERSON_NAME] answered 32 questions correctly and made 8 …" at bounding box center [313, 283] width 354 height 46
click at [426, 287] on div "On the BRGHT IQ test, [PERSON_NAME] answered 32 questions correctly and made 8 …" at bounding box center [313, 283] width 354 height 46
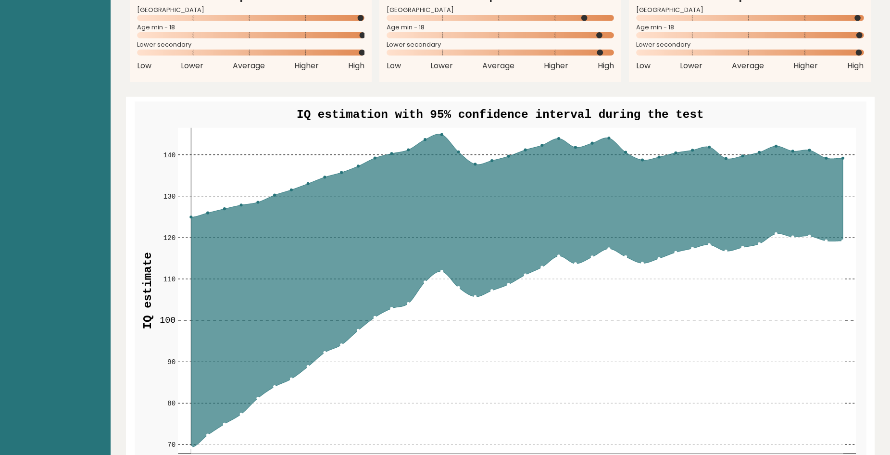
scroll to position [1009, 0]
